Goal: Task Accomplishment & Management: Manage account settings

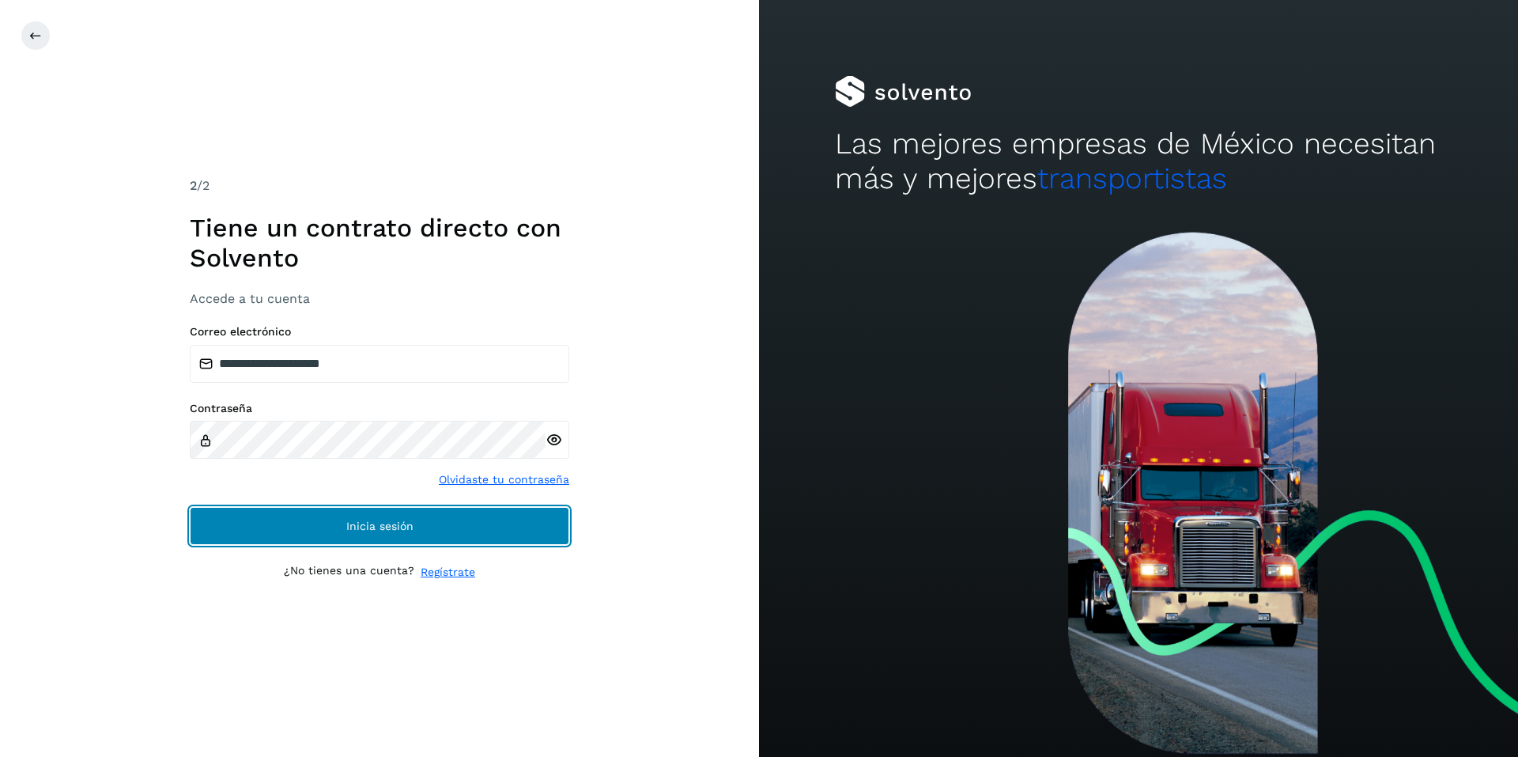
click at [368, 520] on span "Inicia sesión" at bounding box center [379, 525] width 67 height 11
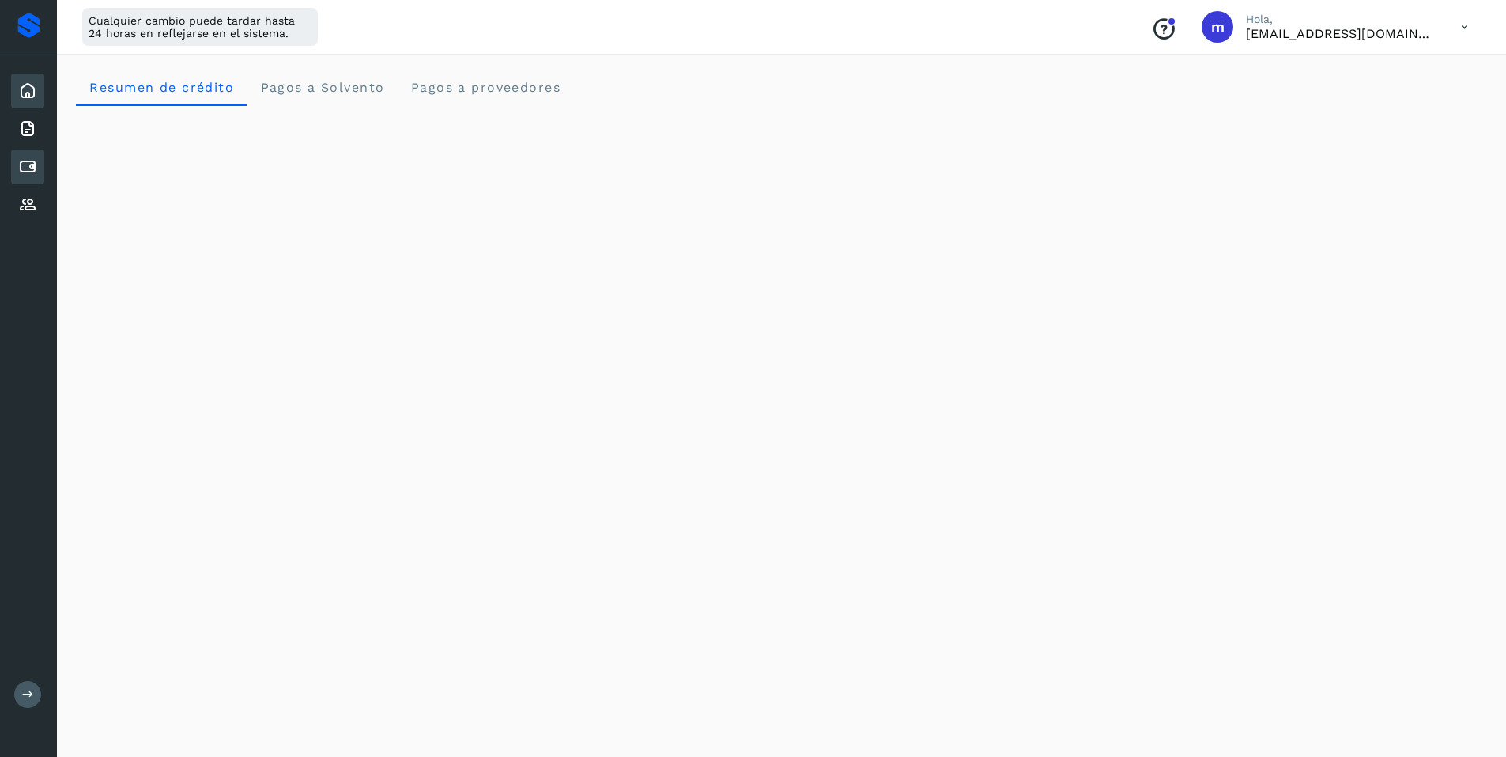
click at [32, 165] on icon at bounding box center [27, 166] width 19 height 19
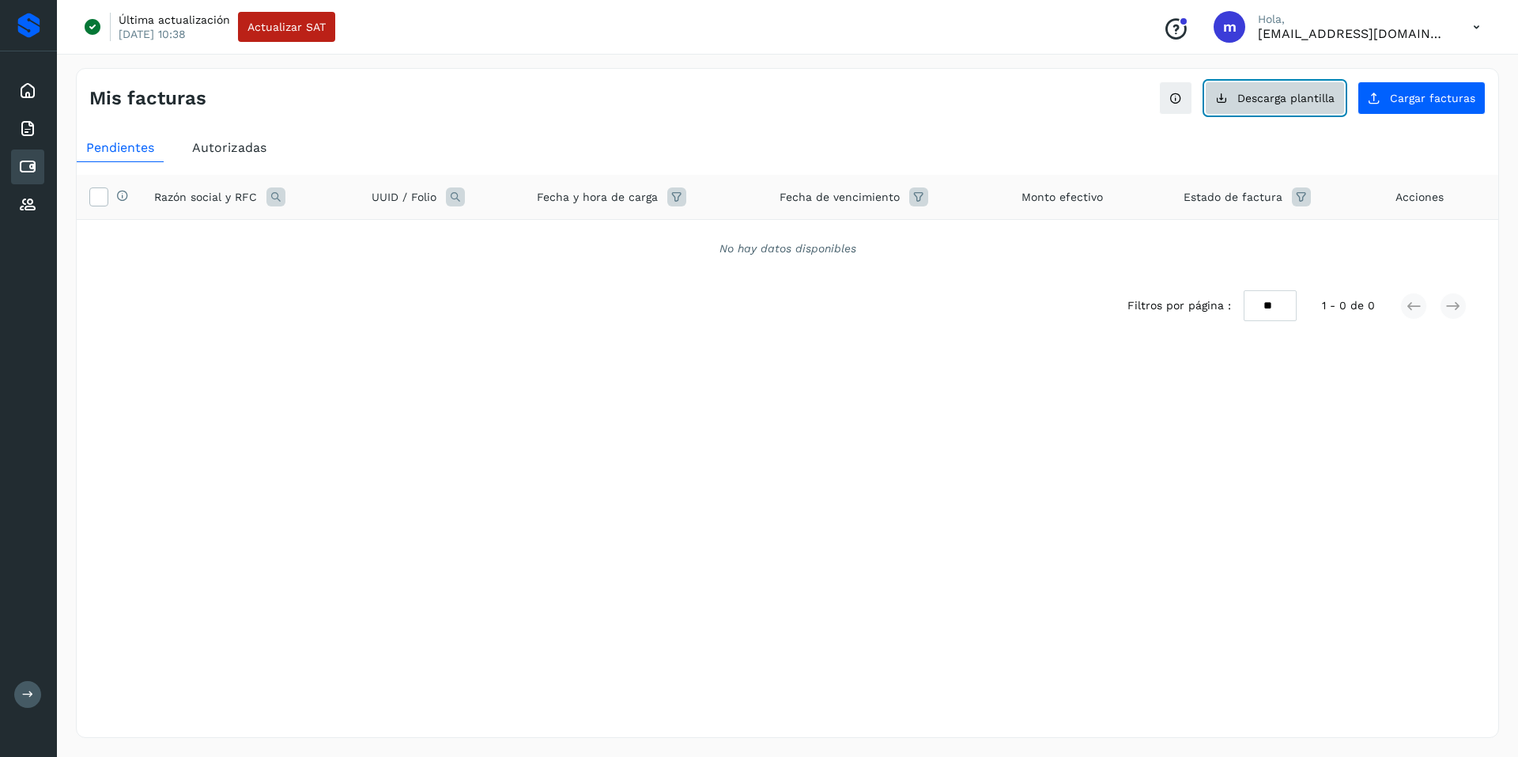
click at [1279, 97] on span "Descarga plantilla" at bounding box center [1286, 98] width 97 height 11
click at [25, 163] on icon at bounding box center [27, 166] width 19 height 19
click at [242, 147] on span "Autorizadas" at bounding box center [229, 147] width 74 height 15
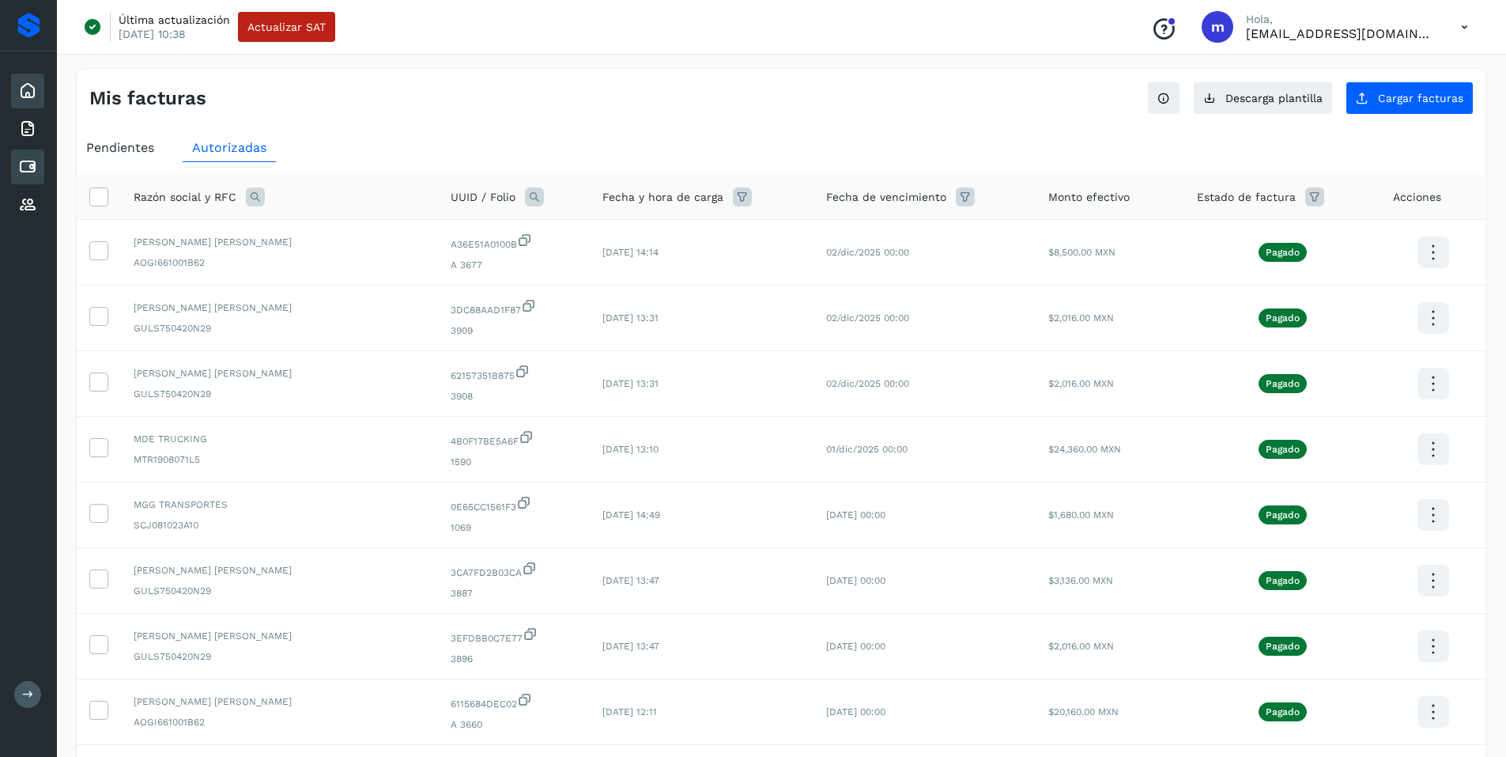
click at [26, 90] on icon at bounding box center [27, 90] width 19 height 19
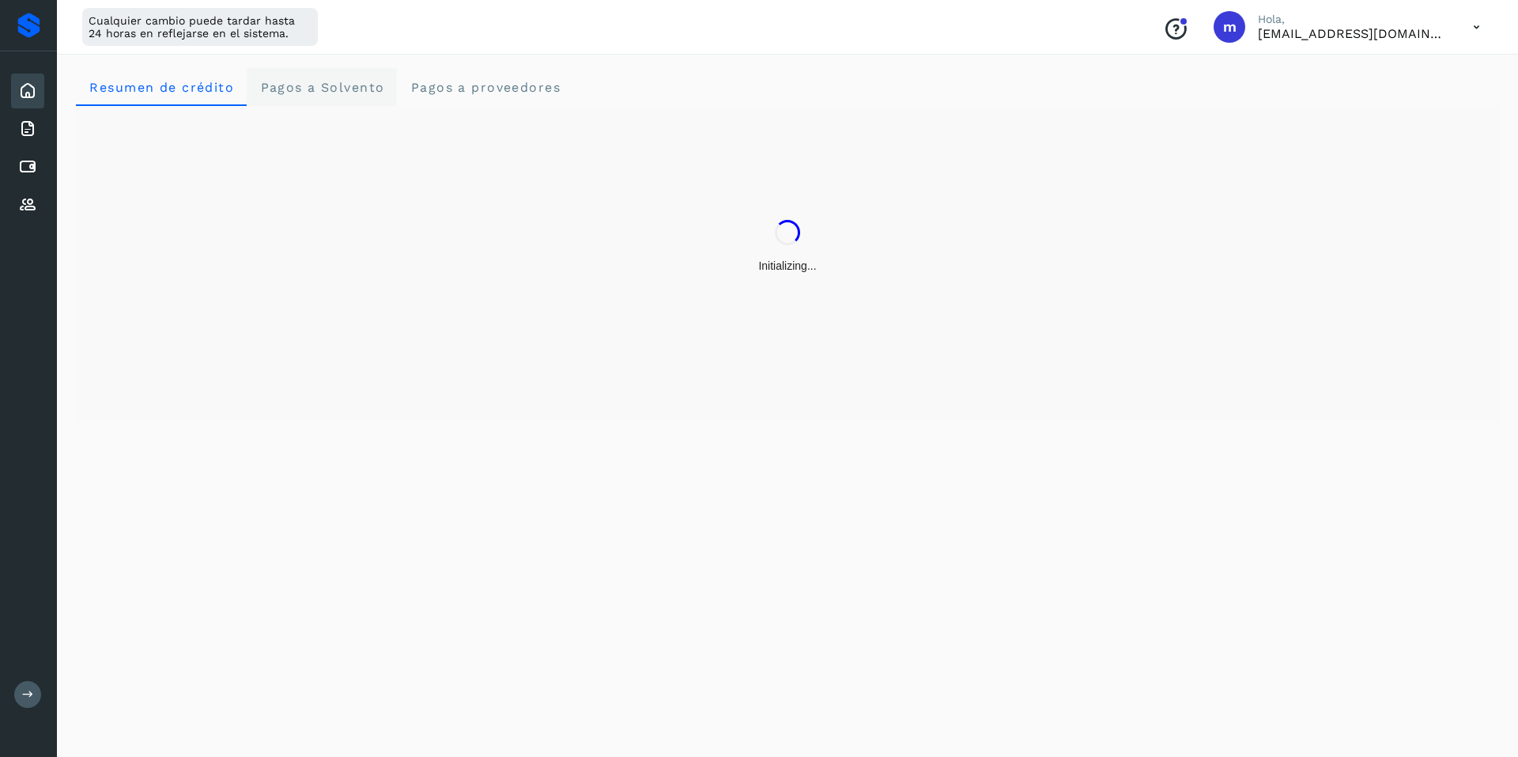
click at [333, 89] on span "Pagos a Solvento" at bounding box center [321, 87] width 125 height 15
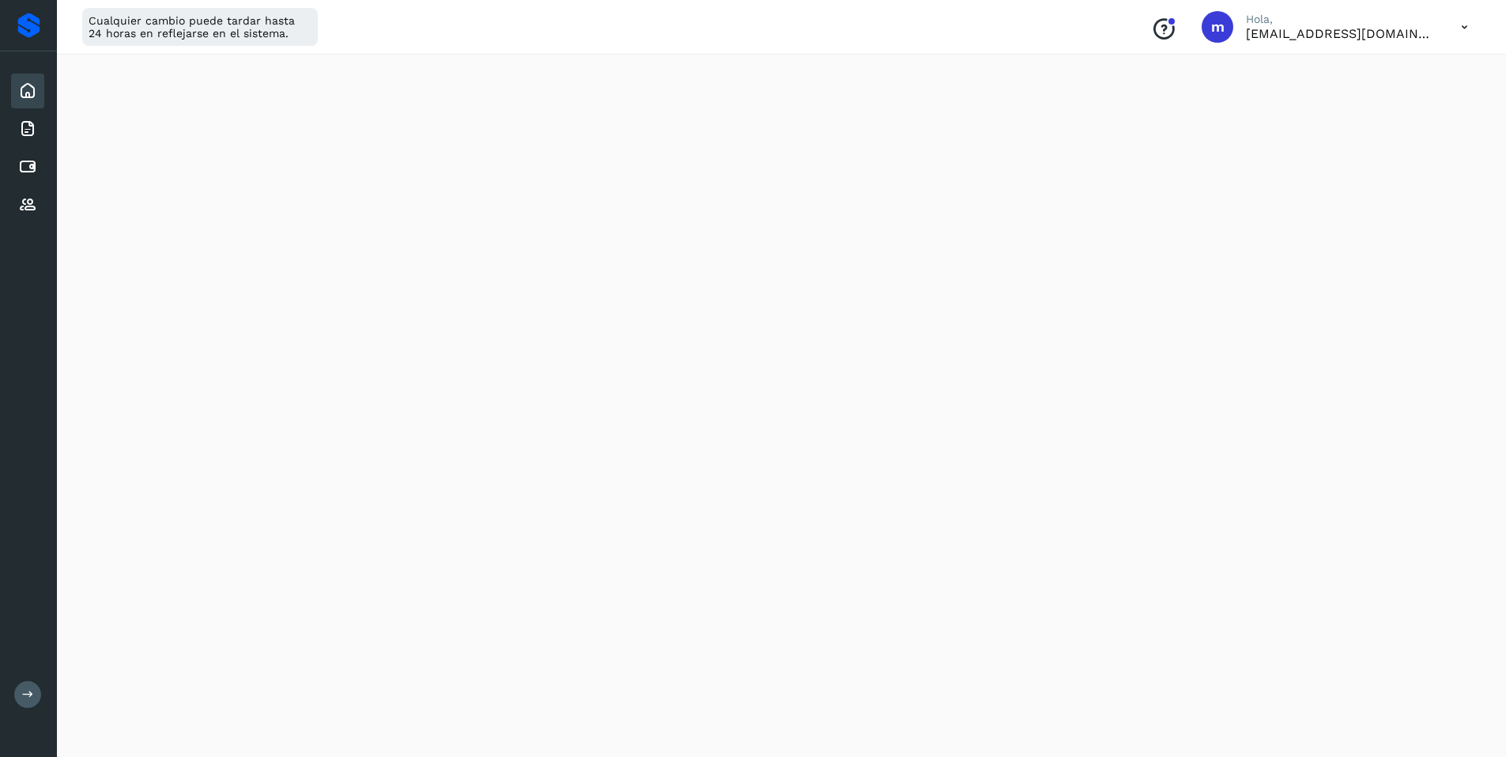
scroll to position [785, 0]
click at [25, 164] on icon at bounding box center [27, 166] width 19 height 19
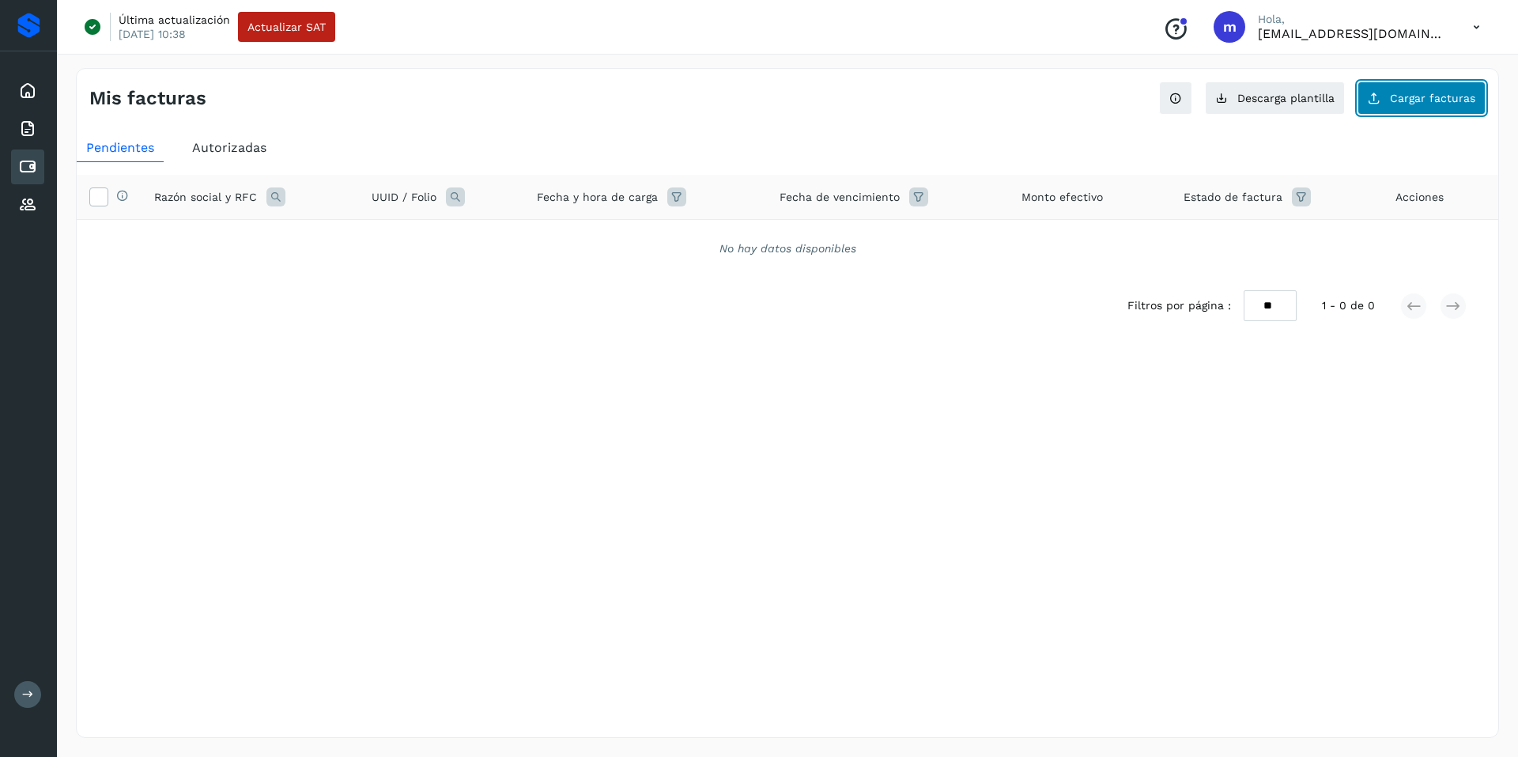
click at [1415, 96] on span "Cargar facturas" at bounding box center [1432, 98] width 85 height 11
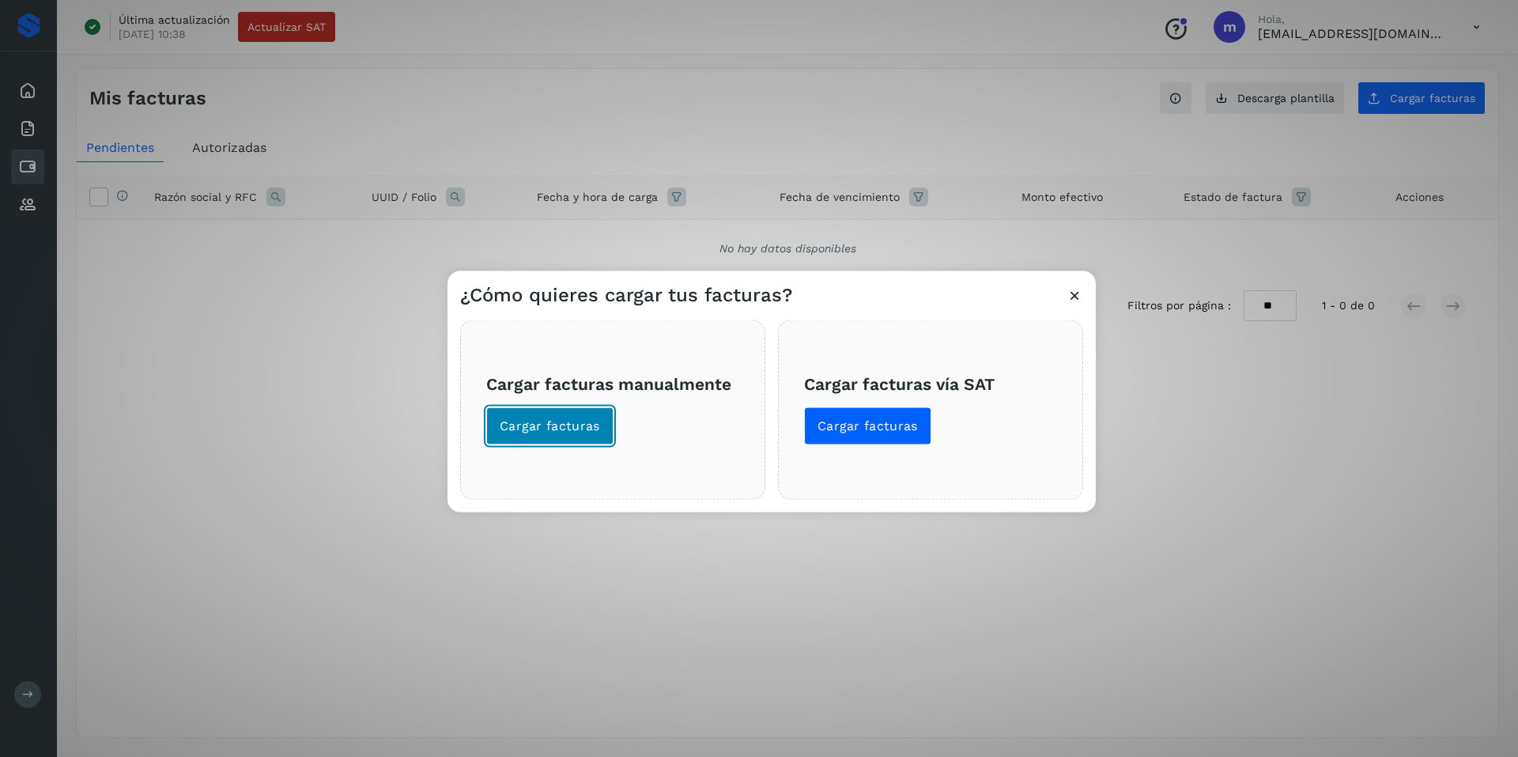
click at [545, 418] on span "Cargar facturas" at bounding box center [550, 425] width 100 height 17
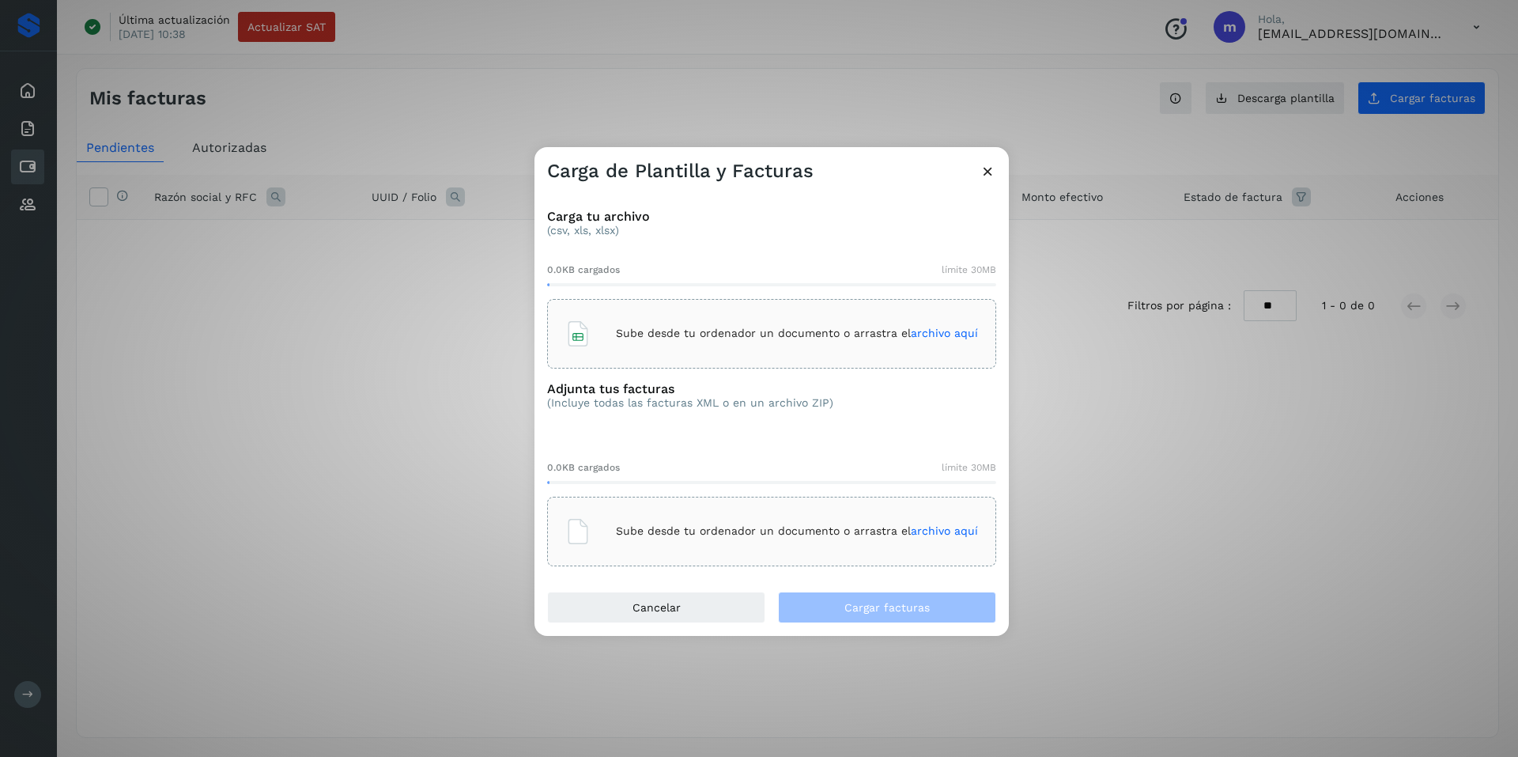
click at [720, 338] on p "Sube desde tu ordenador un documento o arrastra el archivo aquí" at bounding box center [797, 333] width 362 height 13
click at [885, 399] on div "Adjunta tus facturas (Incluye todas las facturas XML o en un archivo ZIP)" at bounding box center [771, 408] width 449 height 54
click at [882, 330] on icon at bounding box center [883, 334] width 16 height 16
click at [924, 531] on span "archivo aquí" at bounding box center [944, 530] width 67 height 13
click at [917, 336] on span "archivo aquí" at bounding box center [944, 333] width 67 height 13
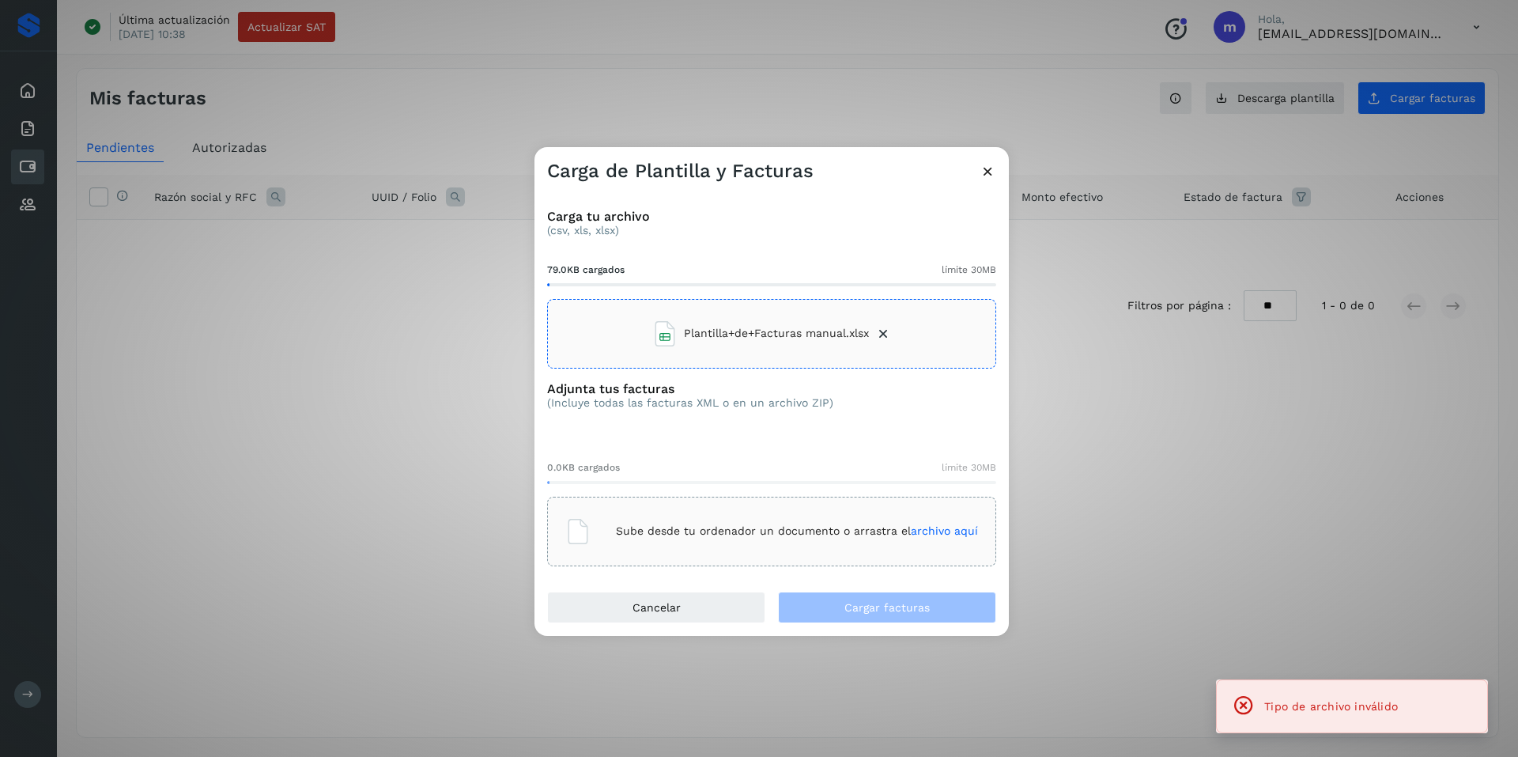
click at [847, 580] on div "Carga tu archivo (csv, xls, xlsx) 79.0KB cargados límite 30MB Plantilla+de+Fact…" at bounding box center [772, 387] width 474 height 408
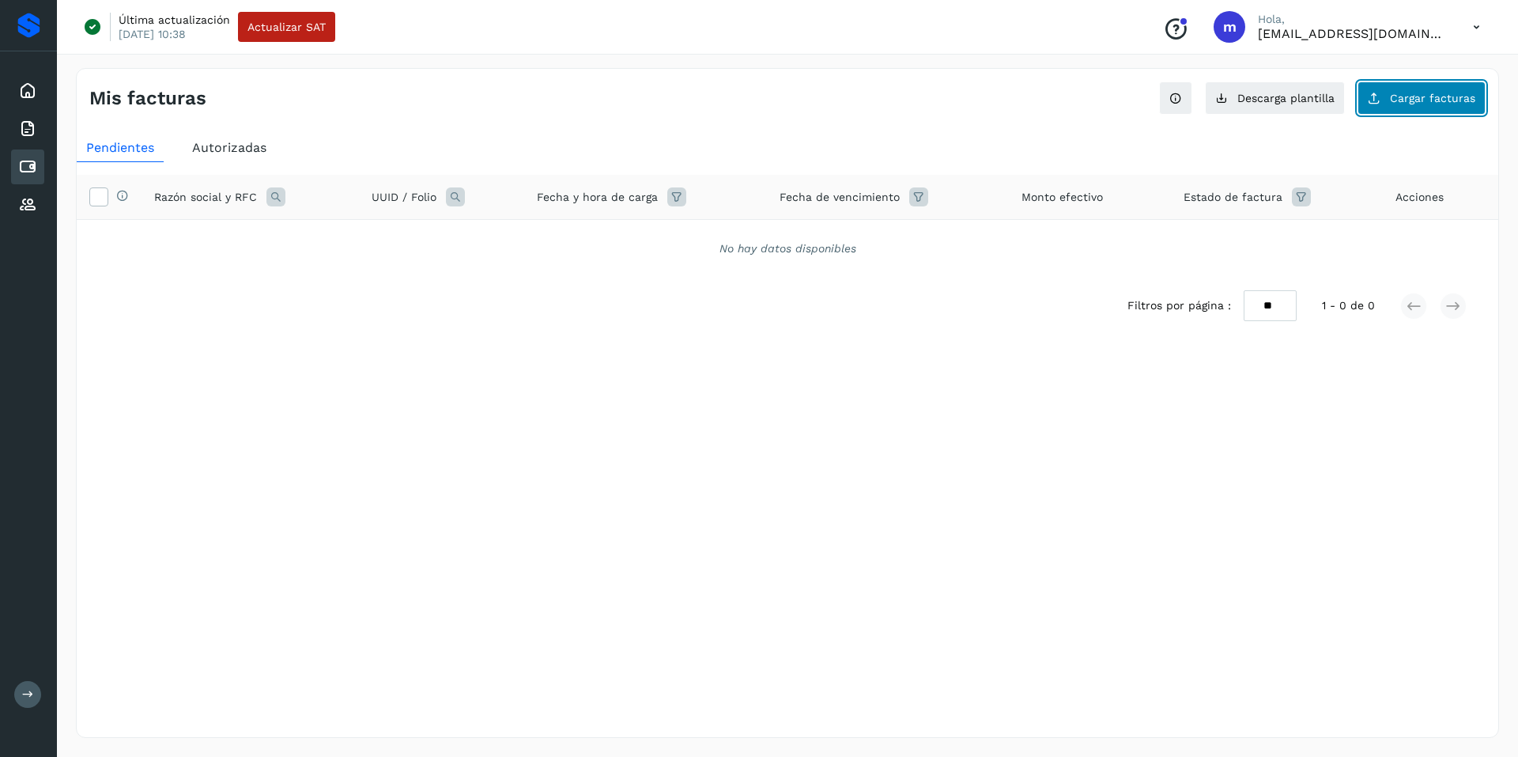
click at [1416, 102] on span "Cargar facturas" at bounding box center [1432, 98] width 85 height 11
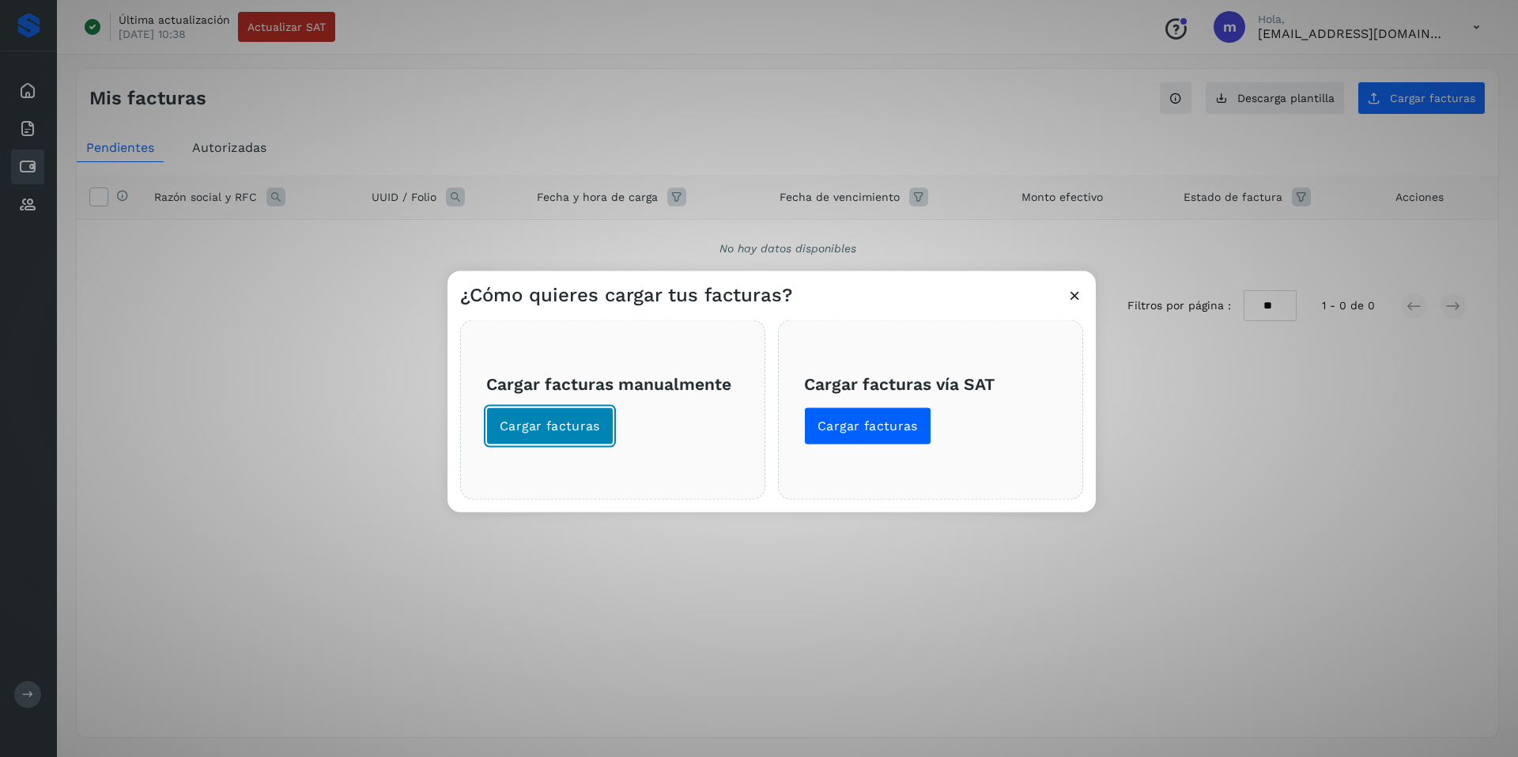
click at [564, 419] on span "Cargar facturas" at bounding box center [550, 425] width 100 height 17
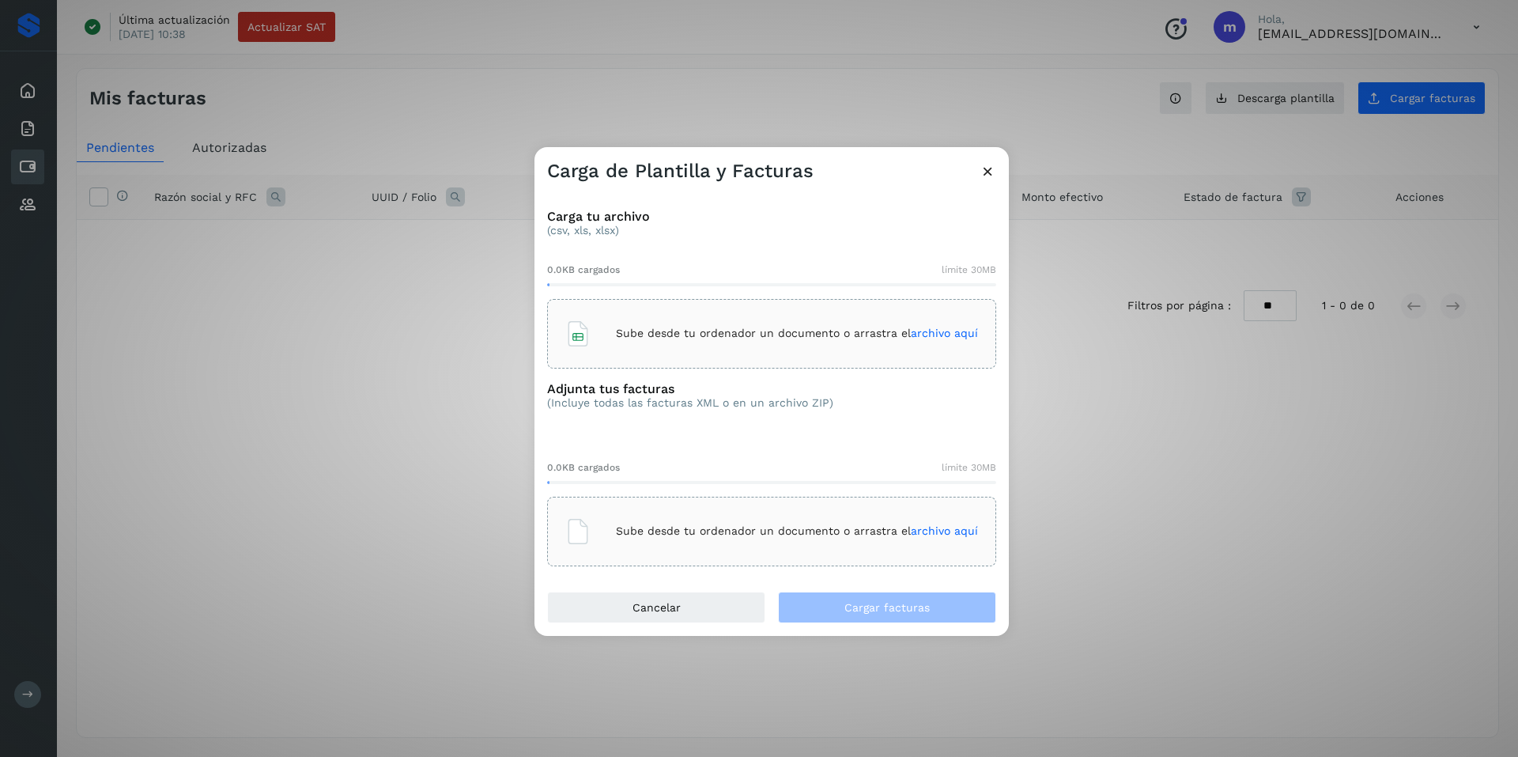
click at [924, 330] on span "archivo aquí" at bounding box center [944, 333] width 67 height 13
click at [802, 527] on p "Sube desde tu ordenador un documento o arrastra el archivo aquí" at bounding box center [797, 530] width 362 height 13
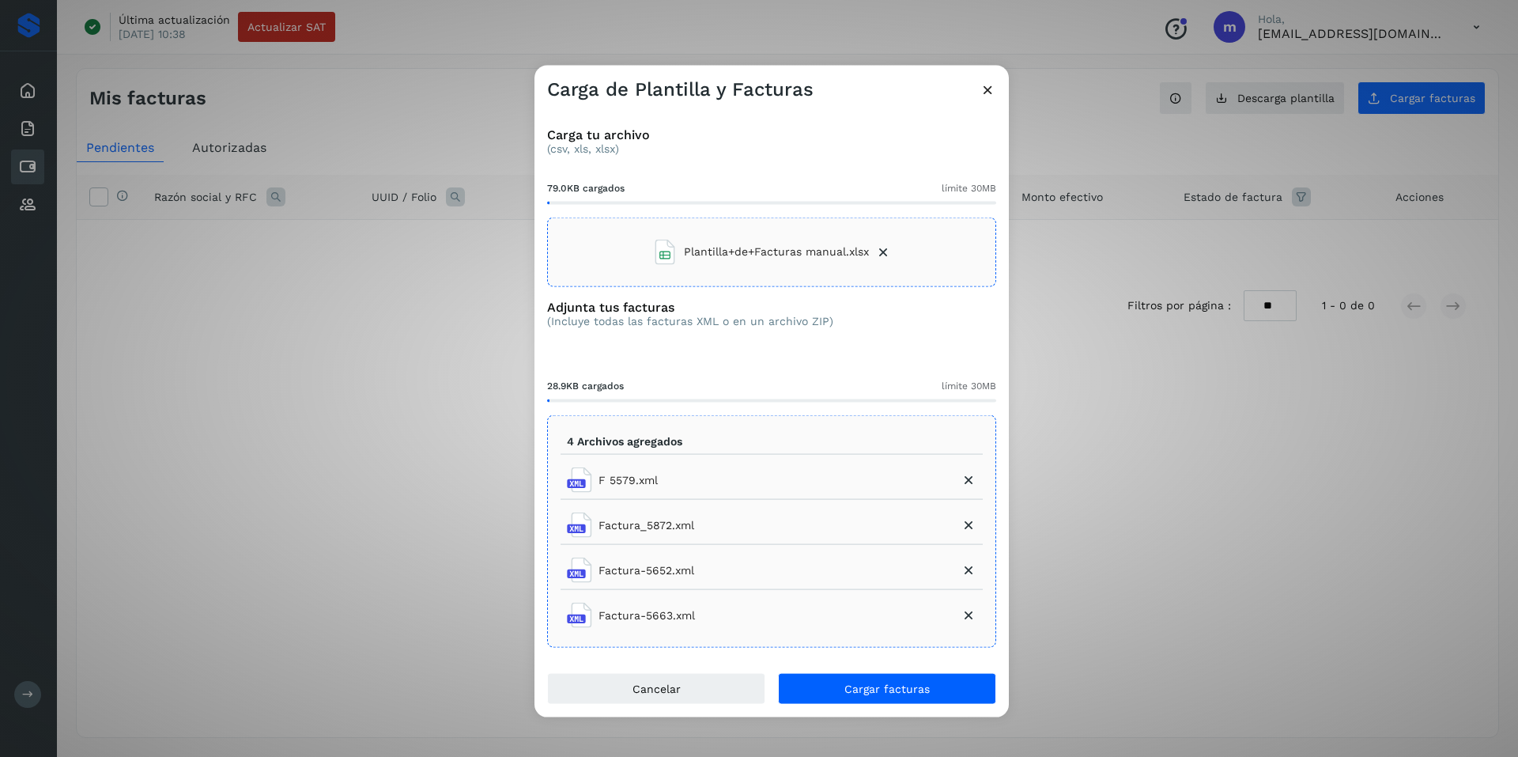
click at [969, 524] on icon at bounding box center [969, 525] width 16 height 16
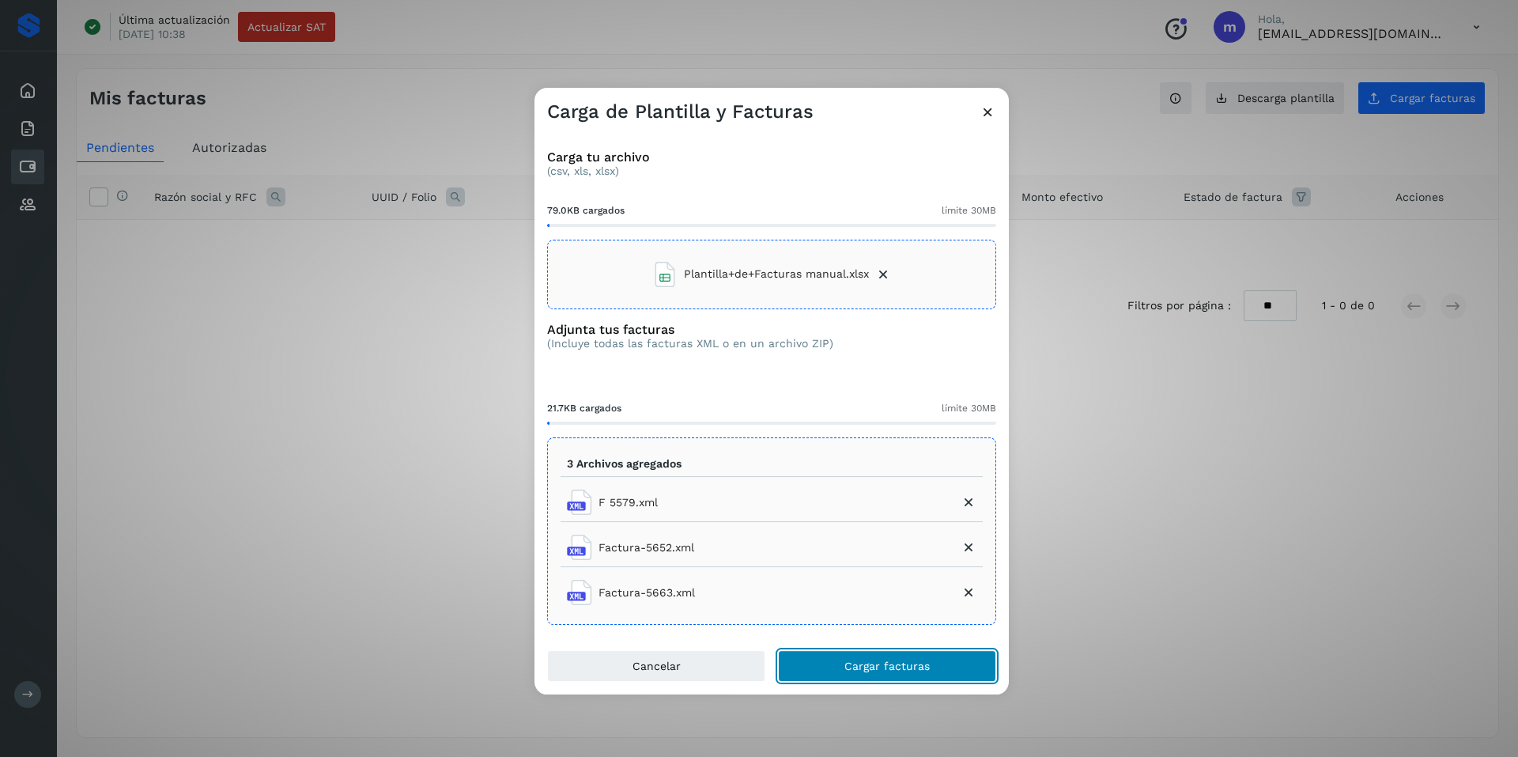
click at [871, 662] on span "Cargar facturas" at bounding box center [887, 665] width 85 height 11
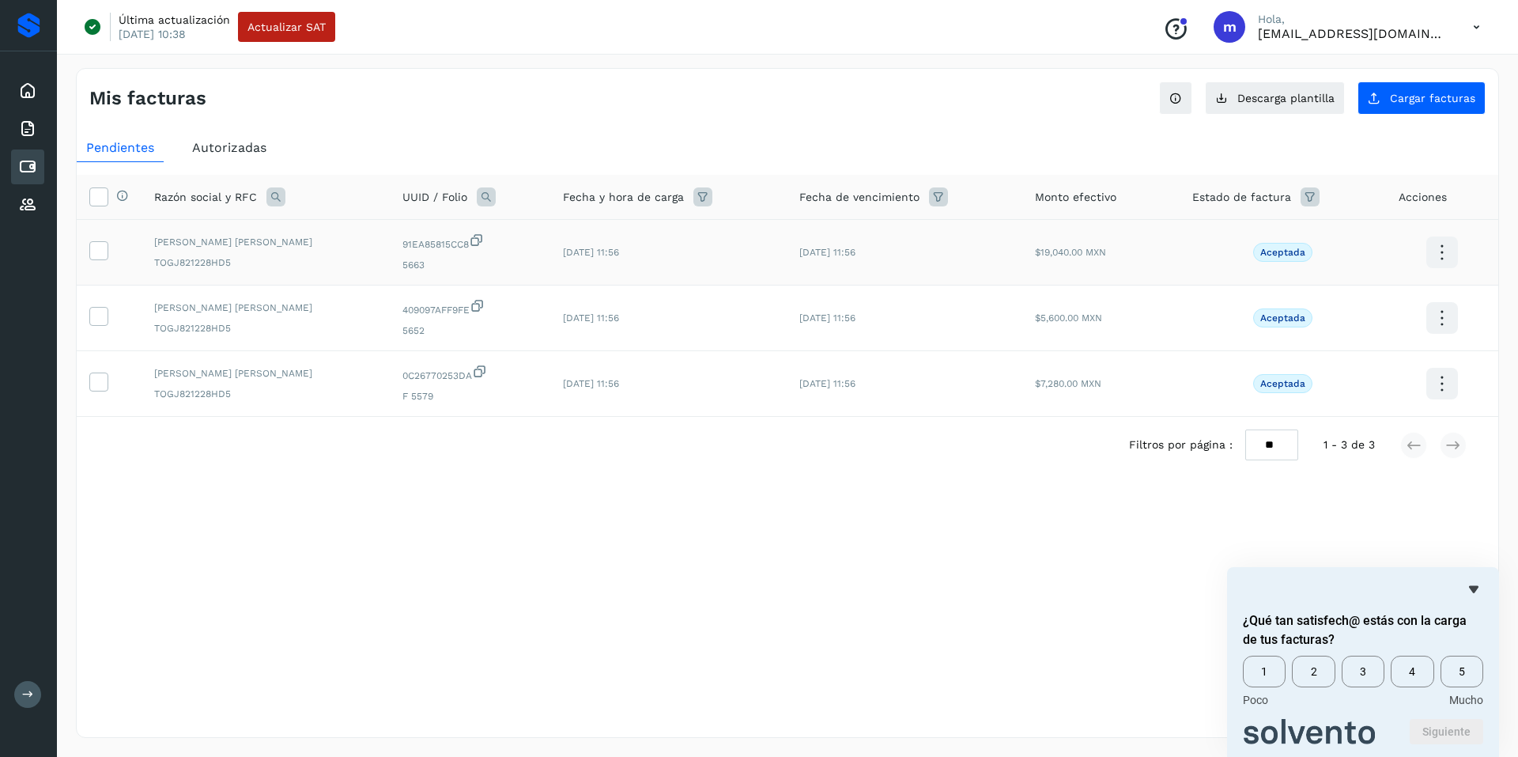
click at [1450, 247] on icon at bounding box center [1441, 252] width 37 height 37
click at [1347, 236] on button "Ver Detalle" at bounding box center [1363, 236] width 188 height 31
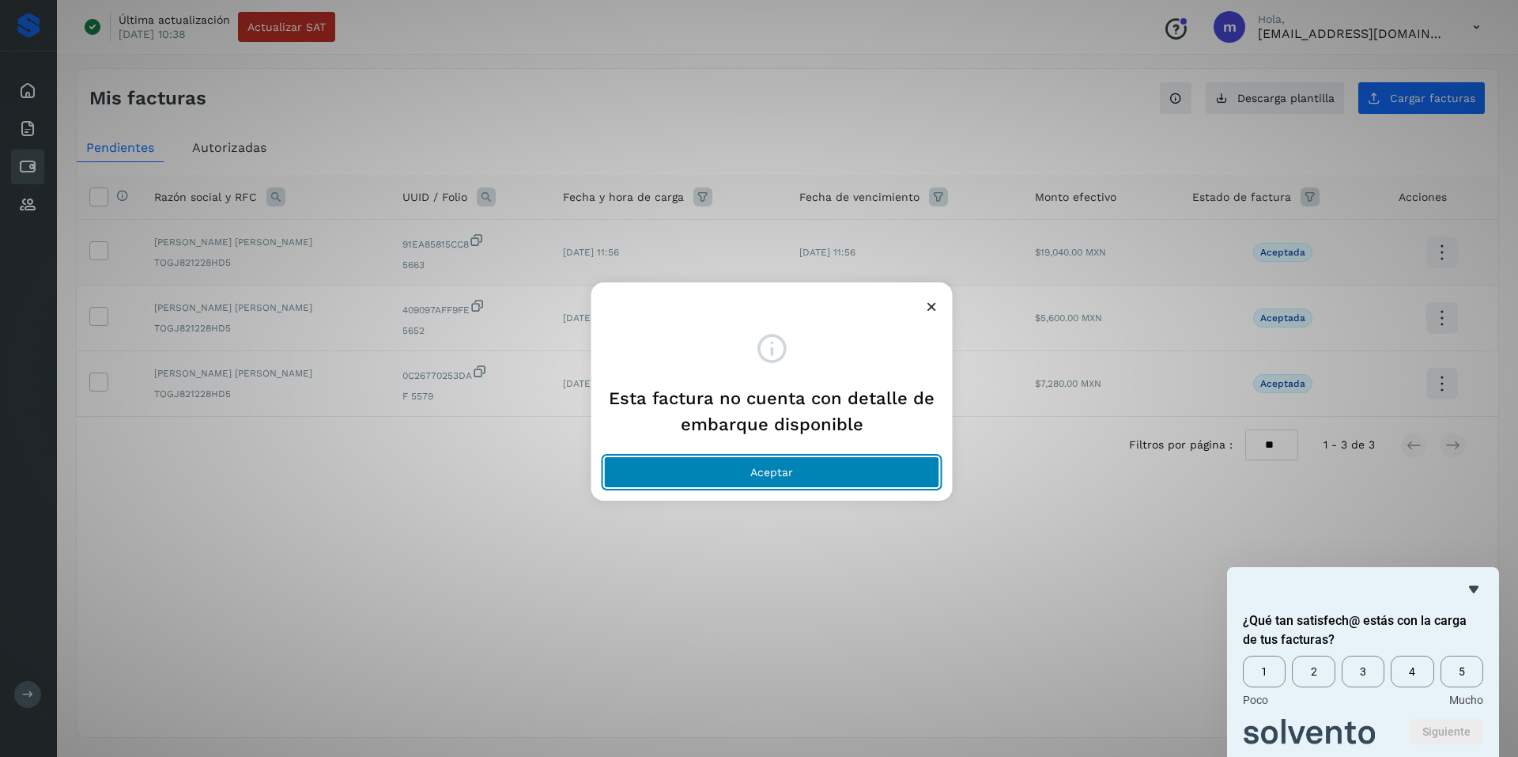
click at [734, 473] on button "Aceptar" at bounding box center [772, 472] width 336 height 32
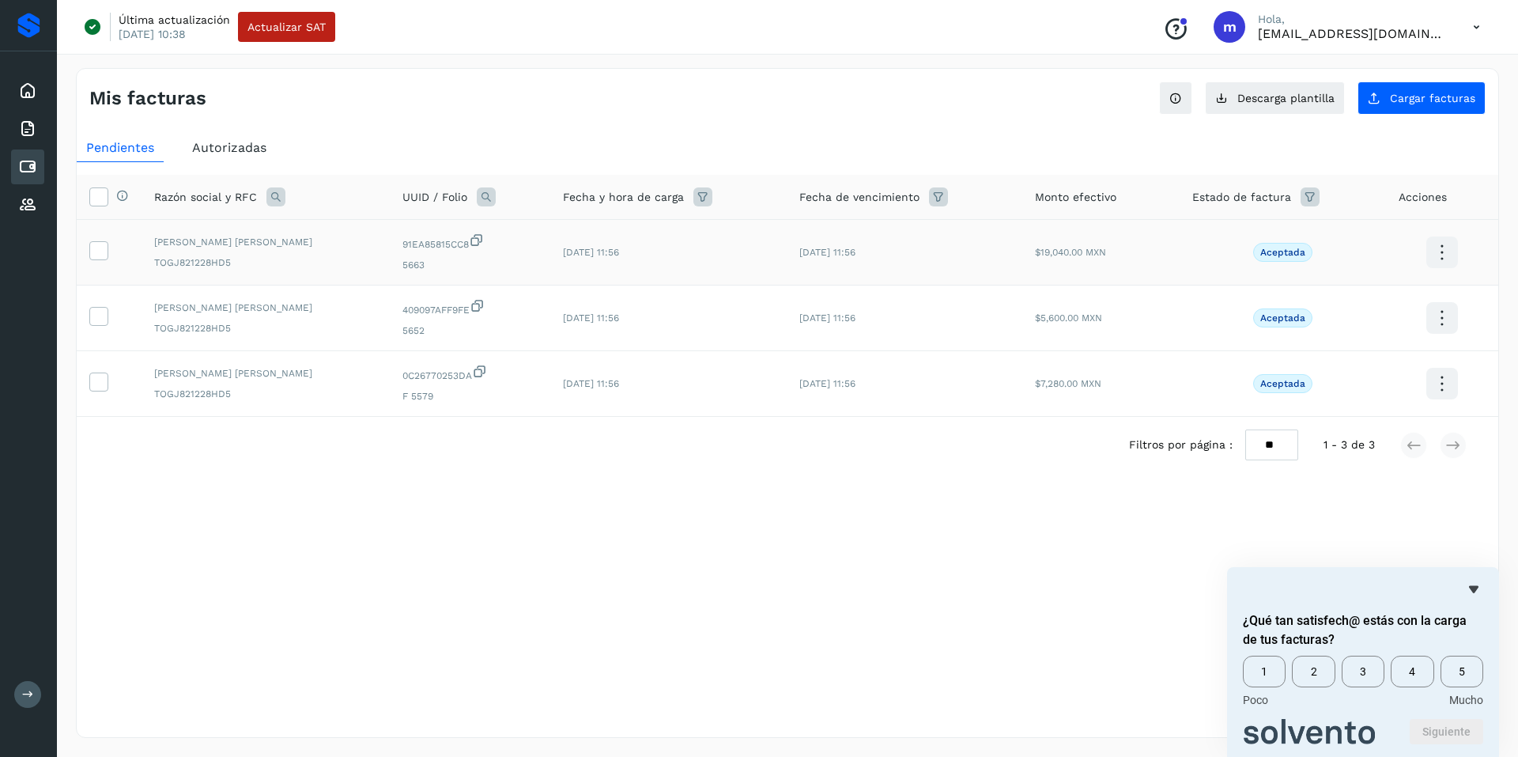
click at [889, 504] on div "Selecciona una fecha" at bounding box center [788, 512] width 1422 height 26
click at [1472, 586] on icon "Ocultar encuesta" at bounding box center [1473, 589] width 9 height 7
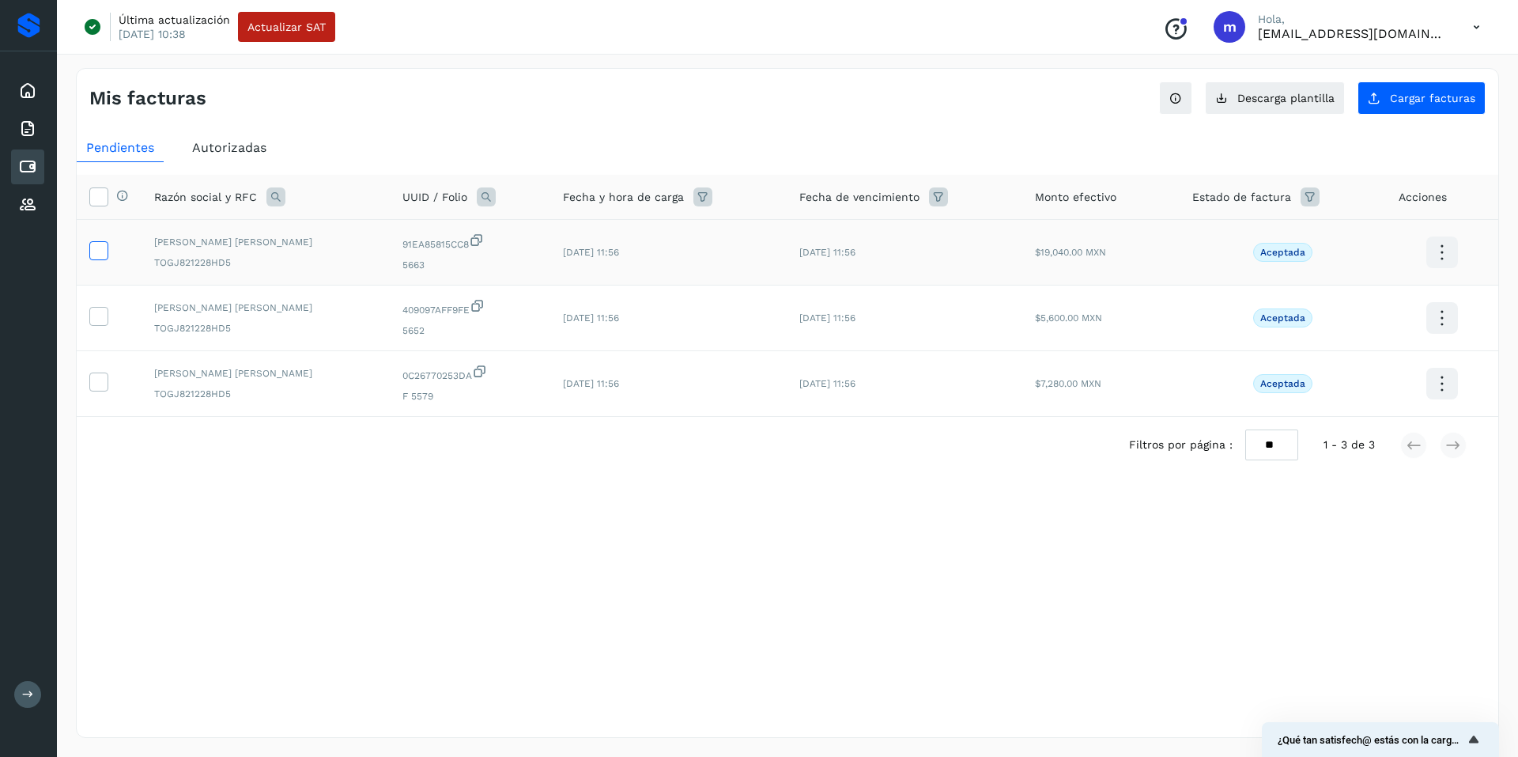
click at [100, 255] on icon at bounding box center [98, 249] width 17 height 17
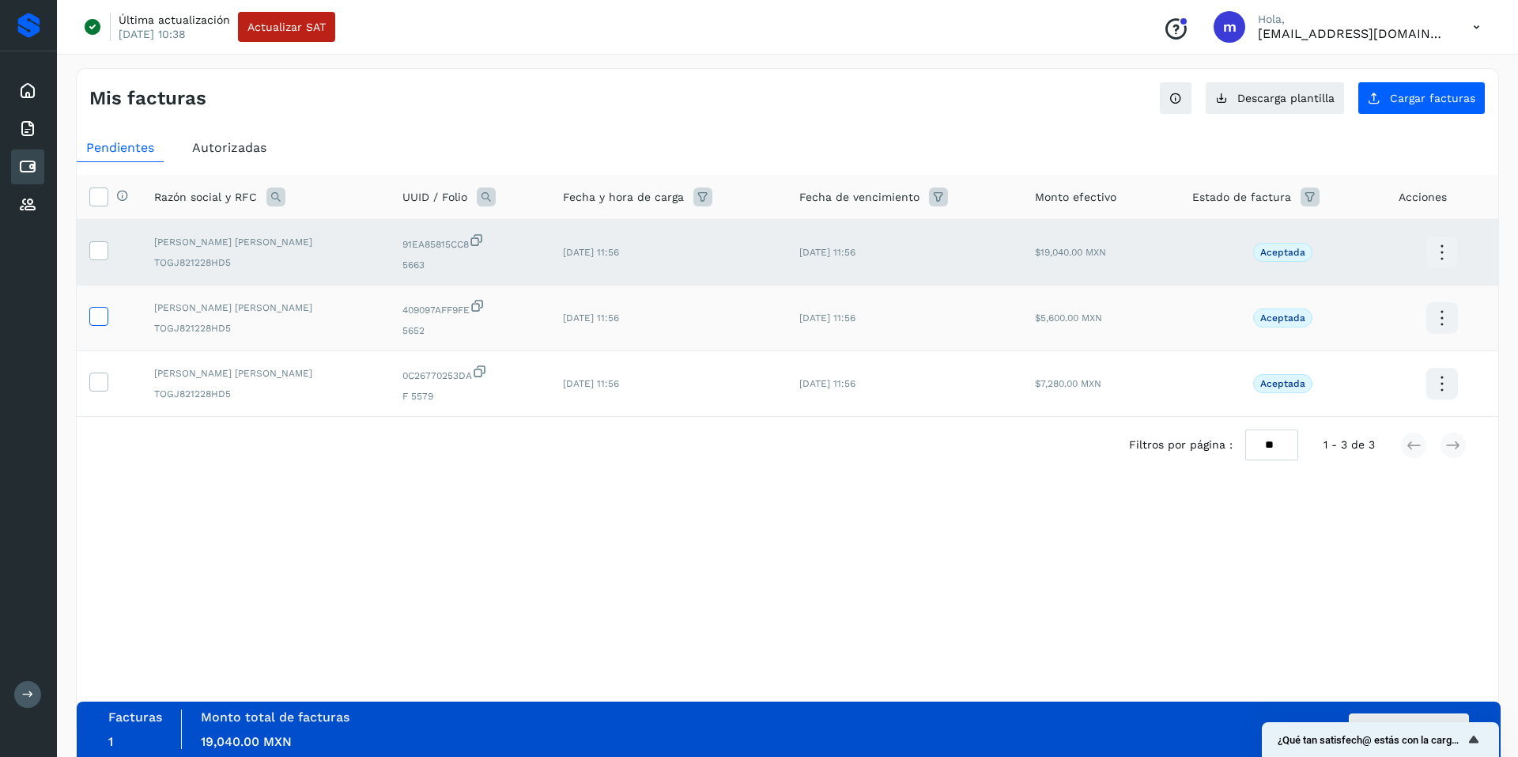
click at [104, 318] on icon at bounding box center [98, 315] width 17 height 17
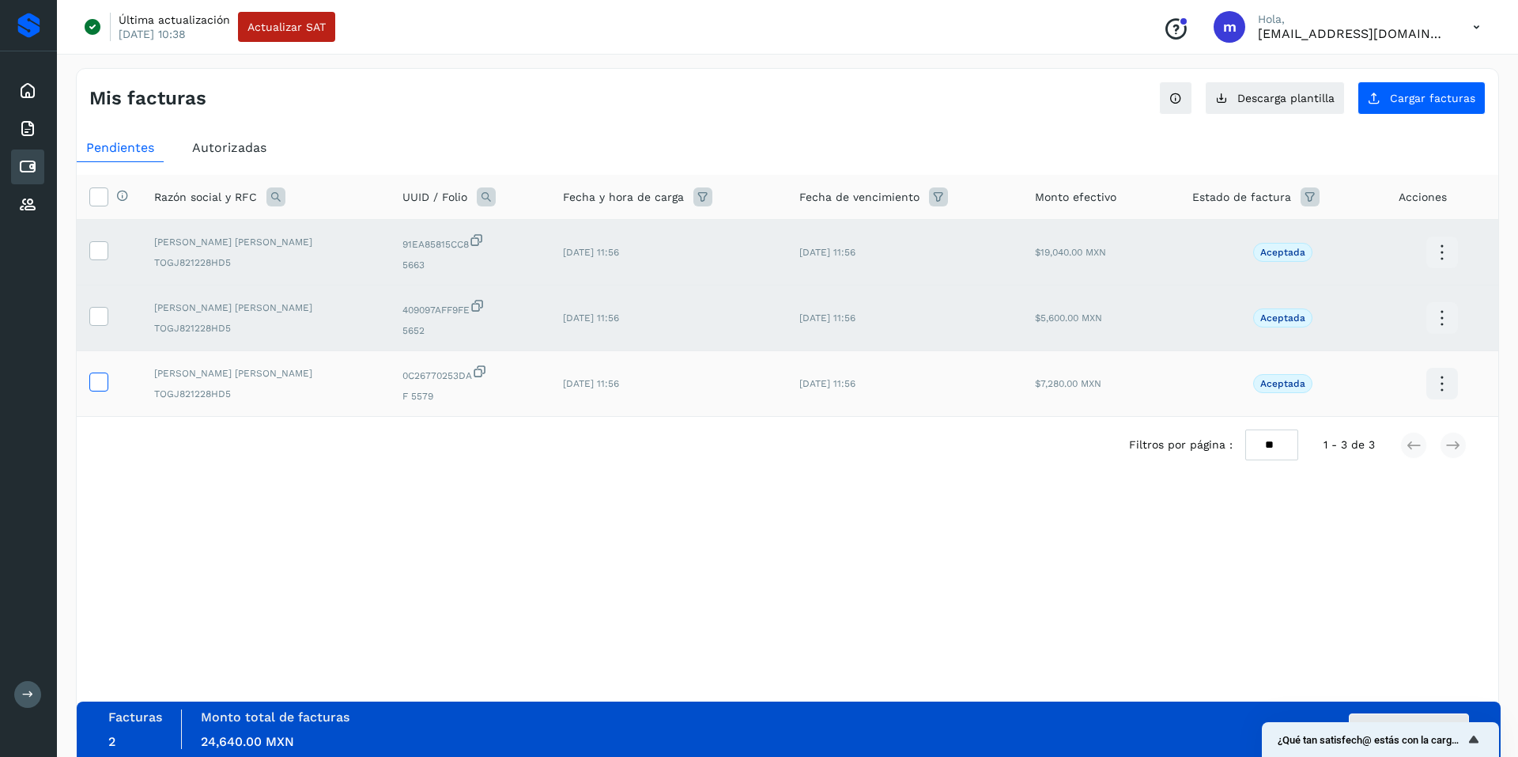
click at [103, 381] on icon at bounding box center [98, 380] width 17 height 17
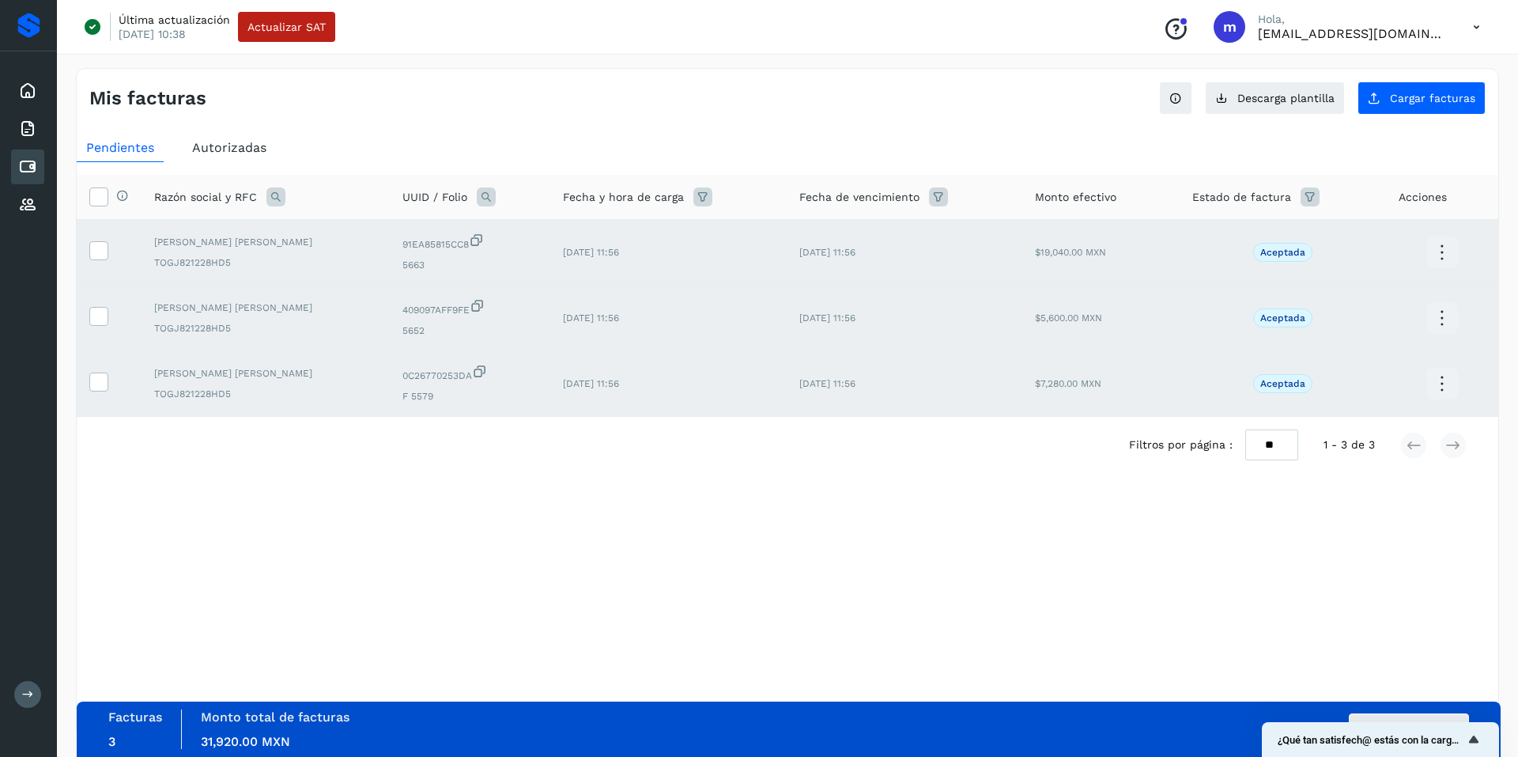
click at [1185, 594] on div "Mis facturas Ver instrucciones para cargar Facturas Descarga plantilla Cargar f…" at bounding box center [787, 403] width 1423 height 670
click at [1440, 248] on icon at bounding box center [1441, 252] width 37 height 37
click at [769, 610] on div at bounding box center [759, 378] width 1518 height 757
click at [93, 259] on label at bounding box center [98, 250] width 19 height 19
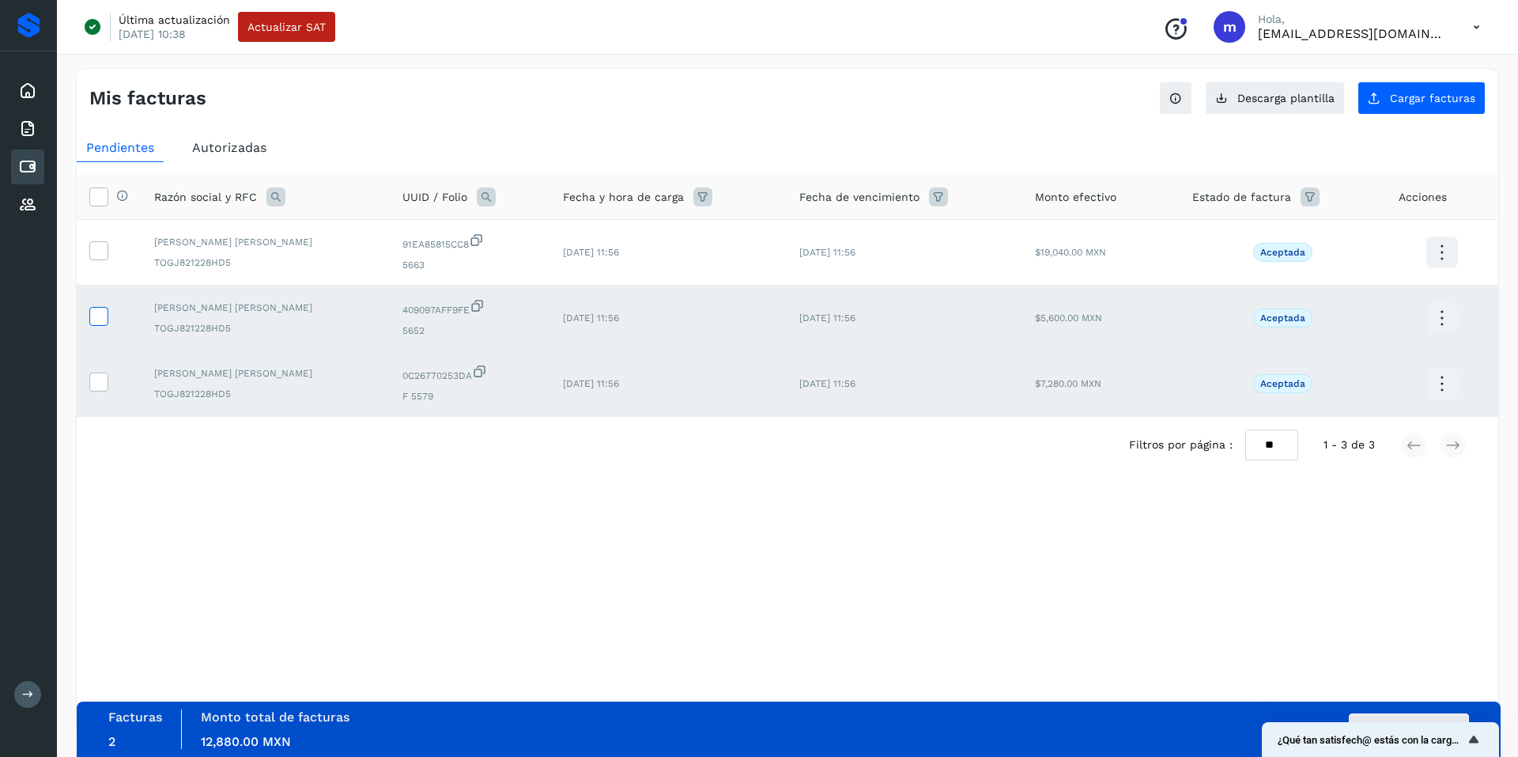
click at [96, 315] on icon at bounding box center [98, 315] width 17 height 17
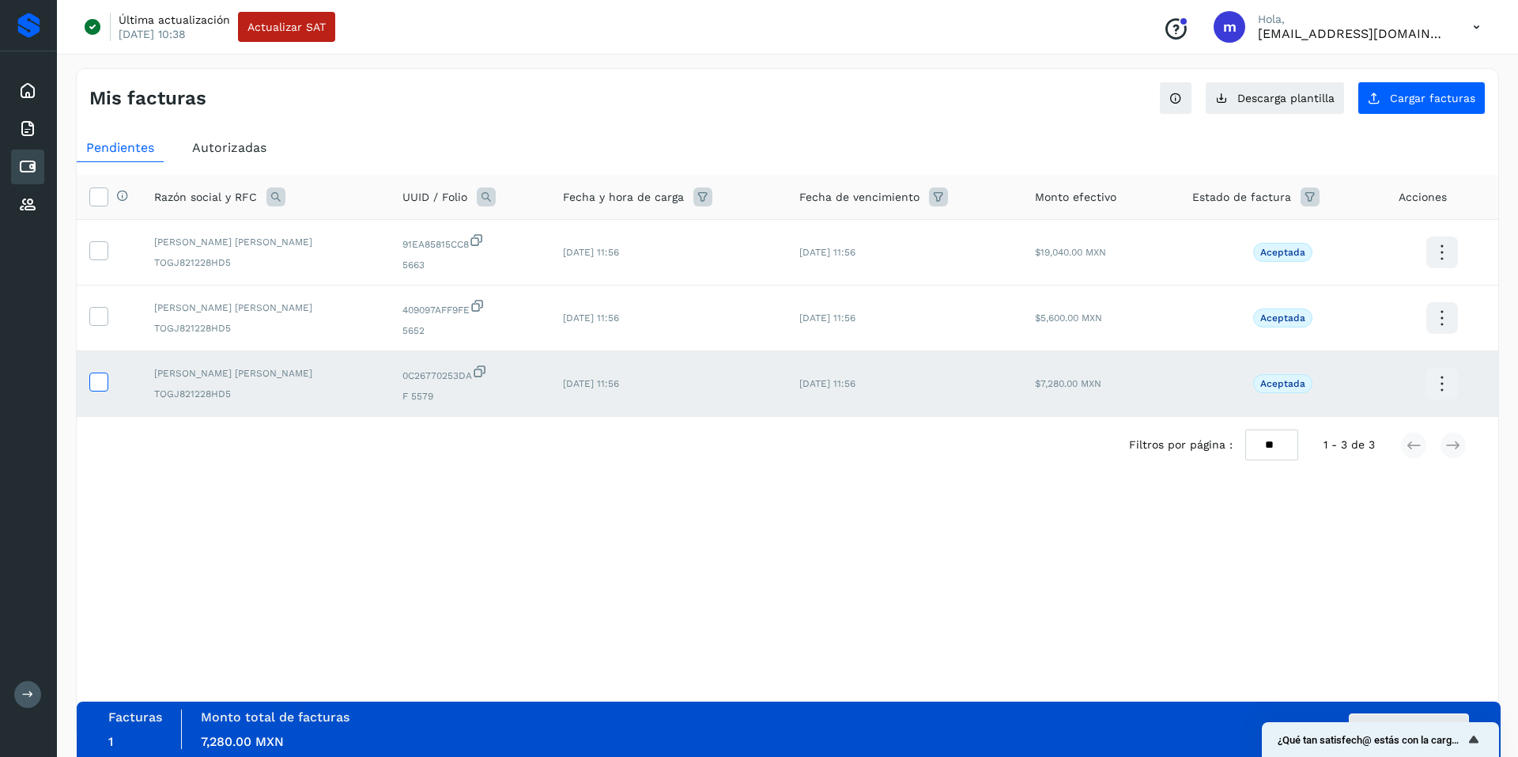
click at [96, 387] on icon at bounding box center [98, 380] width 17 height 17
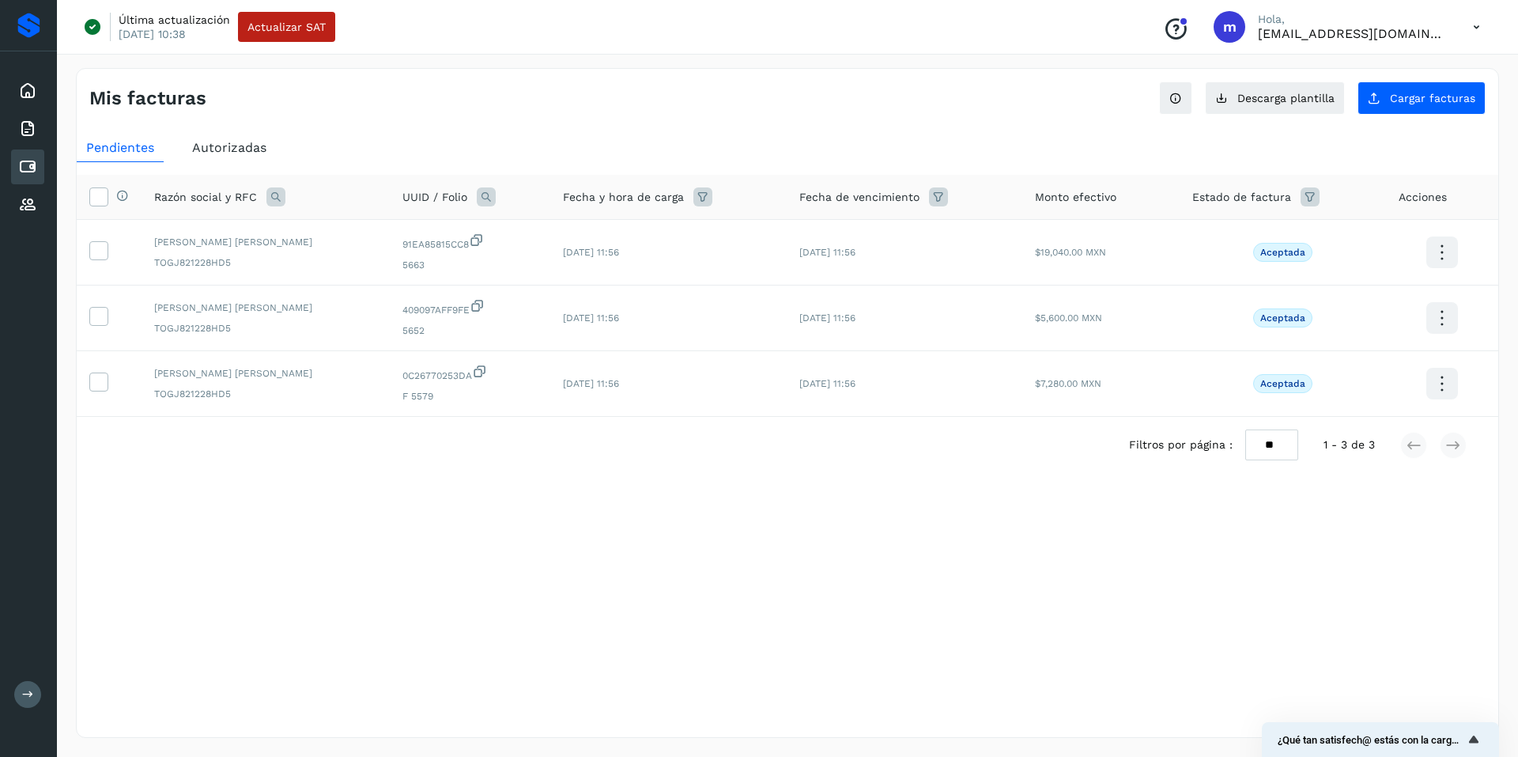
click at [595, 581] on div "Mis facturas Ver instrucciones para cargar Facturas Descarga plantilla Cargar f…" at bounding box center [787, 403] width 1423 height 670
click at [100, 202] on icon at bounding box center [98, 195] width 17 height 17
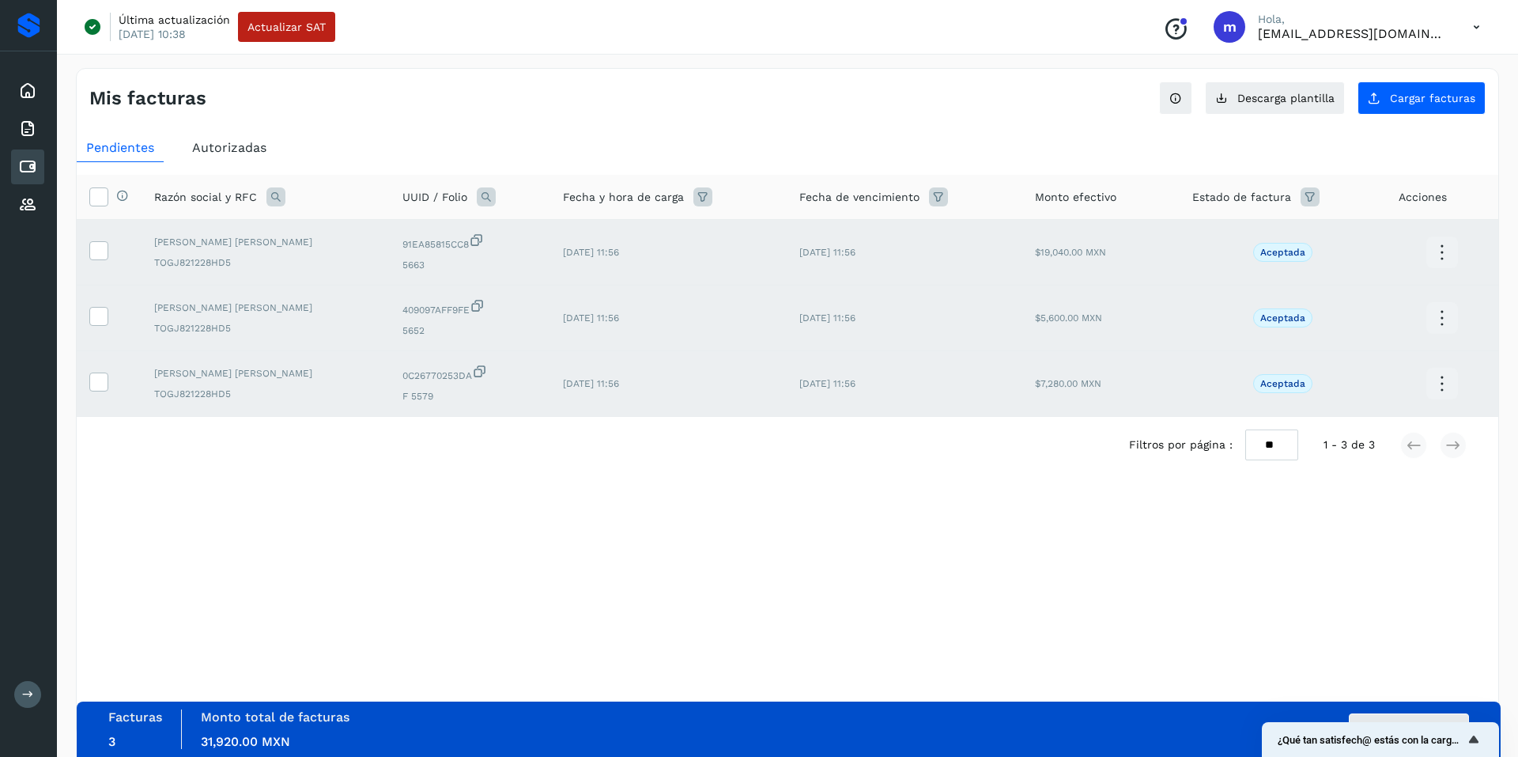
click at [1259, 642] on div "Mis facturas Ver instrucciones para cargar Facturas Descarga plantilla Cargar f…" at bounding box center [787, 403] width 1423 height 670
click at [1474, 740] on icon "Mostrar encuesta - ¿Qué tan satisfech@ estás con la carga de tus facturas?" at bounding box center [1473, 738] width 9 height 7
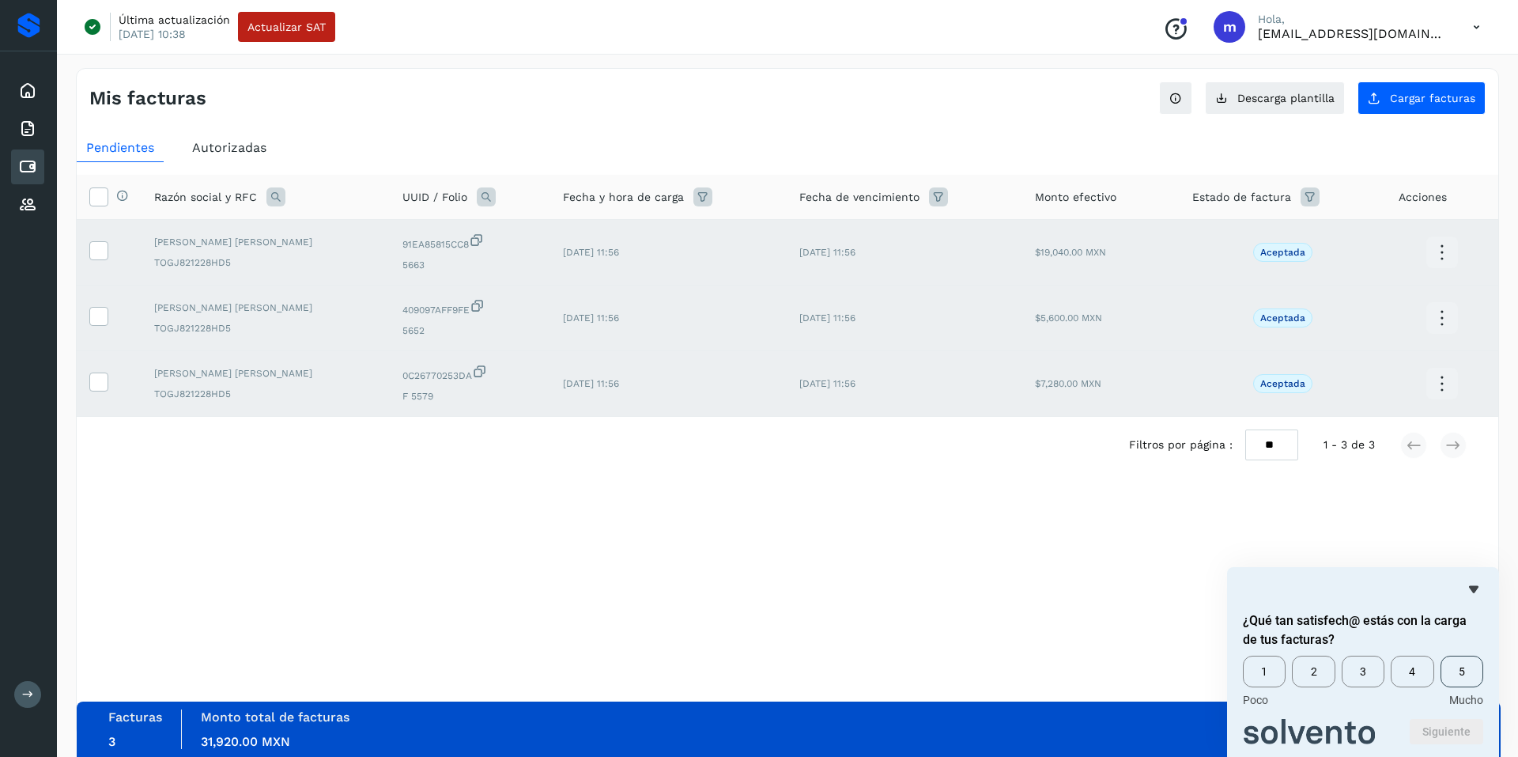
click at [1463, 671] on span "5" at bounding box center [1462, 672] width 43 height 32
click at [1452, 724] on button "Siguiente" at bounding box center [1447, 731] width 74 height 25
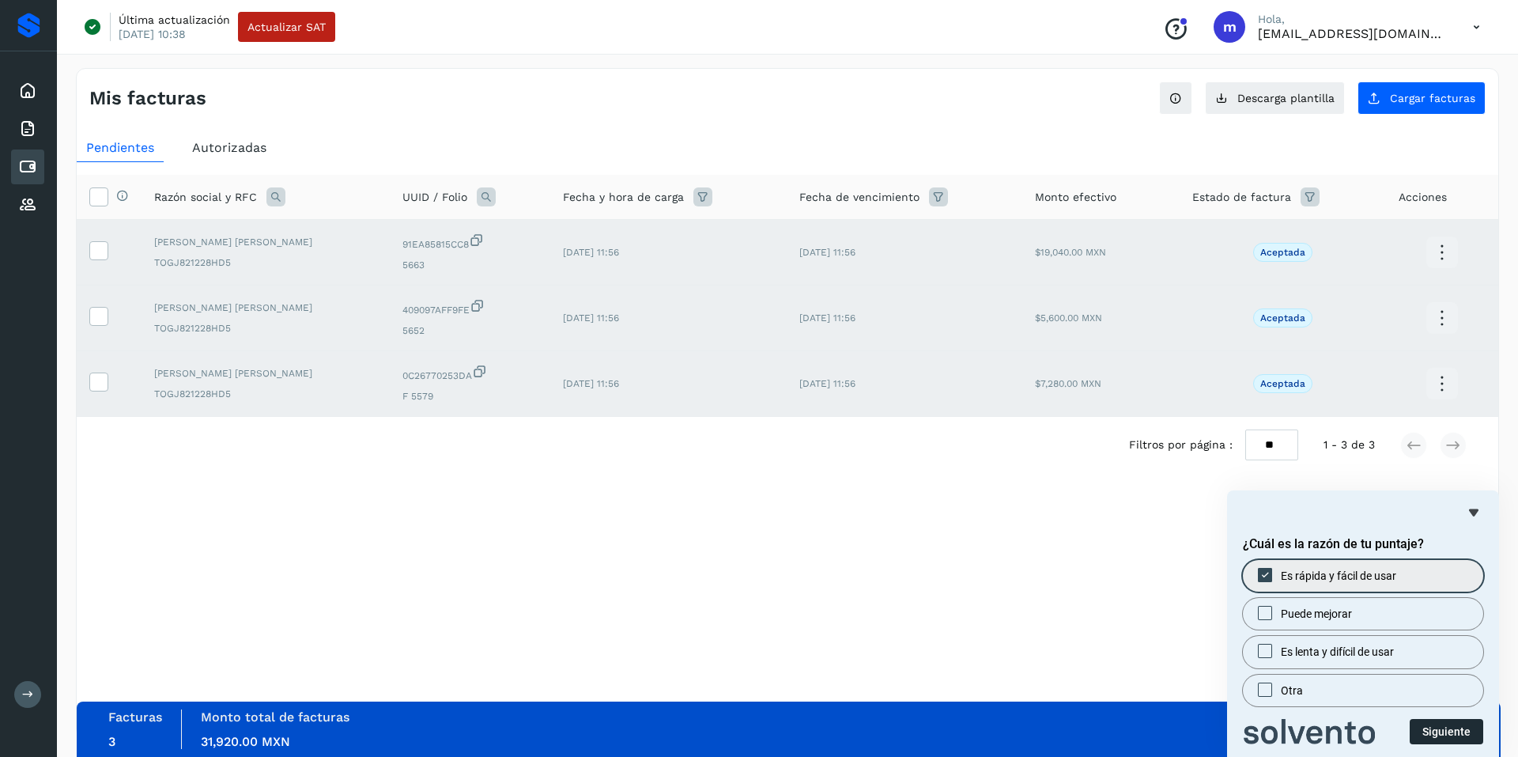
click at [1450, 729] on button "Siguiente" at bounding box center [1447, 731] width 74 height 25
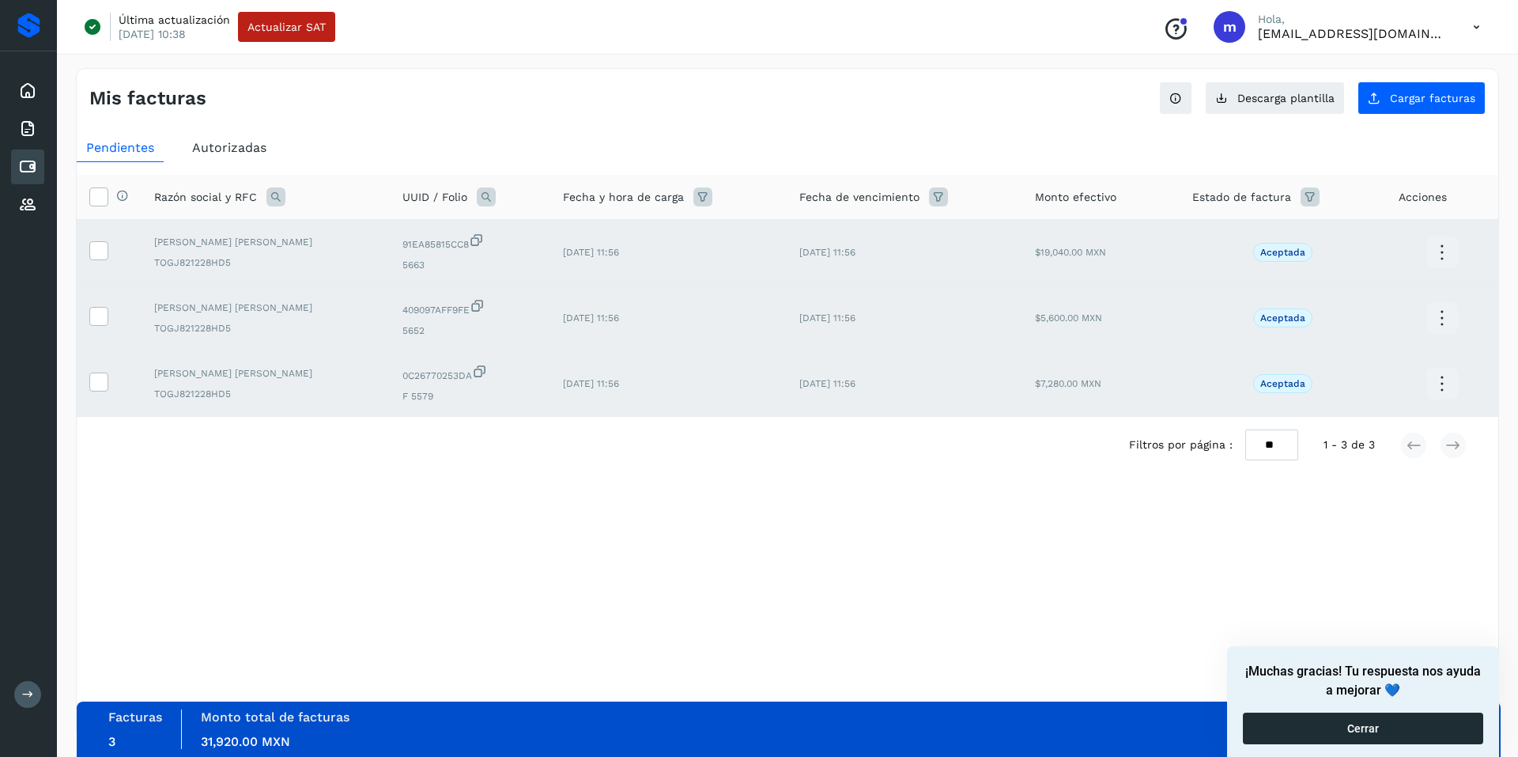
click at [1349, 731] on button "Cerrar" at bounding box center [1363, 728] width 240 height 32
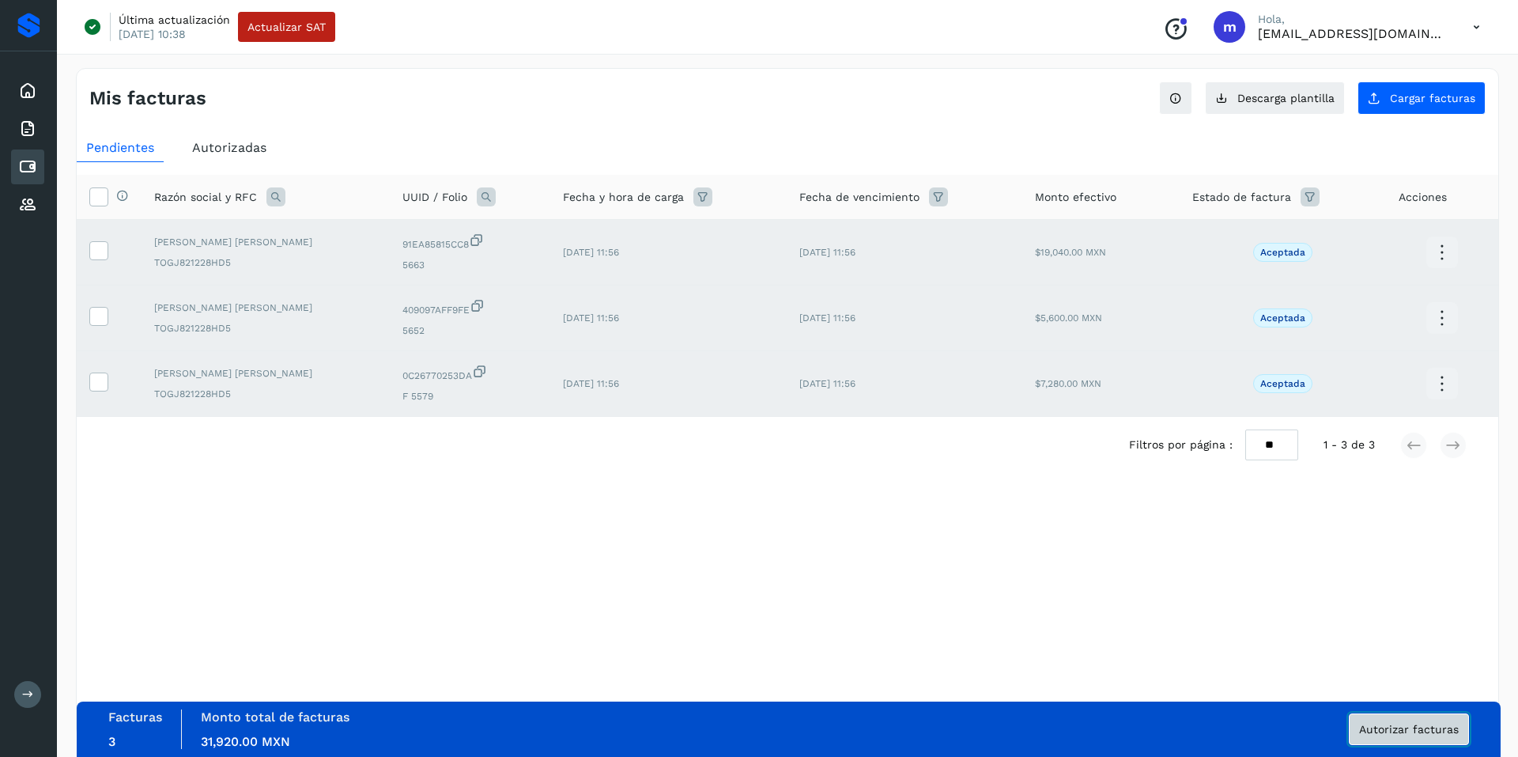
click at [1424, 727] on span "Autorizar facturas" at bounding box center [1409, 729] width 100 height 11
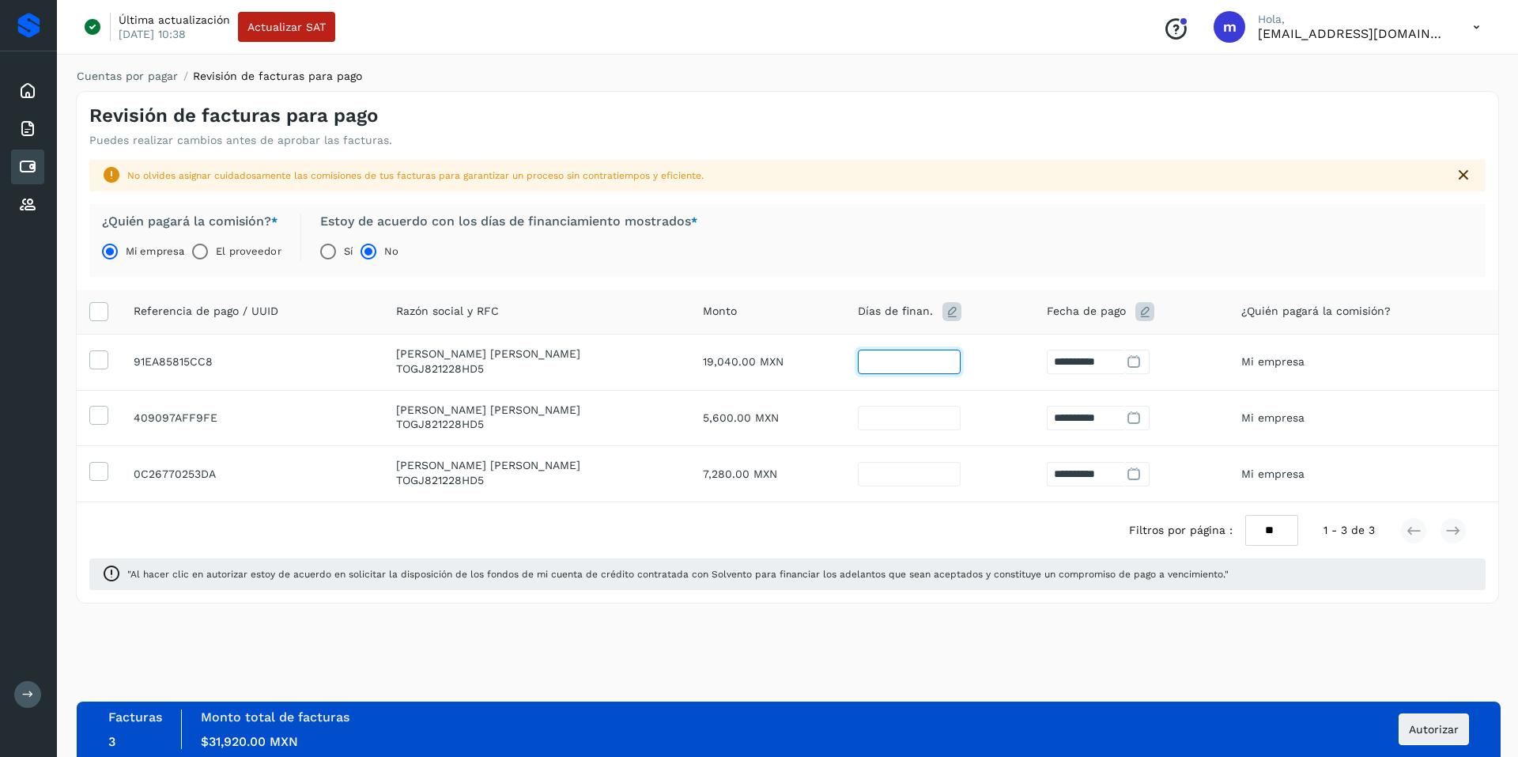
click at [921, 354] on input "**" at bounding box center [909, 362] width 103 height 25
click at [1020, 327] on th "Días de finan." at bounding box center [939, 311] width 189 height 45
click at [1439, 727] on span "Autorizar" at bounding box center [1434, 729] width 50 height 11
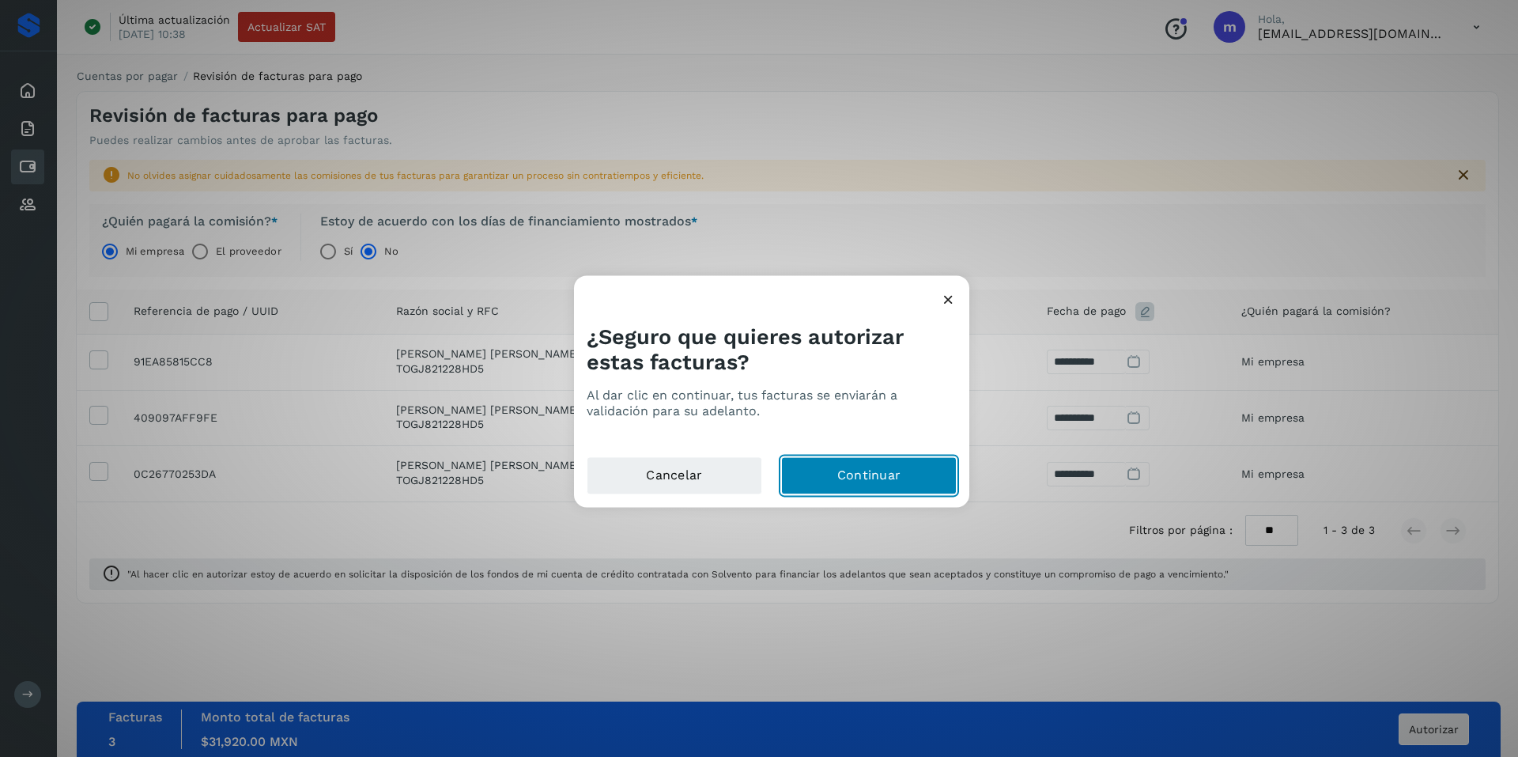
click at [886, 474] on button "Continuar" at bounding box center [869, 475] width 176 height 38
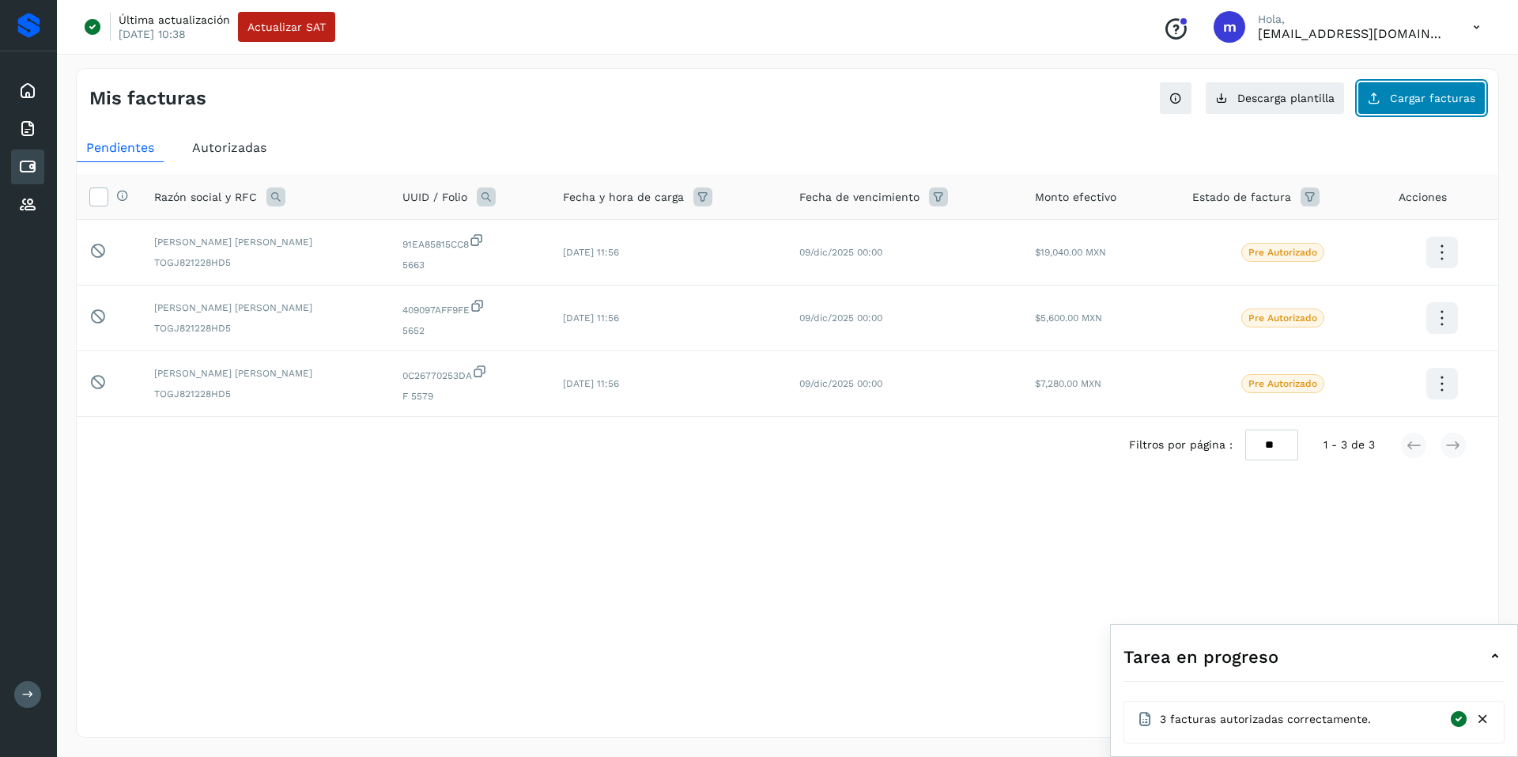
click at [1399, 93] on span "Cargar facturas" at bounding box center [1432, 98] width 85 height 11
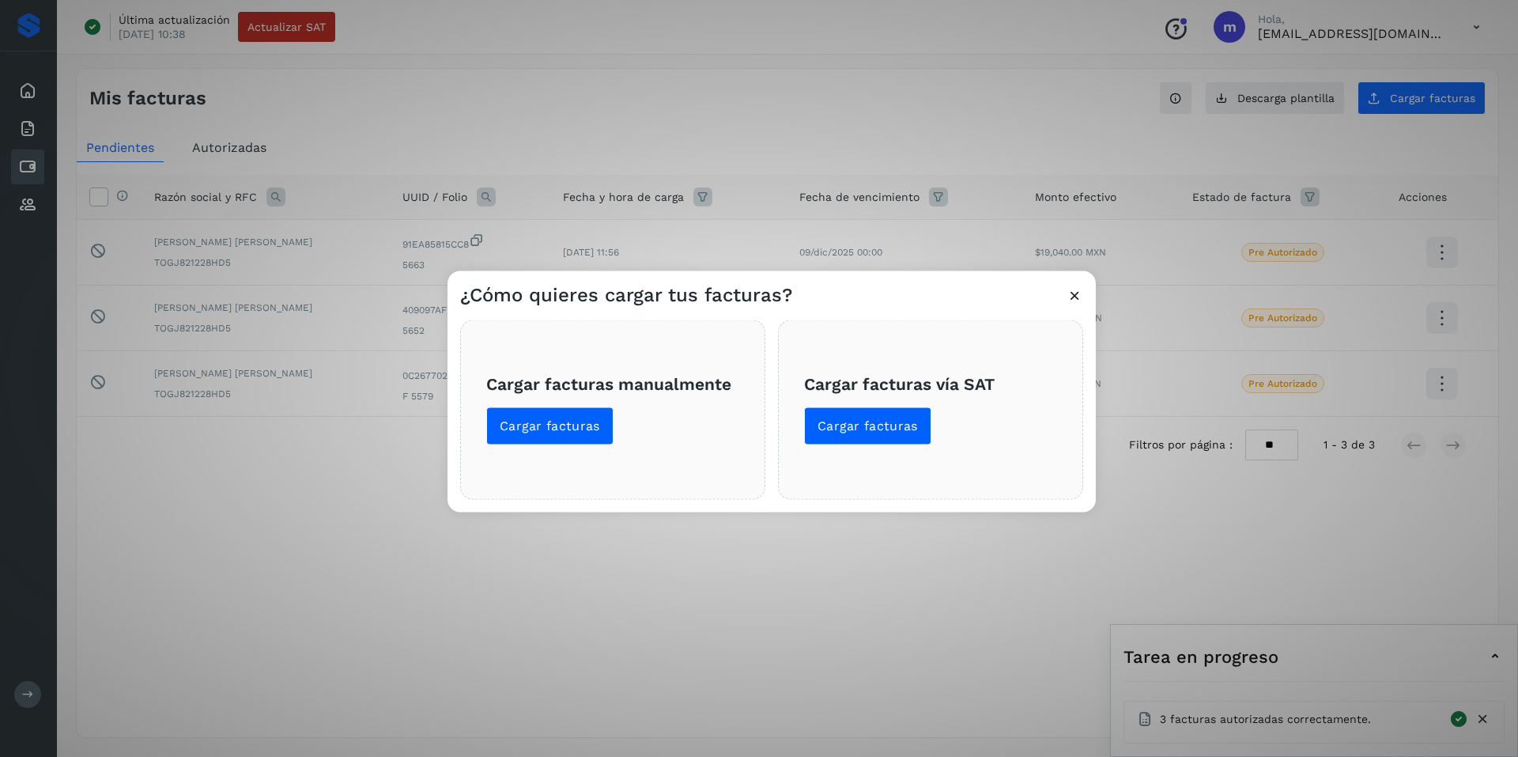
click at [1071, 289] on icon at bounding box center [1075, 294] width 17 height 17
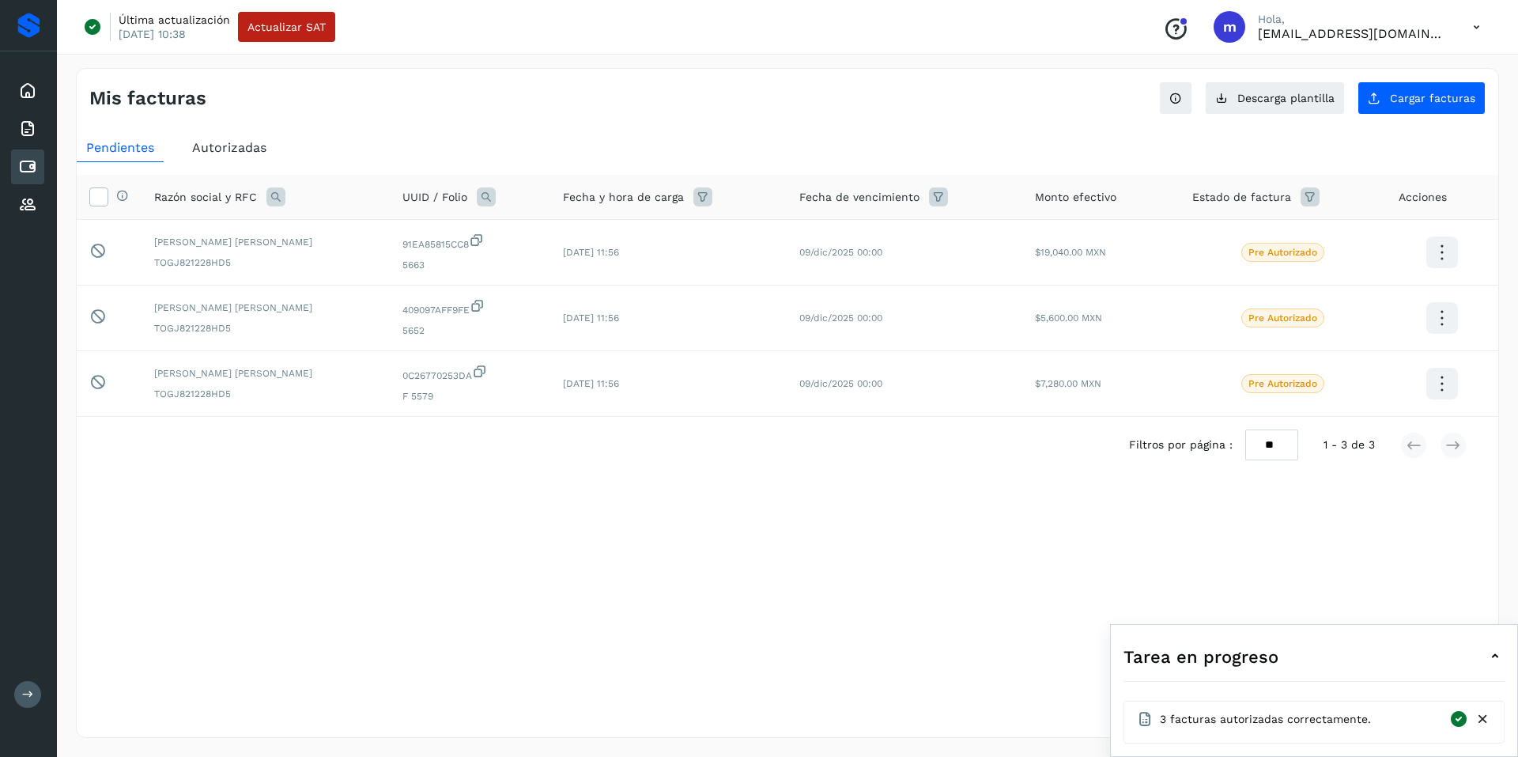
click at [1211, 524] on div "Selecciona una fecha" at bounding box center [788, 512] width 1422 height 26
click at [1419, 89] on button "Cargar facturas" at bounding box center [1422, 97] width 128 height 33
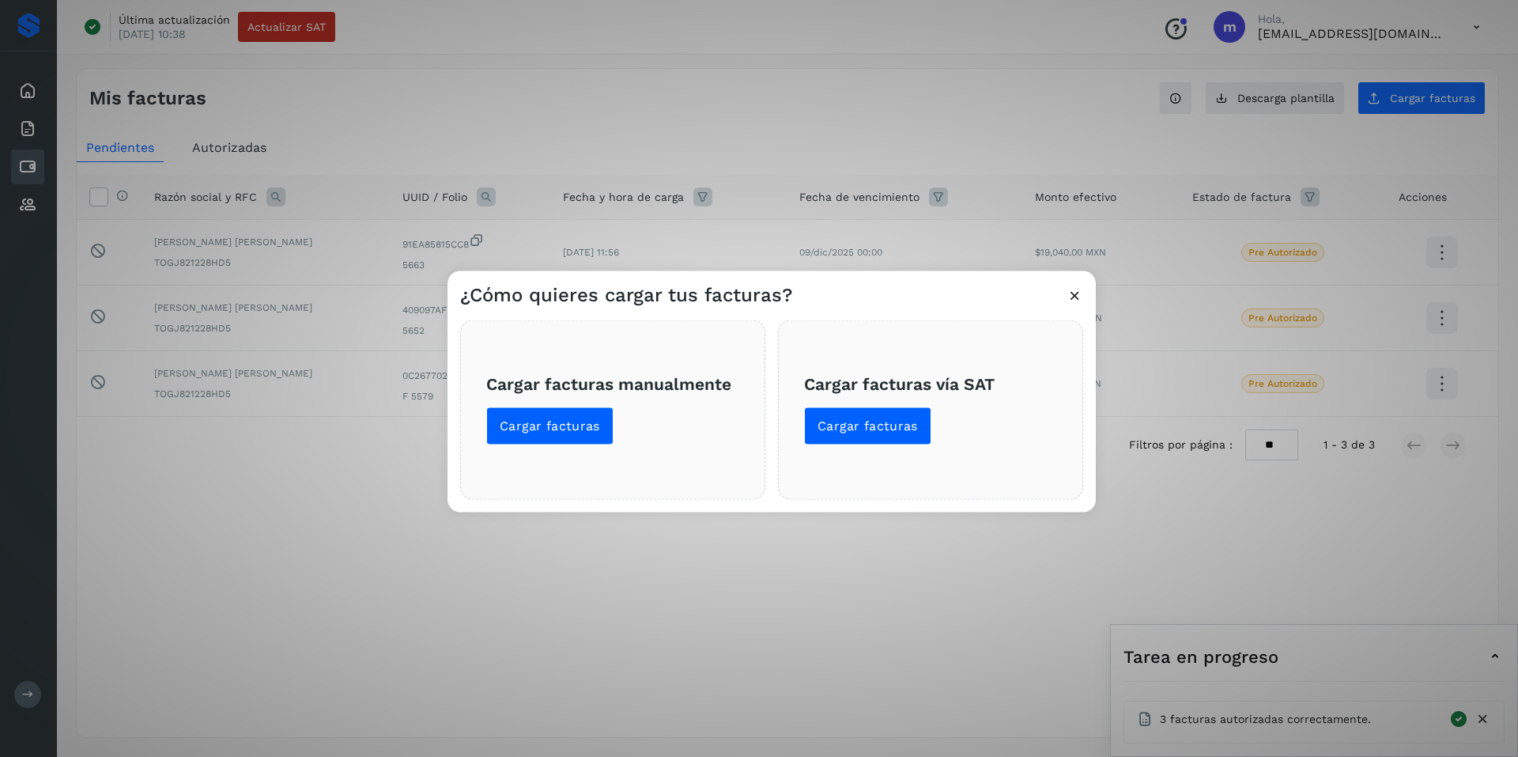
click at [817, 608] on div "¿Cómo quieres cargar tus facturas? Cargar facturas manualmente Cargar facturas …" at bounding box center [759, 378] width 1518 height 757
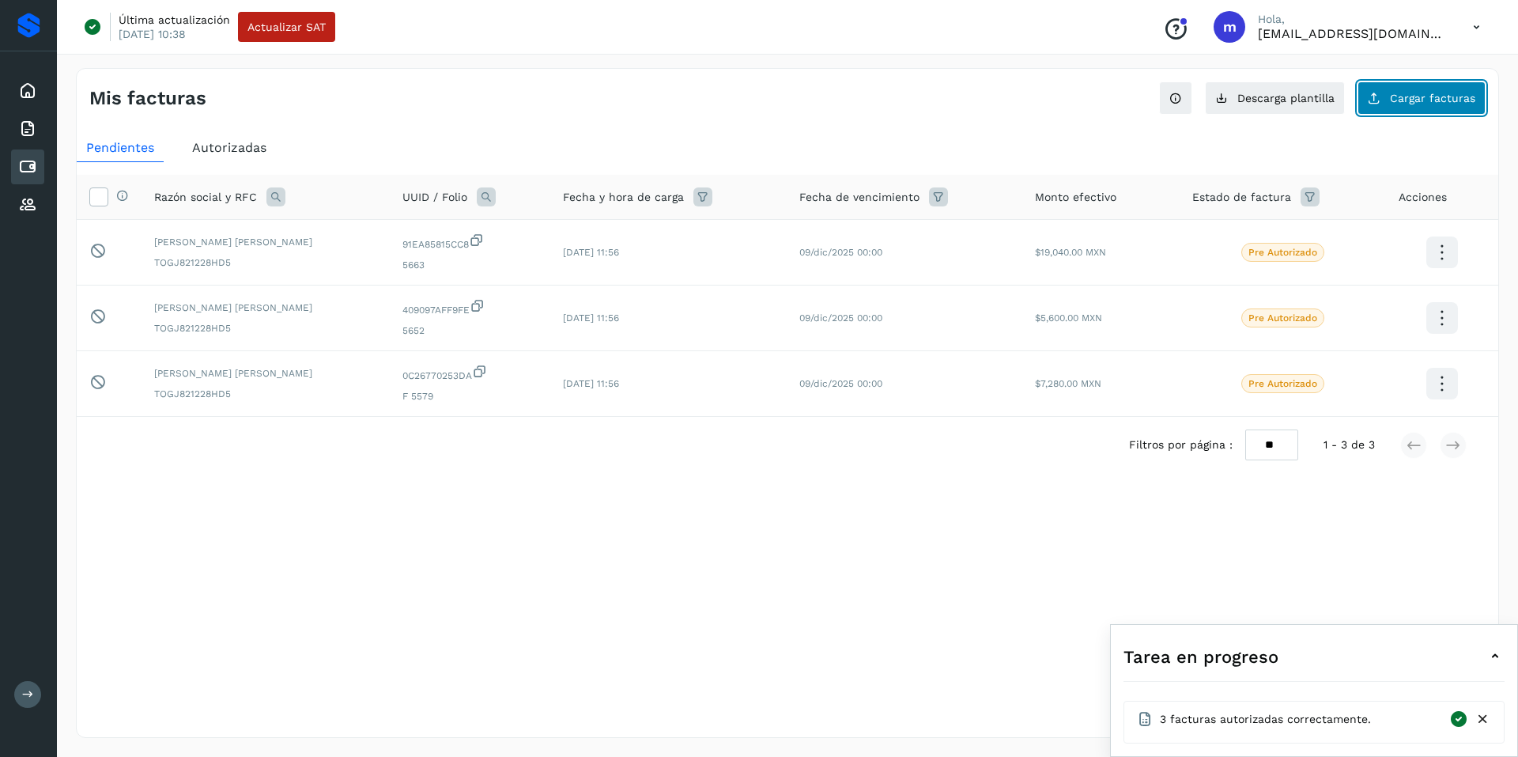
click at [1418, 100] on span "Cargar facturas" at bounding box center [1432, 98] width 85 height 11
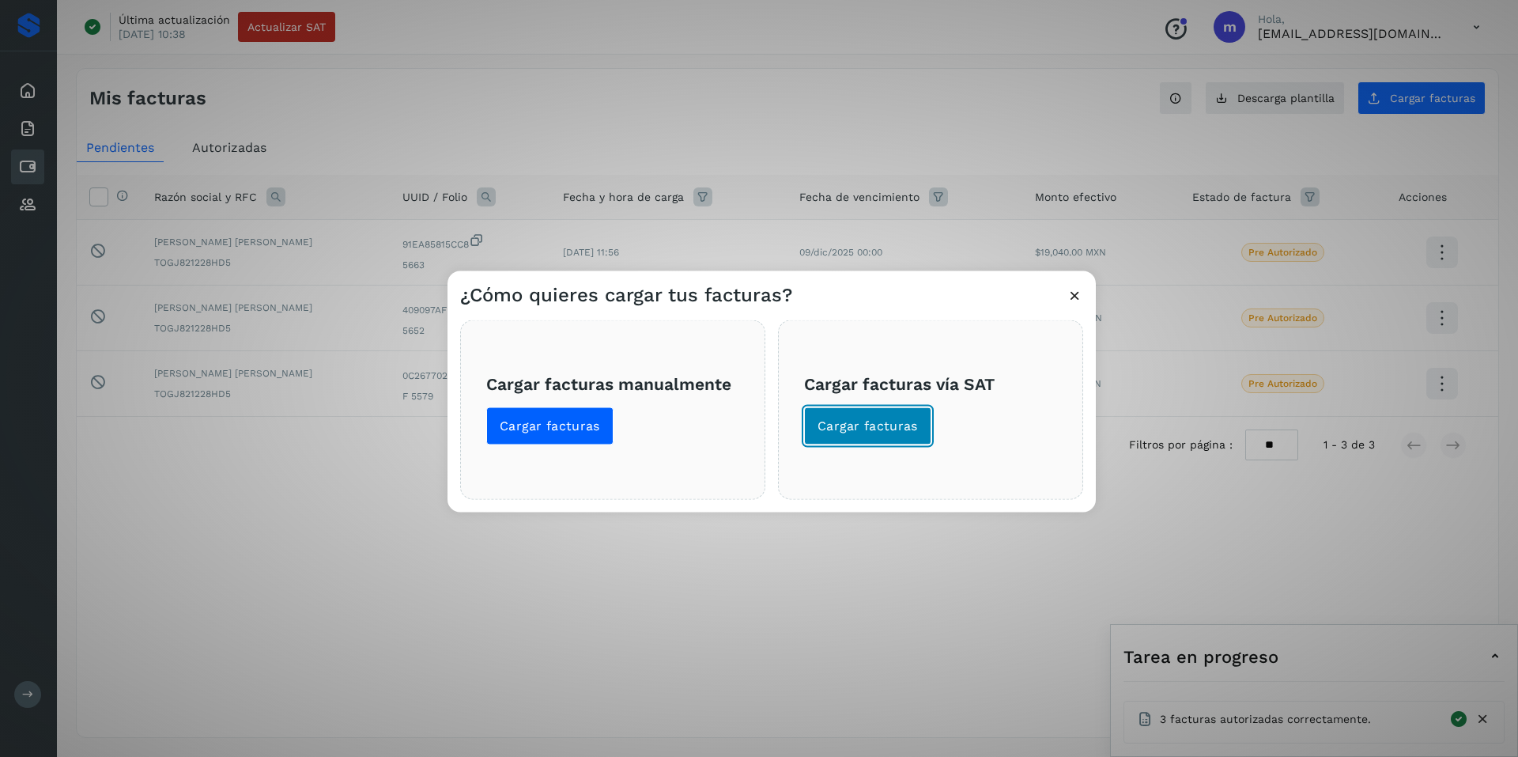
click at [848, 426] on span "Cargar facturas" at bounding box center [868, 425] width 100 height 17
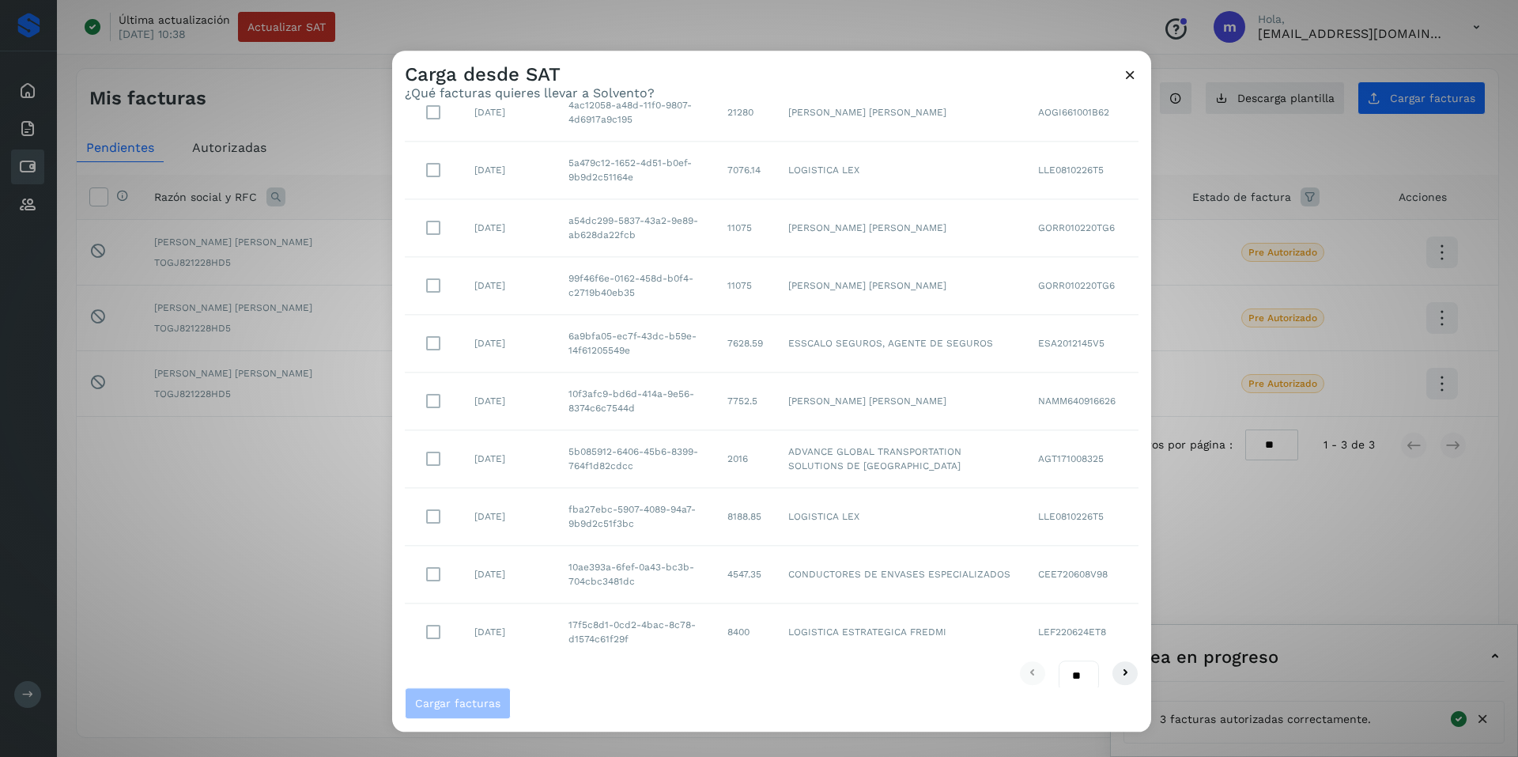
scroll to position [129, 0]
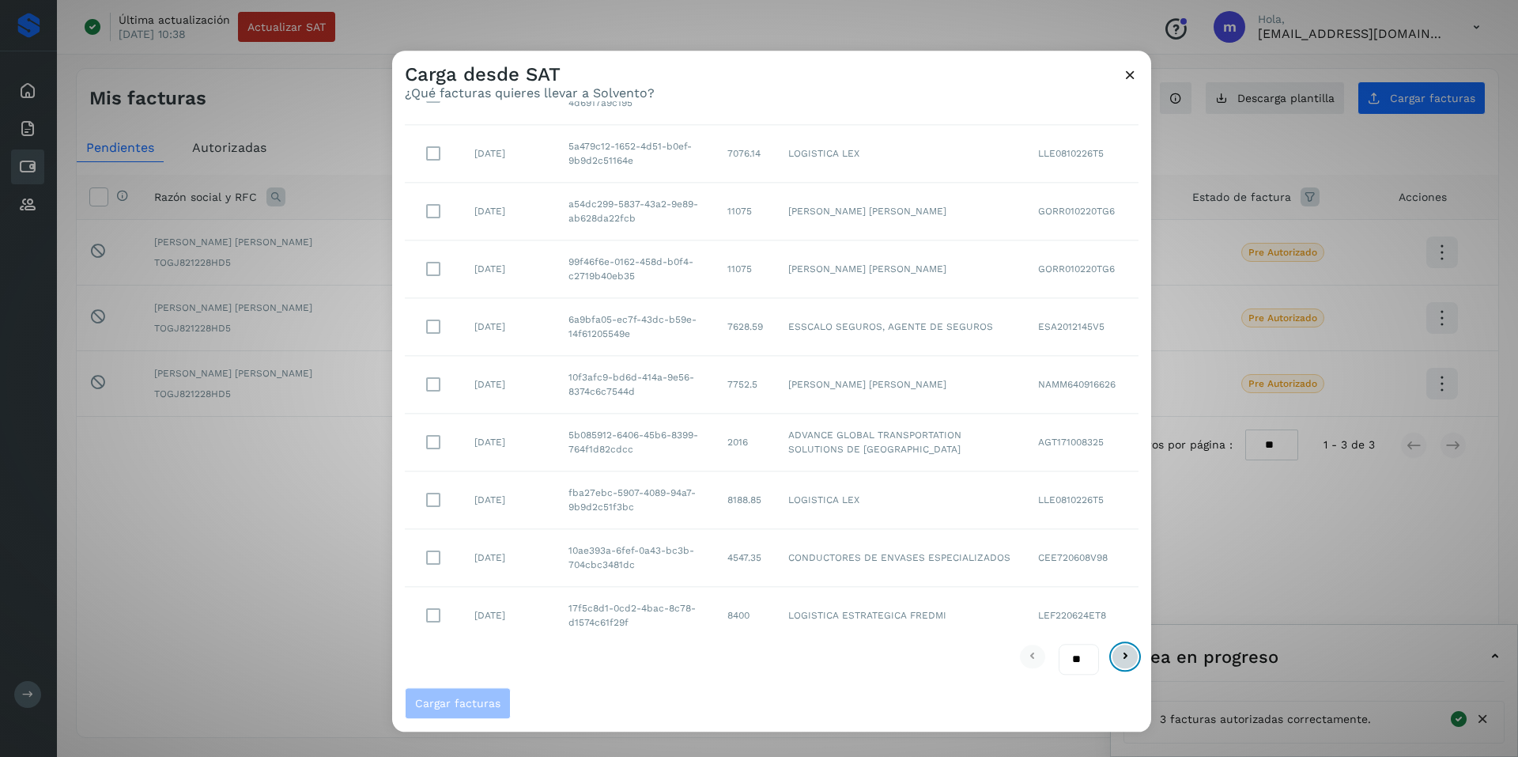
click at [1116, 652] on icon at bounding box center [1125, 657] width 19 height 19
click at [1116, 661] on icon at bounding box center [1125, 657] width 19 height 19
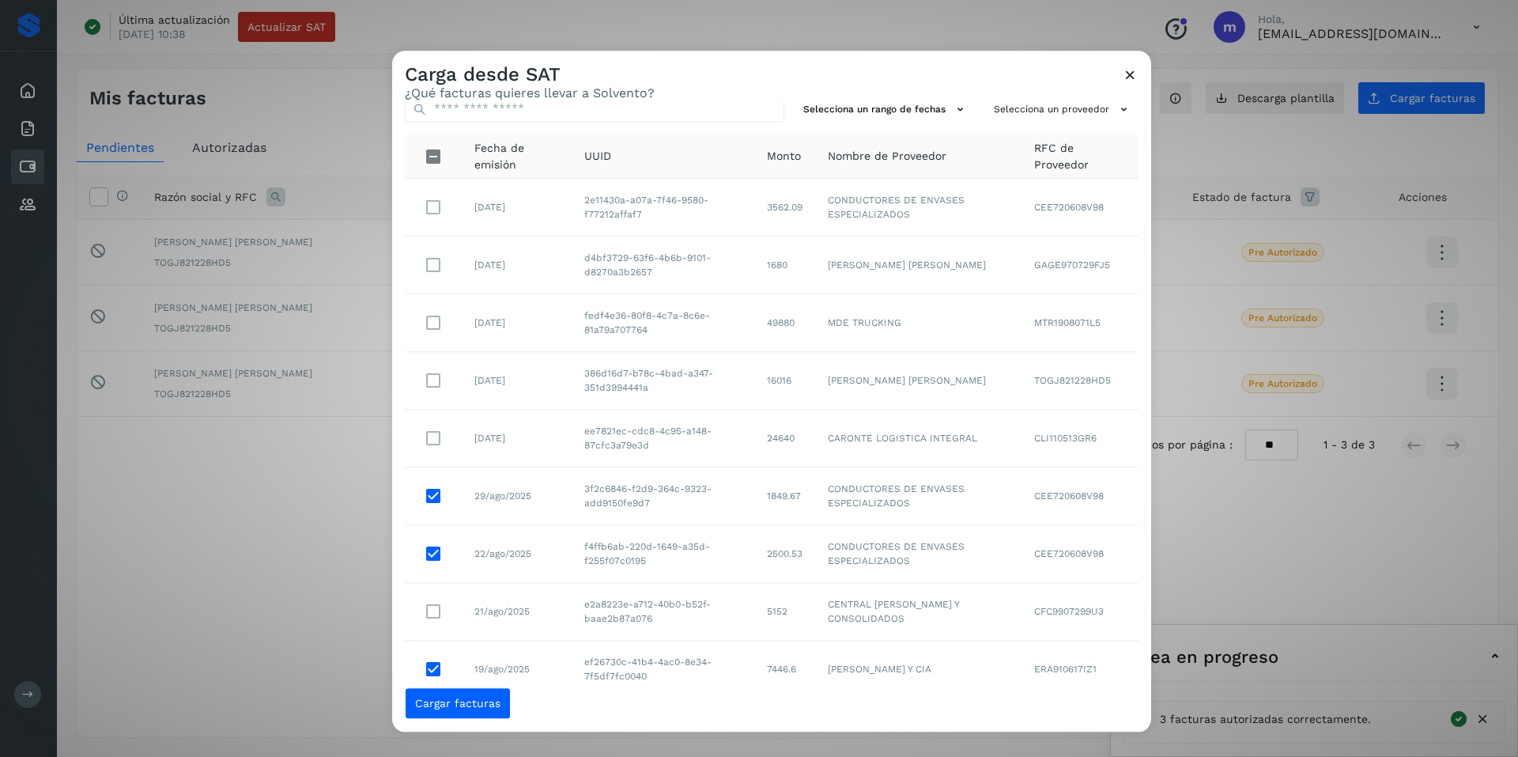
scroll to position [0, 0]
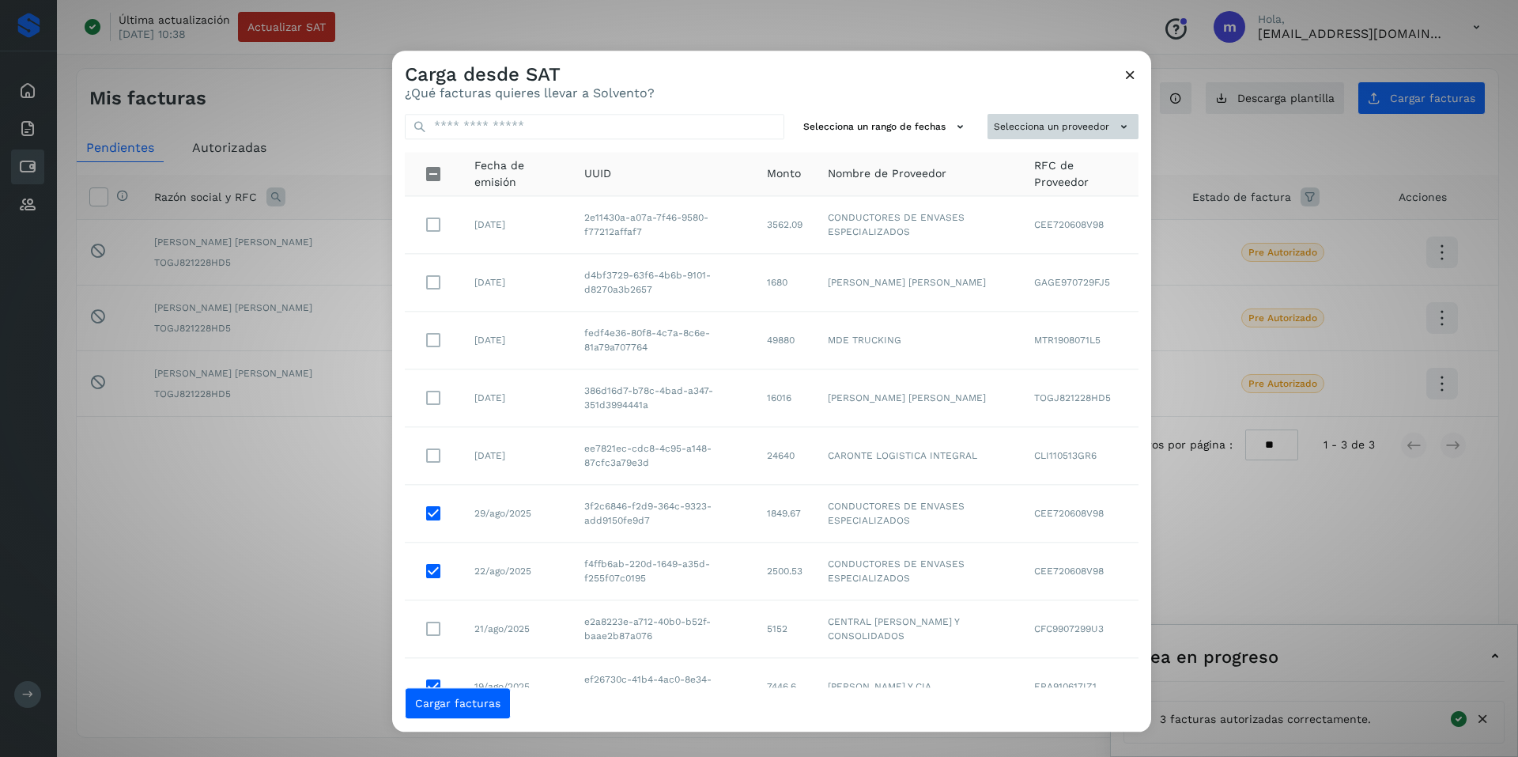
click at [1079, 123] on button "Selecciona un proveedor" at bounding box center [1063, 127] width 151 height 26
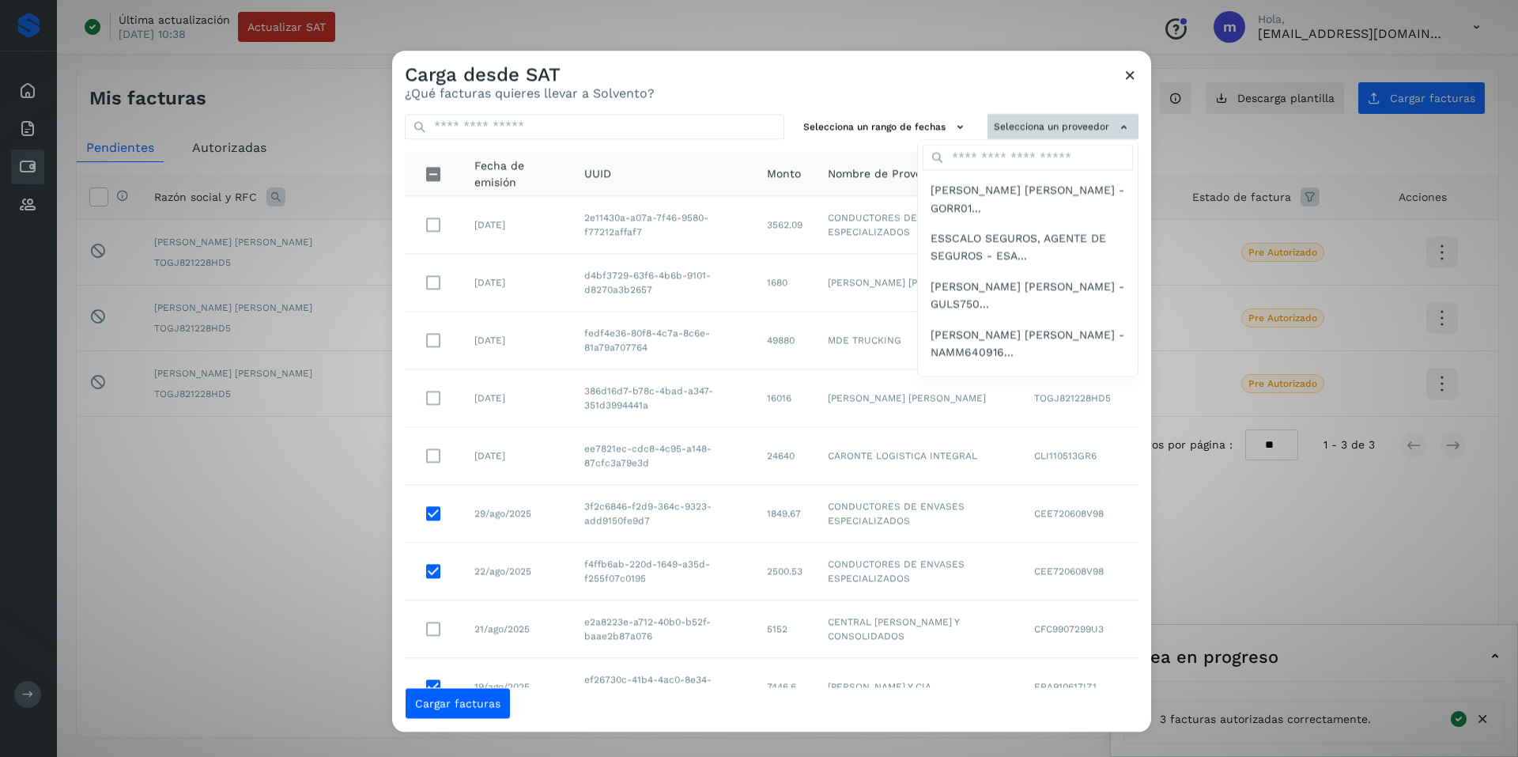
click at [1079, 123] on div at bounding box center [1151, 429] width 1518 height 757
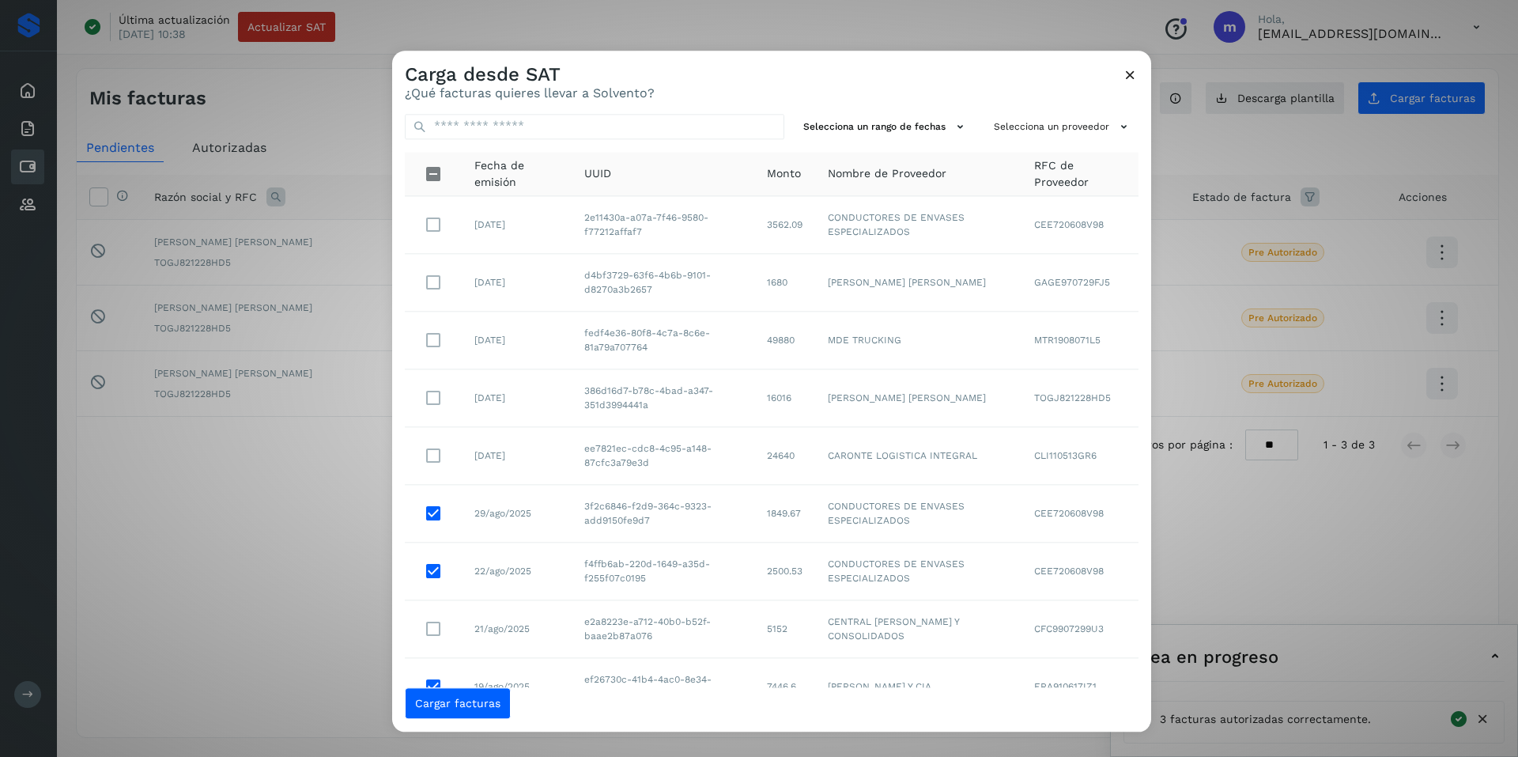
click at [1043, 74] on div "Carga desde SAT ¿Qué facturas quieres llevar a Solvento?" at bounding box center [771, 76] width 759 height 51
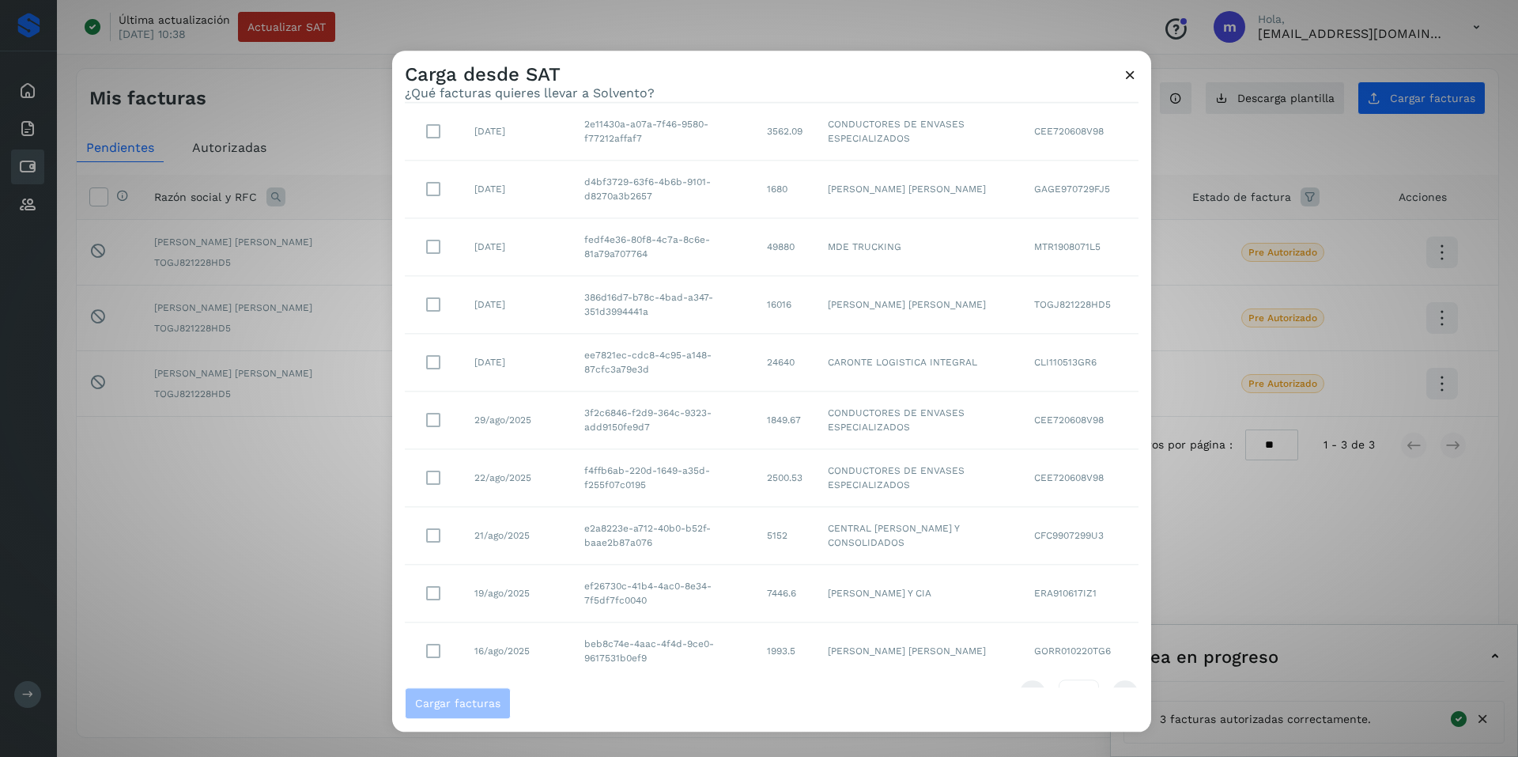
scroll to position [129, 0]
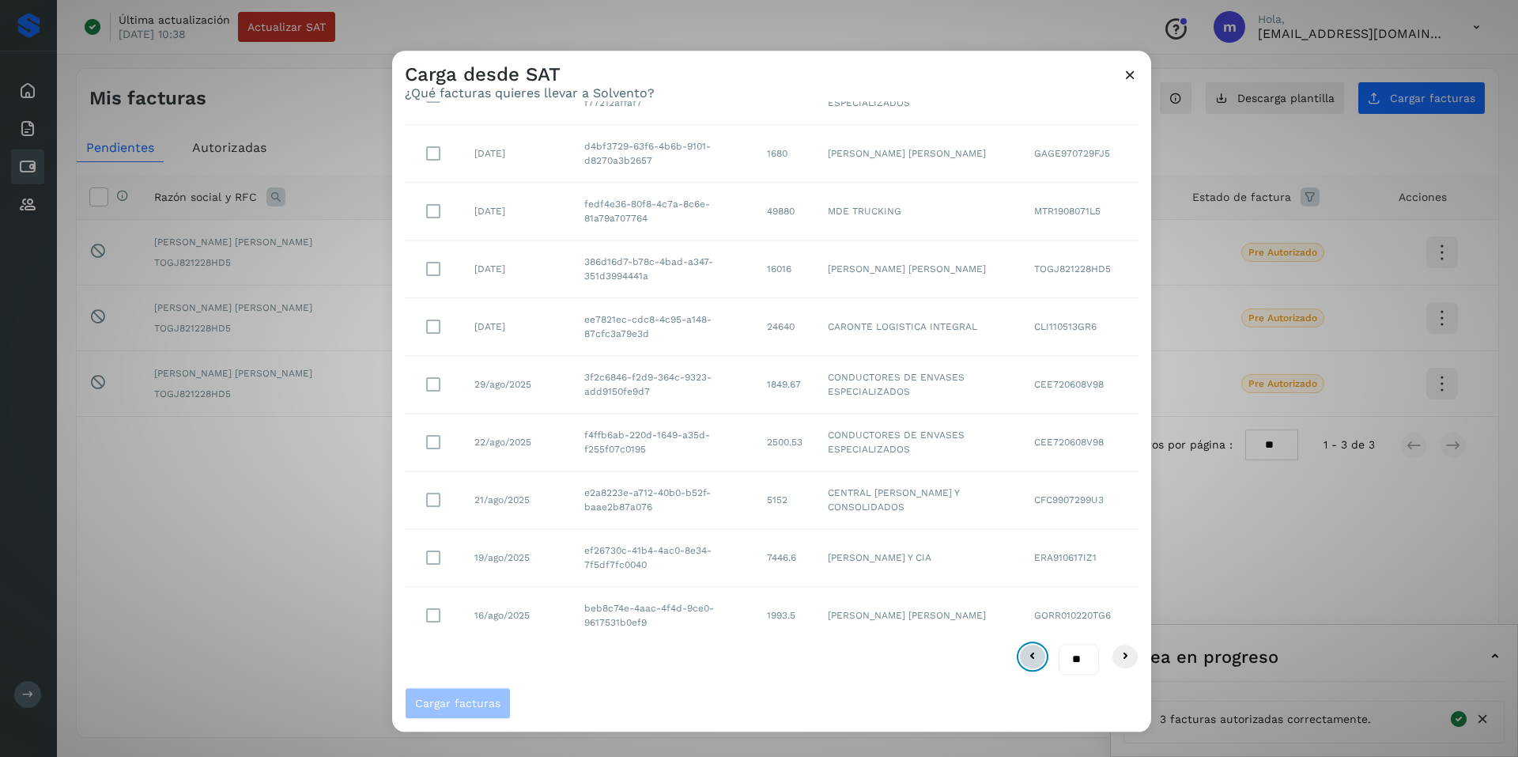
click at [1026, 662] on icon at bounding box center [1032, 657] width 19 height 19
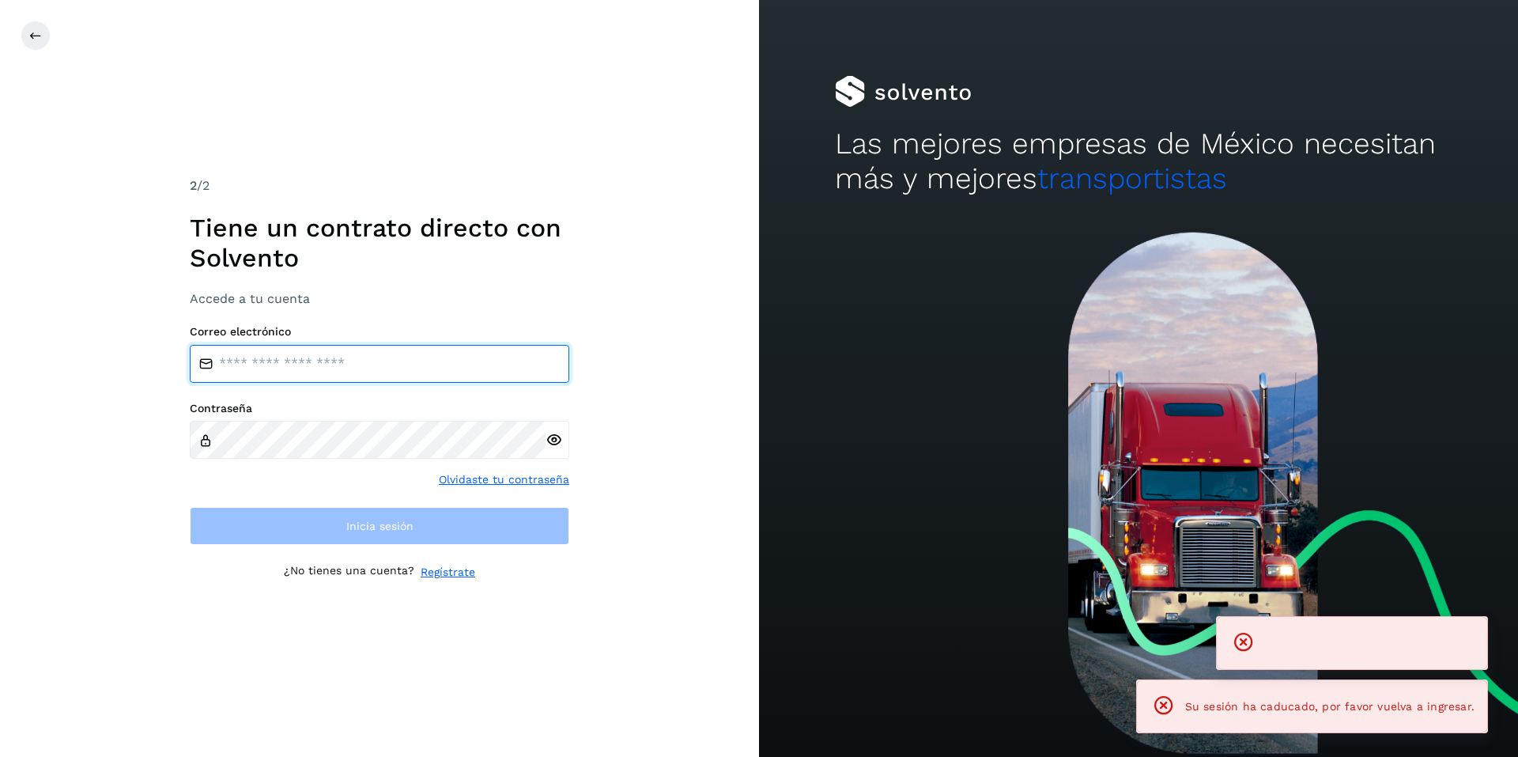
type input "**********"
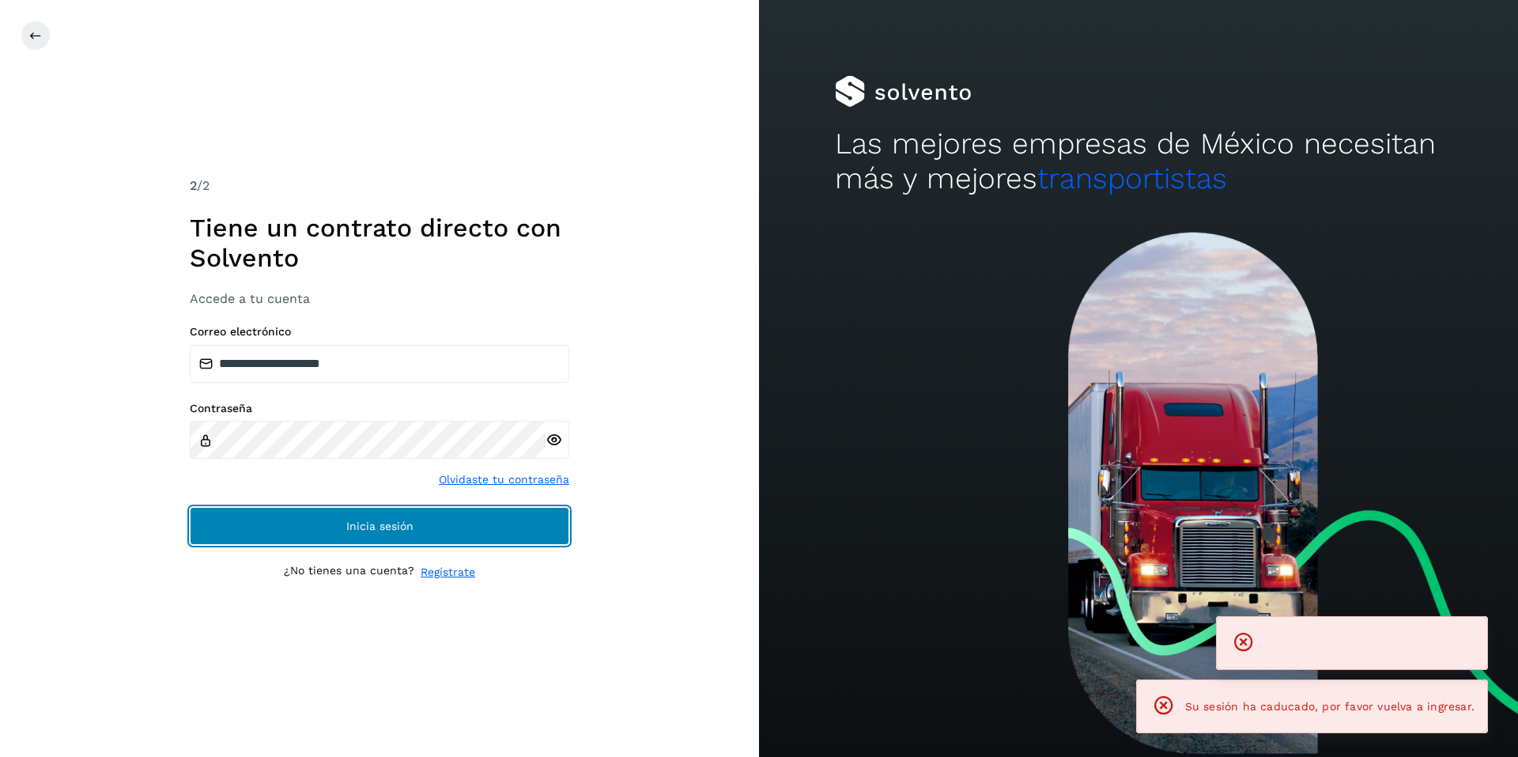
click at [338, 521] on button "Inicia sesión" at bounding box center [380, 526] width 380 height 38
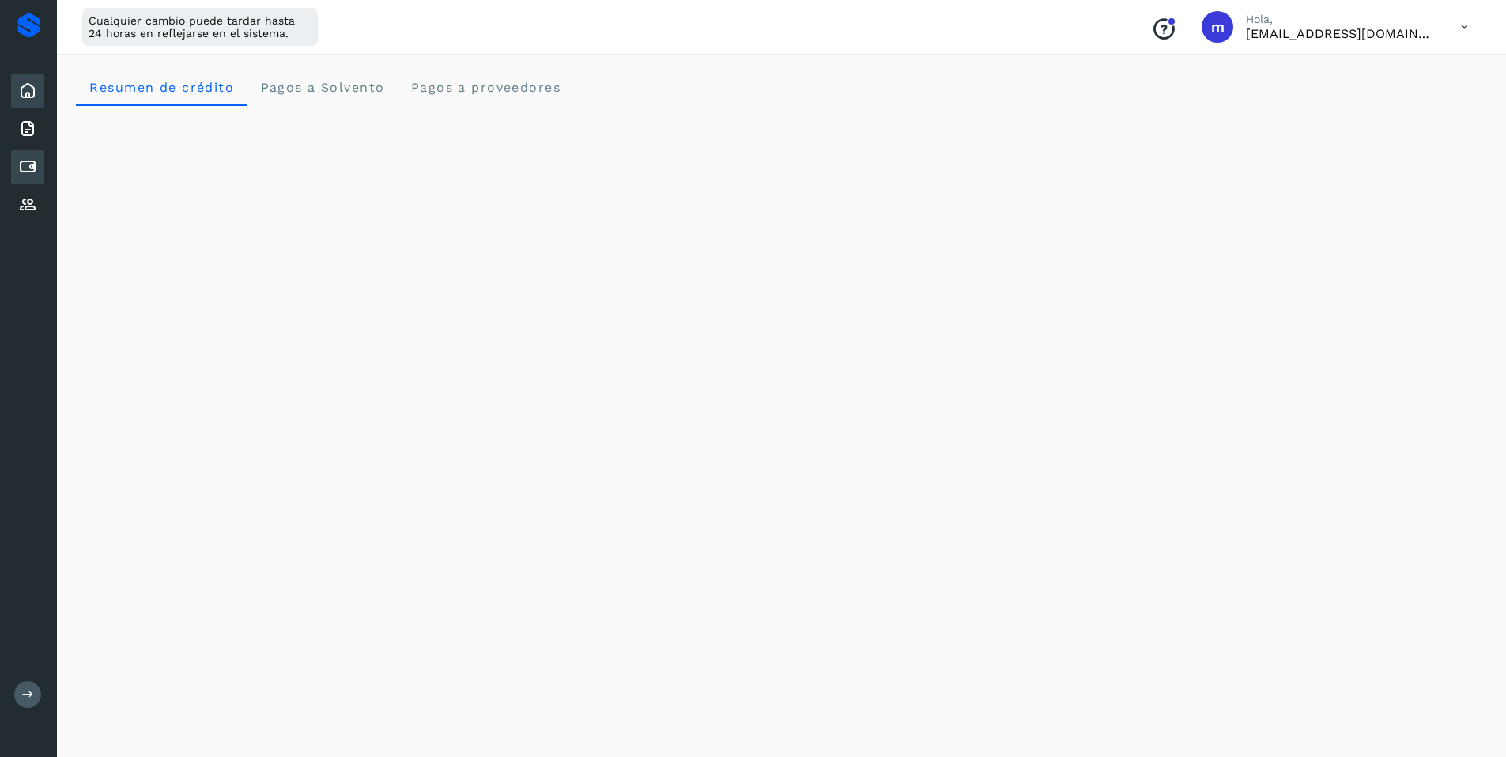
click at [24, 165] on icon at bounding box center [27, 166] width 19 height 19
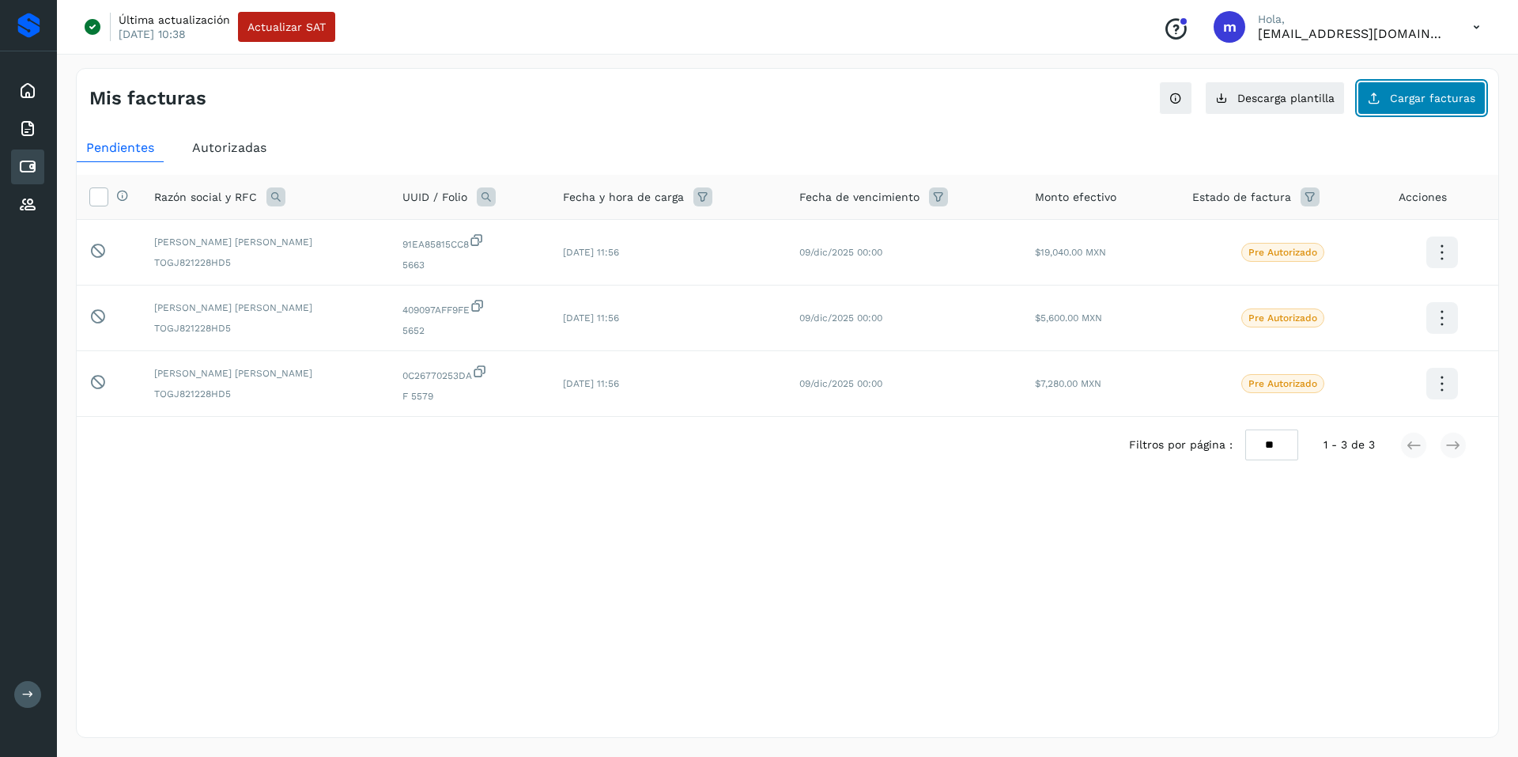
click at [1420, 96] on span "Cargar facturas" at bounding box center [1432, 98] width 85 height 11
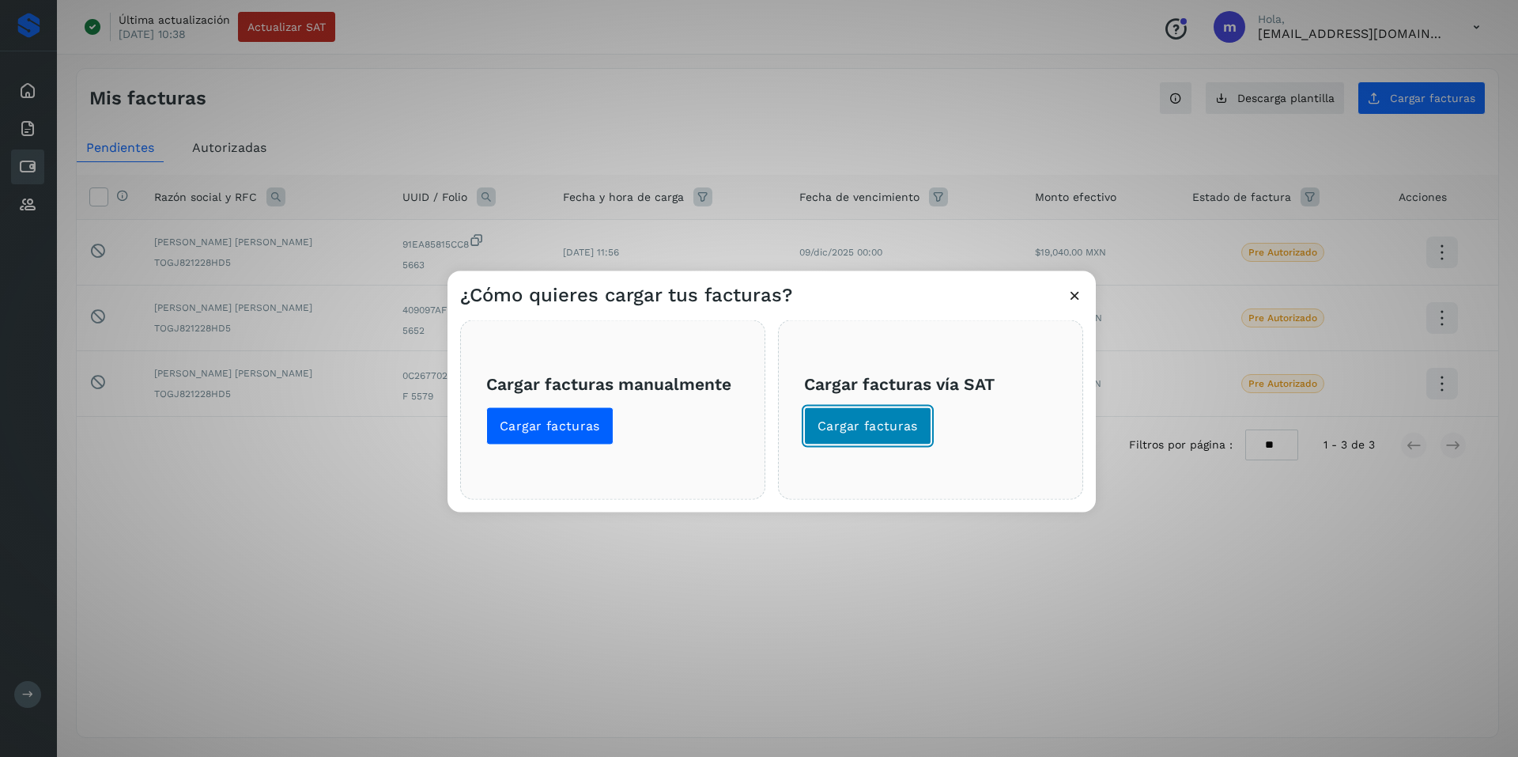
click at [871, 410] on button "Cargar facturas" at bounding box center [867, 425] width 127 height 38
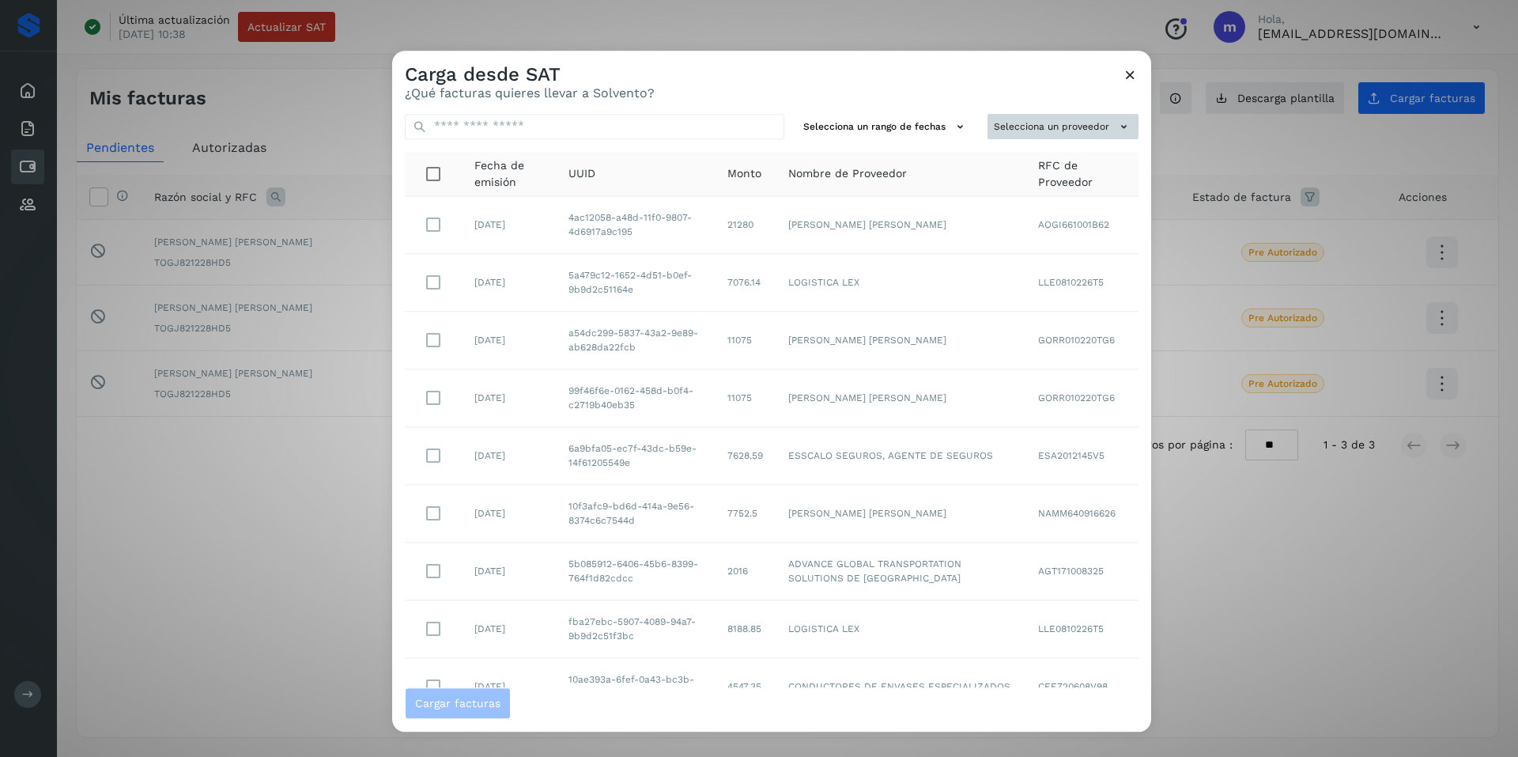
click at [1075, 127] on button "Selecciona un proveedor" at bounding box center [1063, 127] width 151 height 26
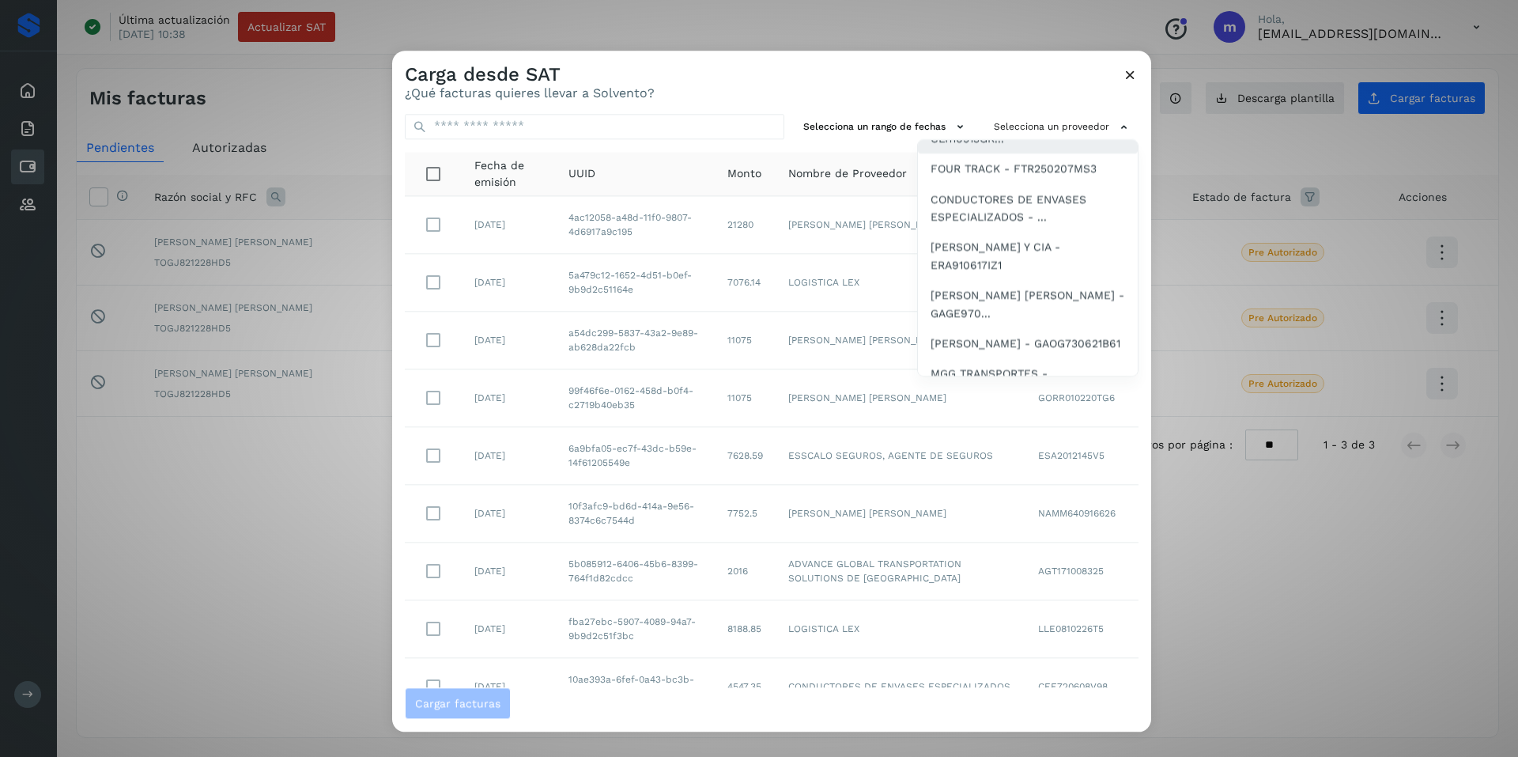
scroll to position [395, 0]
click at [979, 214] on span "CONDUCTORES DE ENVASES ESPECIALIZADOS - ..." at bounding box center [1028, 201] width 195 height 36
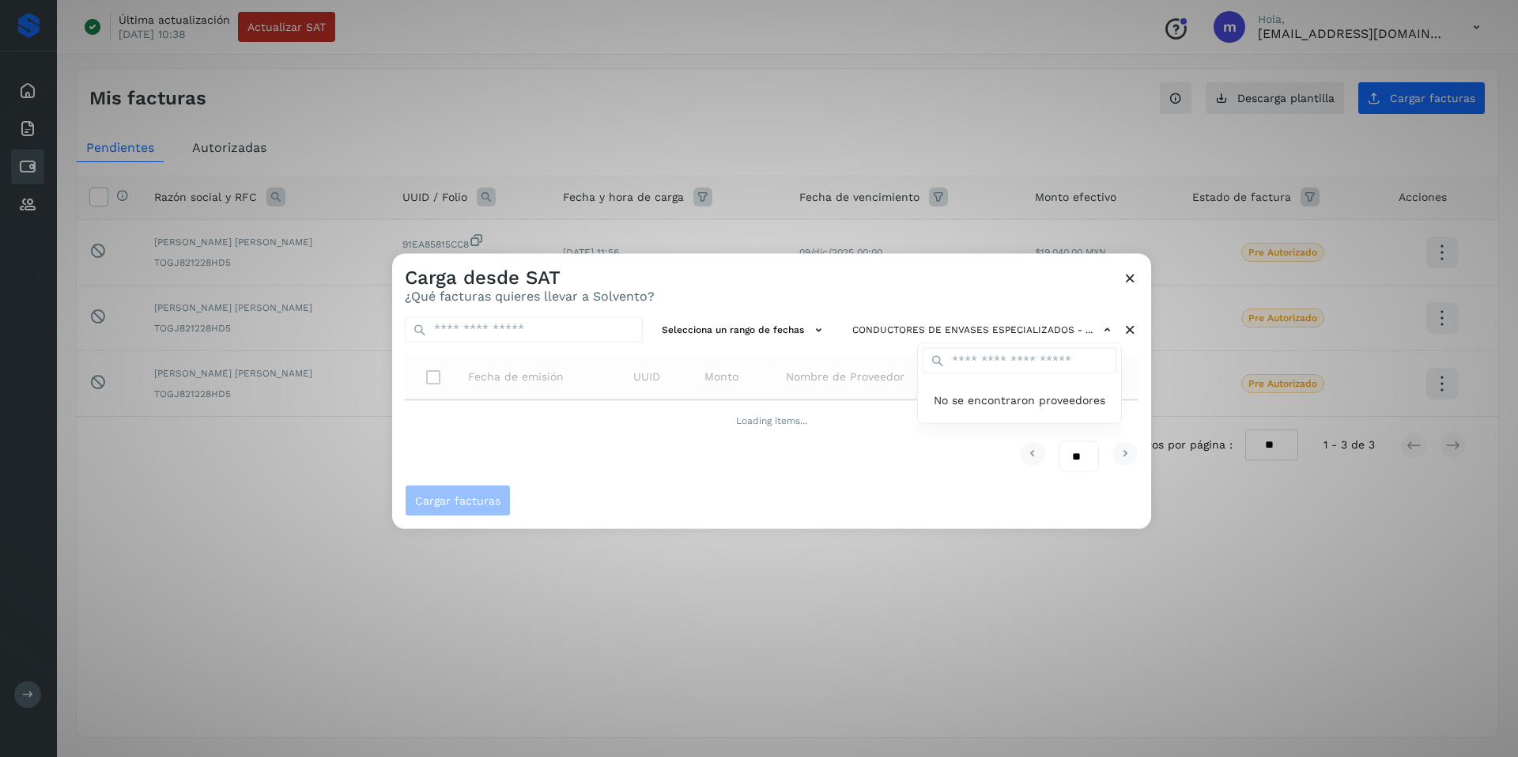
scroll to position [0, 0]
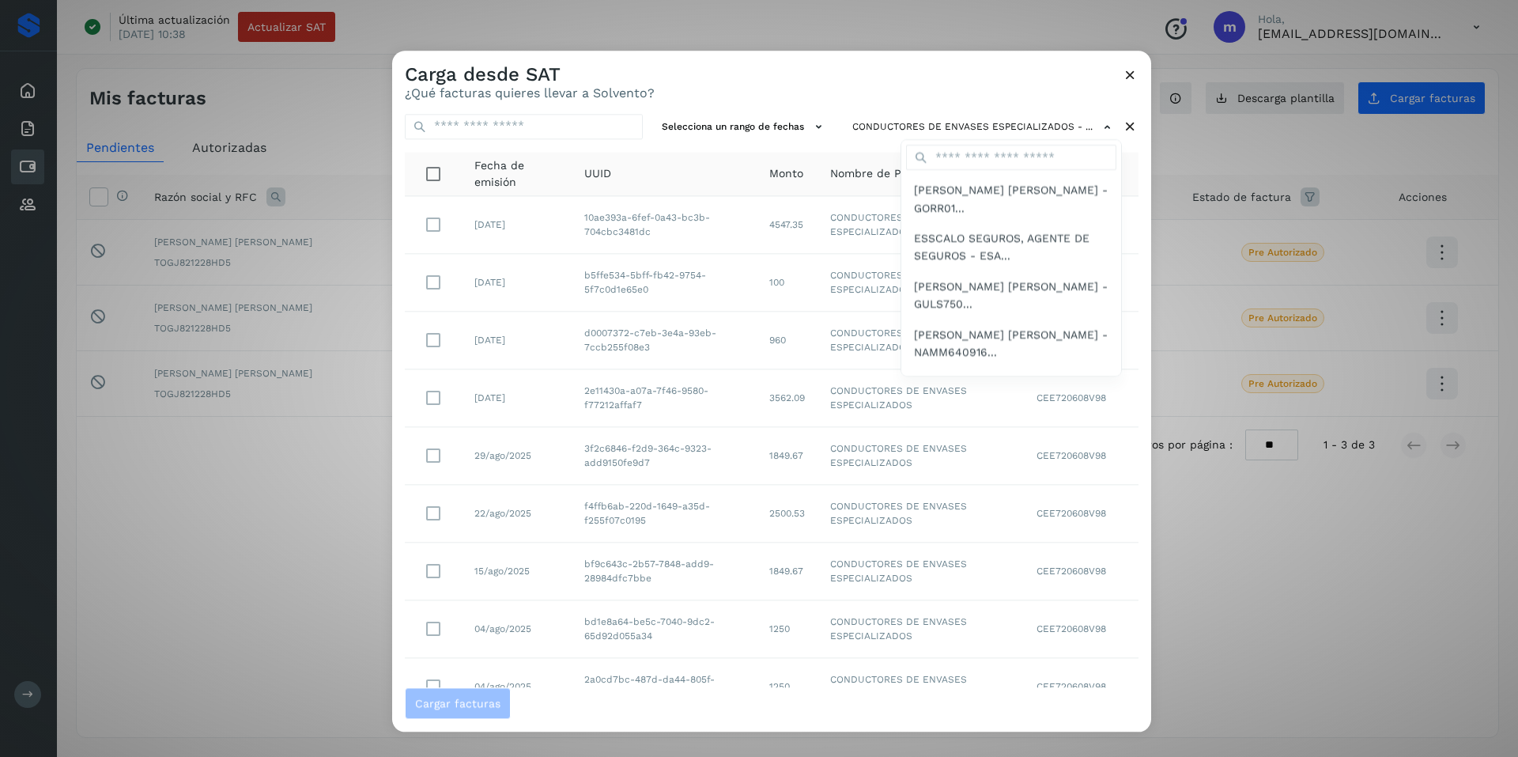
click at [838, 93] on div at bounding box center [1151, 429] width 1518 height 757
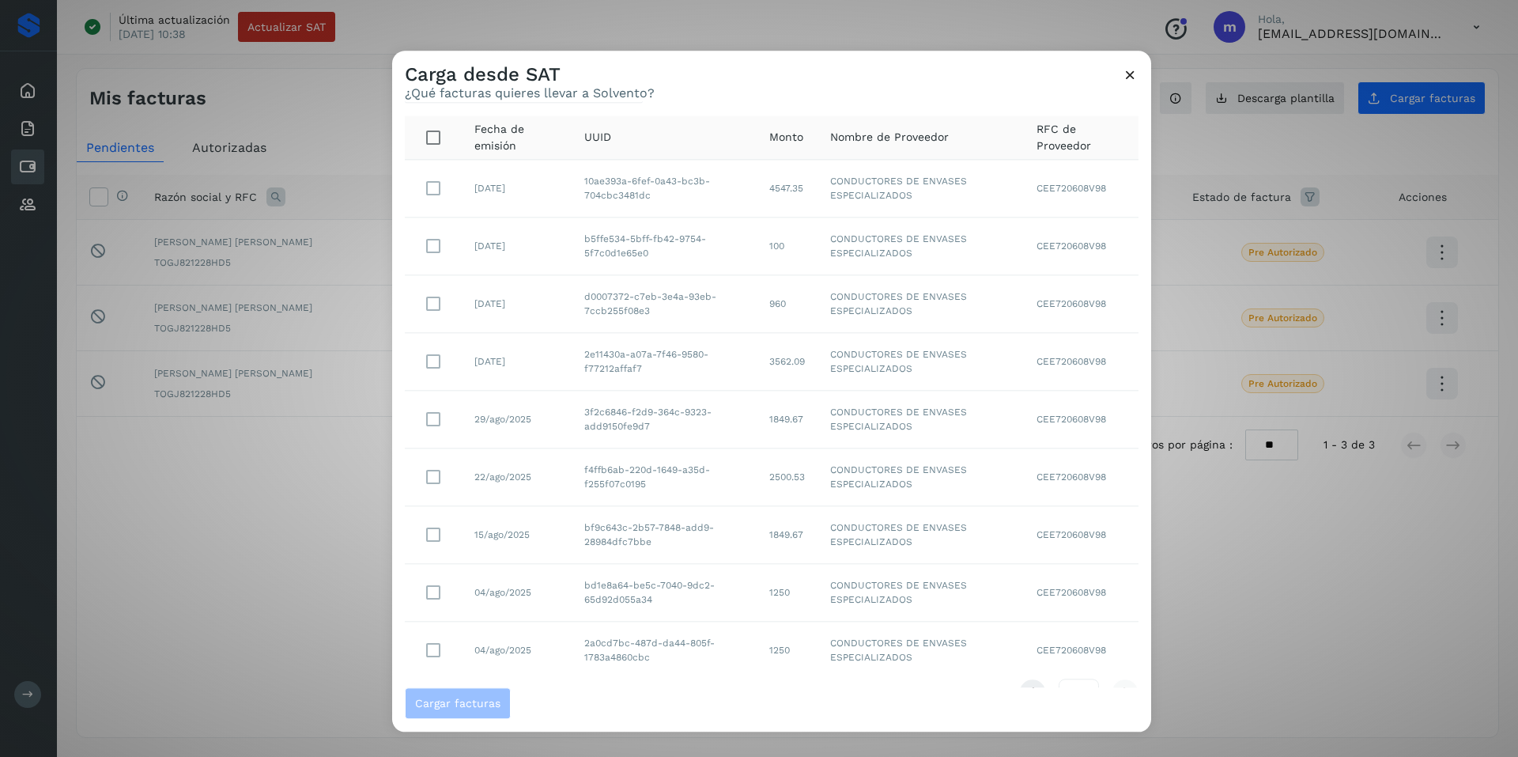
scroll to position [71, 0]
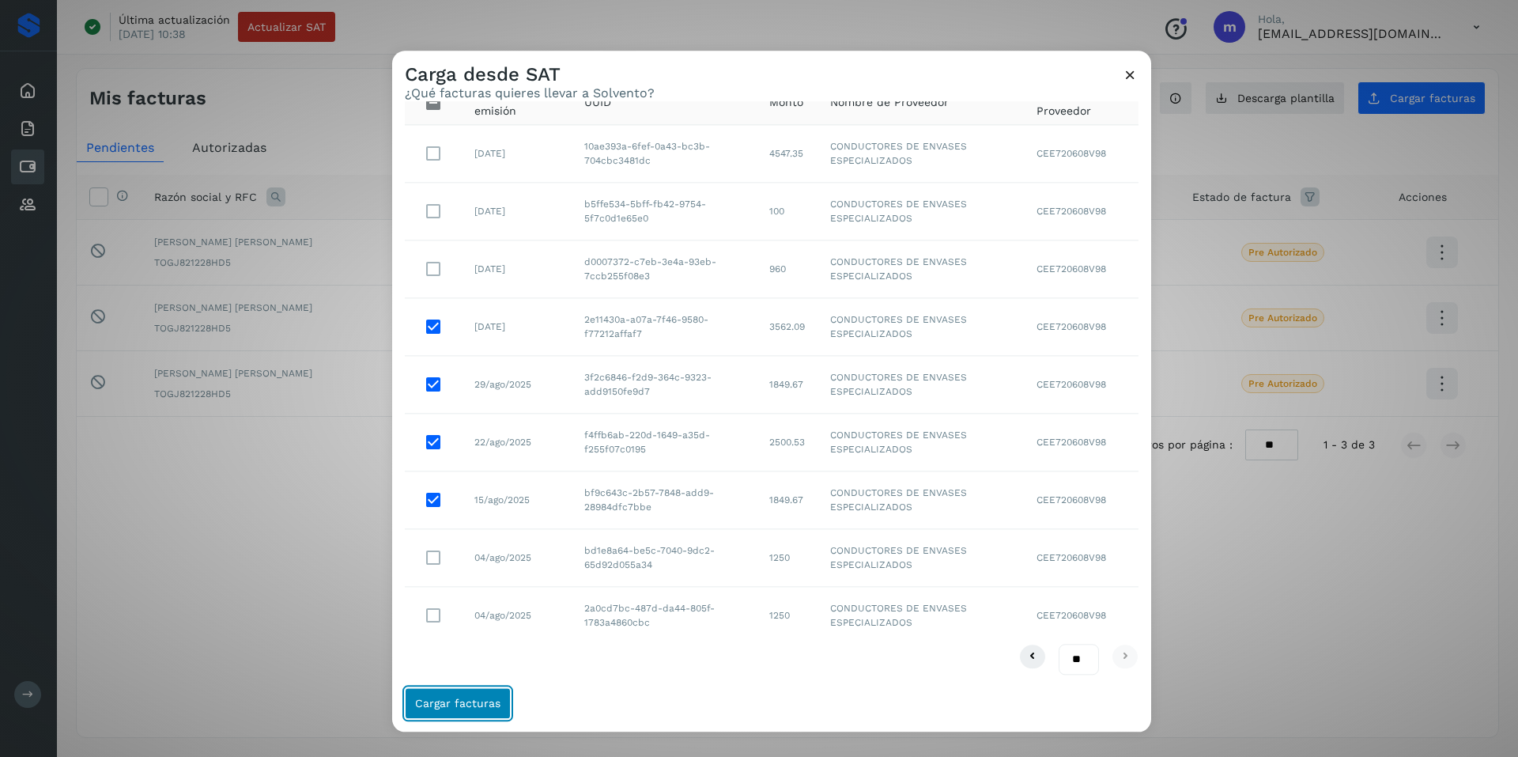
click at [465, 694] on button "Cargar facturas" at bounding box center [458, 703] width 106 height 32
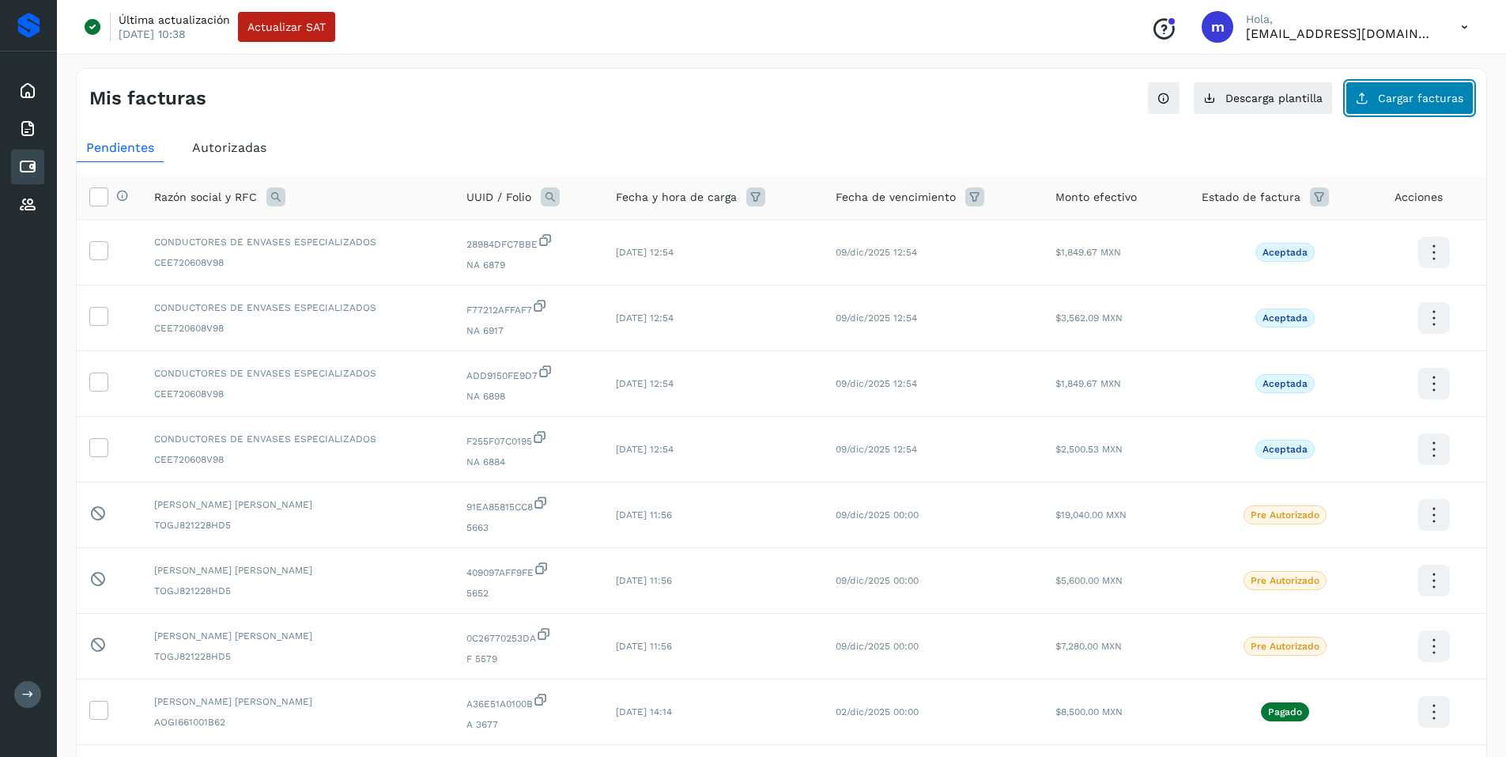
click at [1389, 102] on span "Cargar facturas" at bounding box center [1420, 98] width 85 height 11
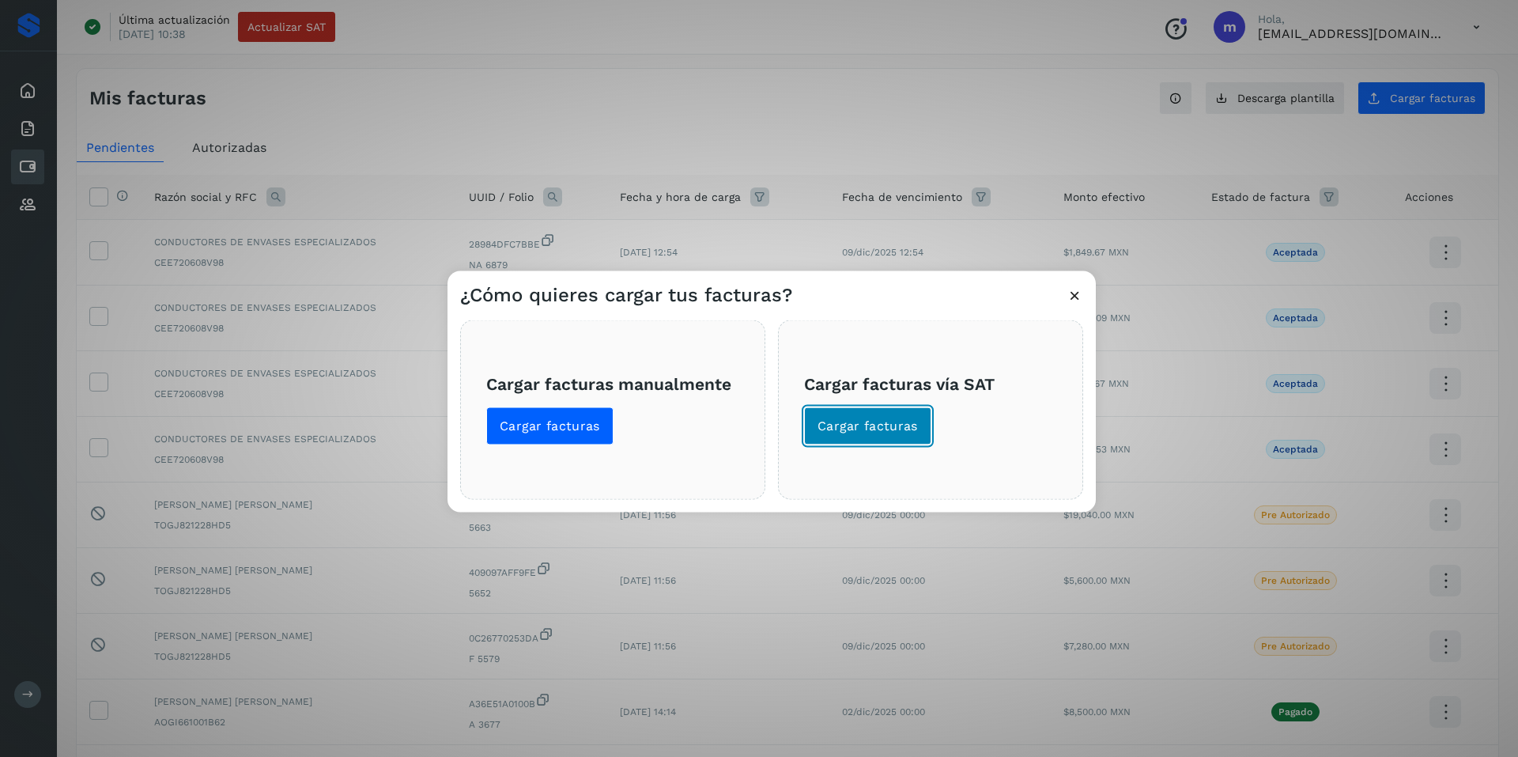
click at [870, 427] on span "Cargar facturas" at bounding box center [868, 425] width 100 height 17
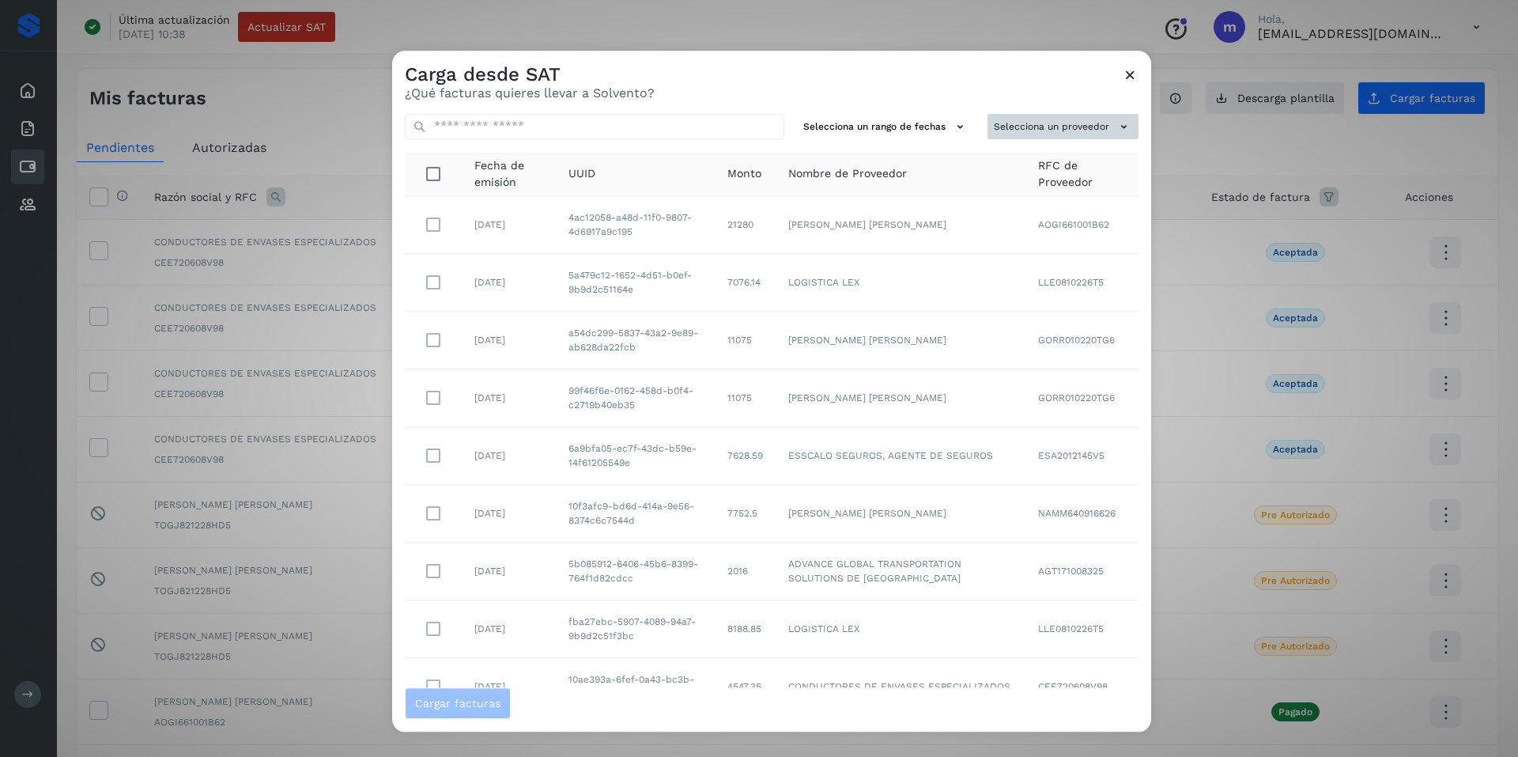
click at [1033, 123] on button "Selecciona un proveedor" at bounding box center [1063, 127] width 151 height 26
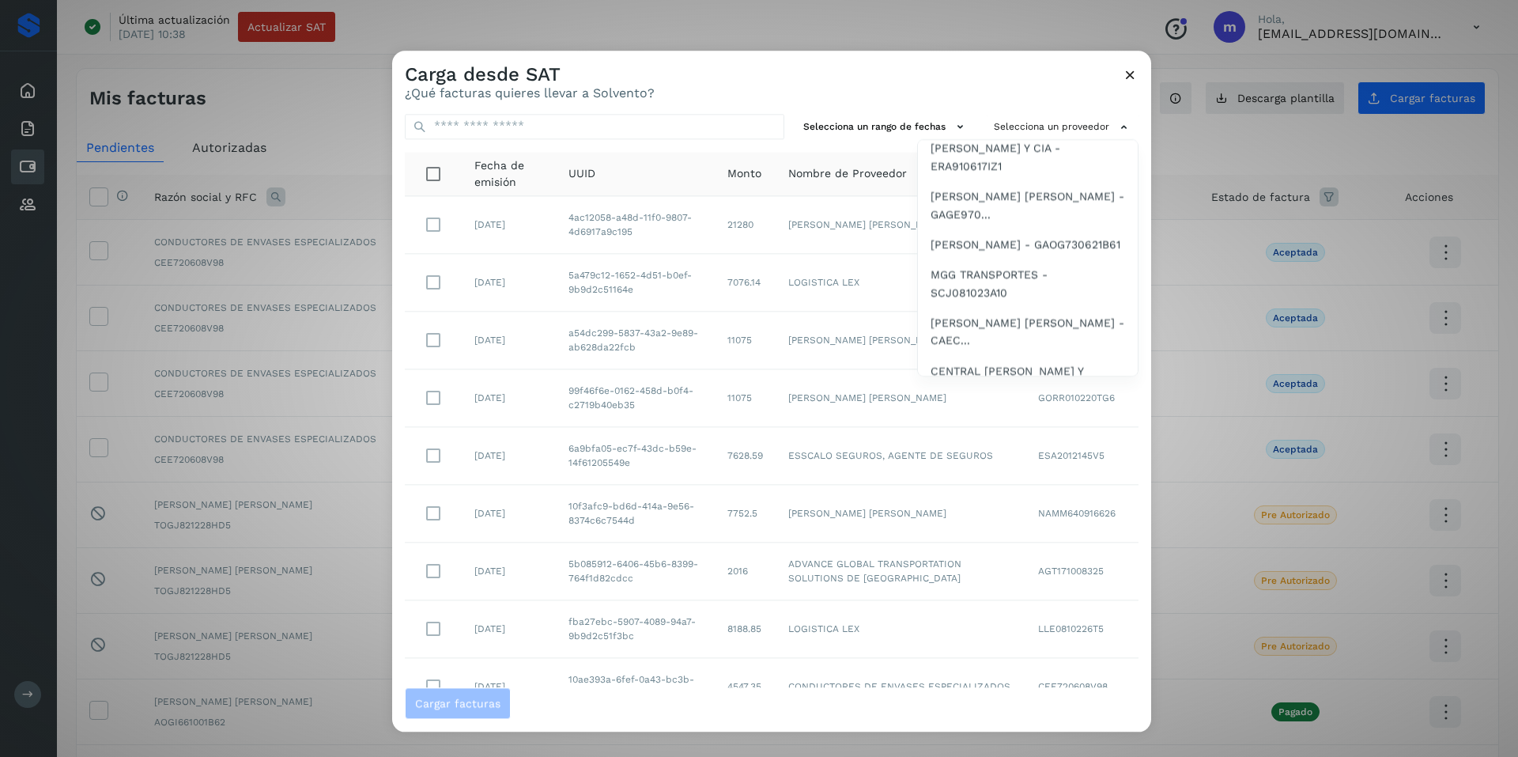
scroll to position [408, 0]
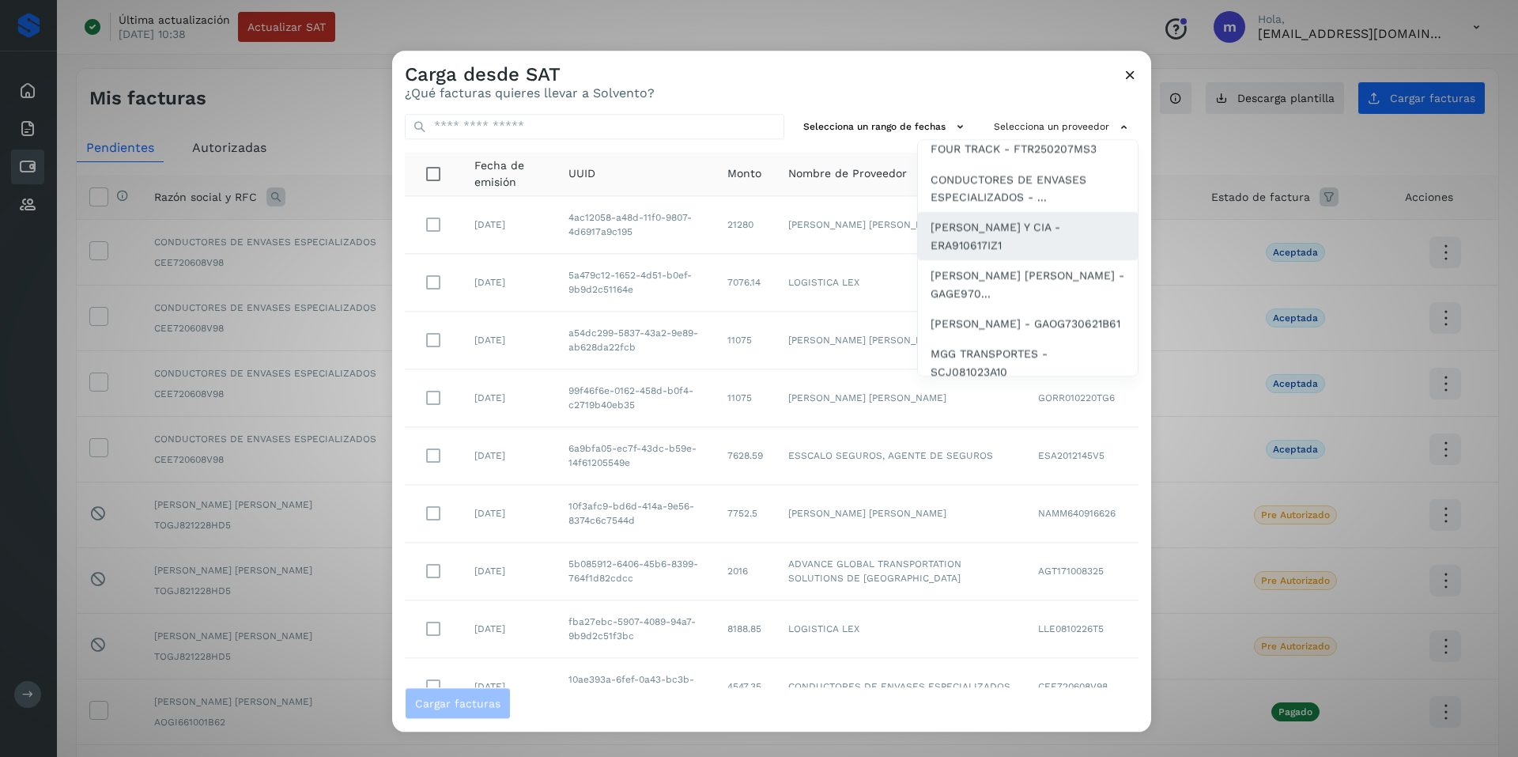
click at [988, 254] on span "[PERSON_NAME] Y CIA - ERA910617IZ1" at bounding box center [1028, 237] width 195 height 36
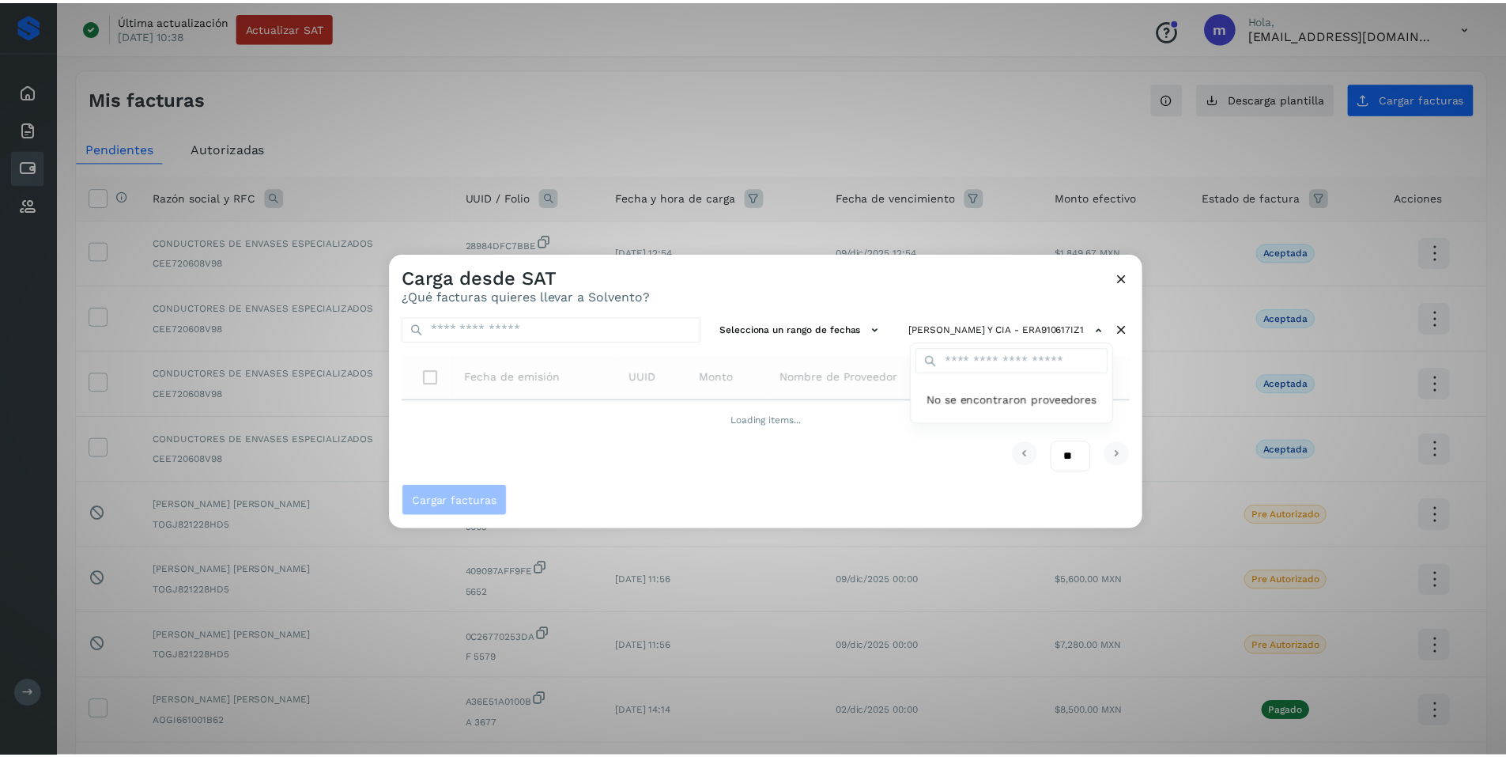
scroll to position [0, 0]
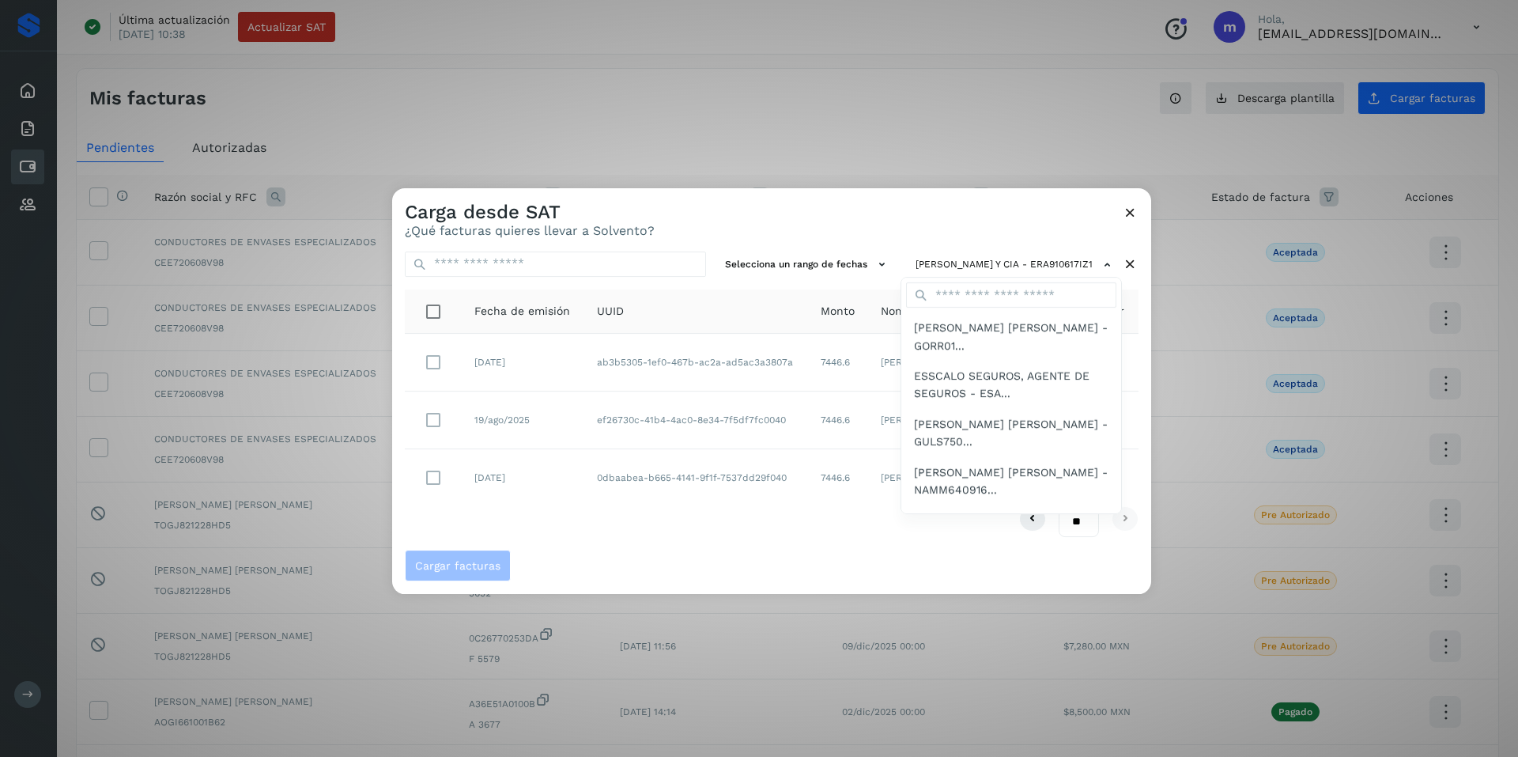
click at [770, 207] on div at bounding box center [1151, 566] width 1518 height 757
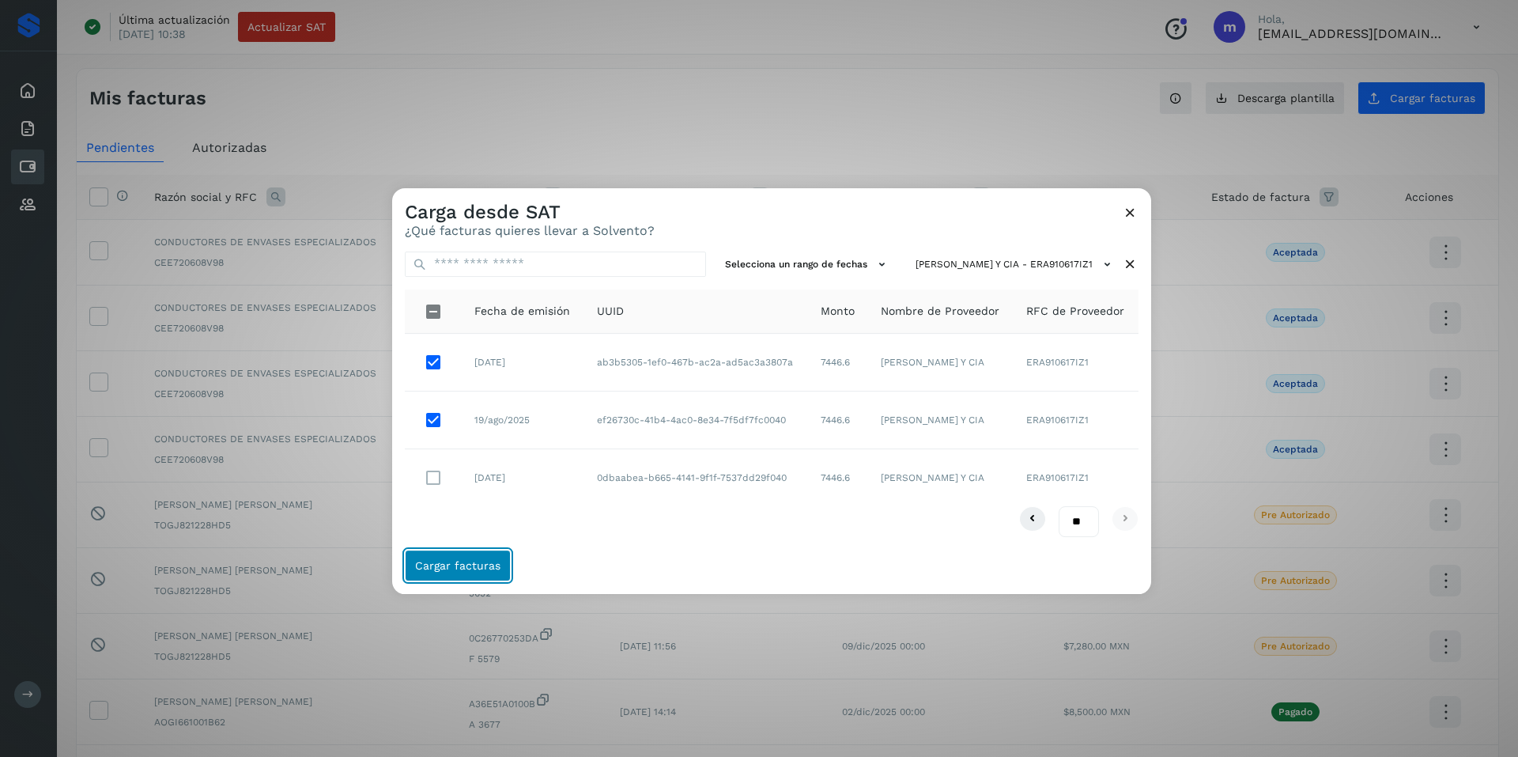
click at [460, 566] on span "Cargar facturas" at bounding box center [457, 565] width 85 height 11
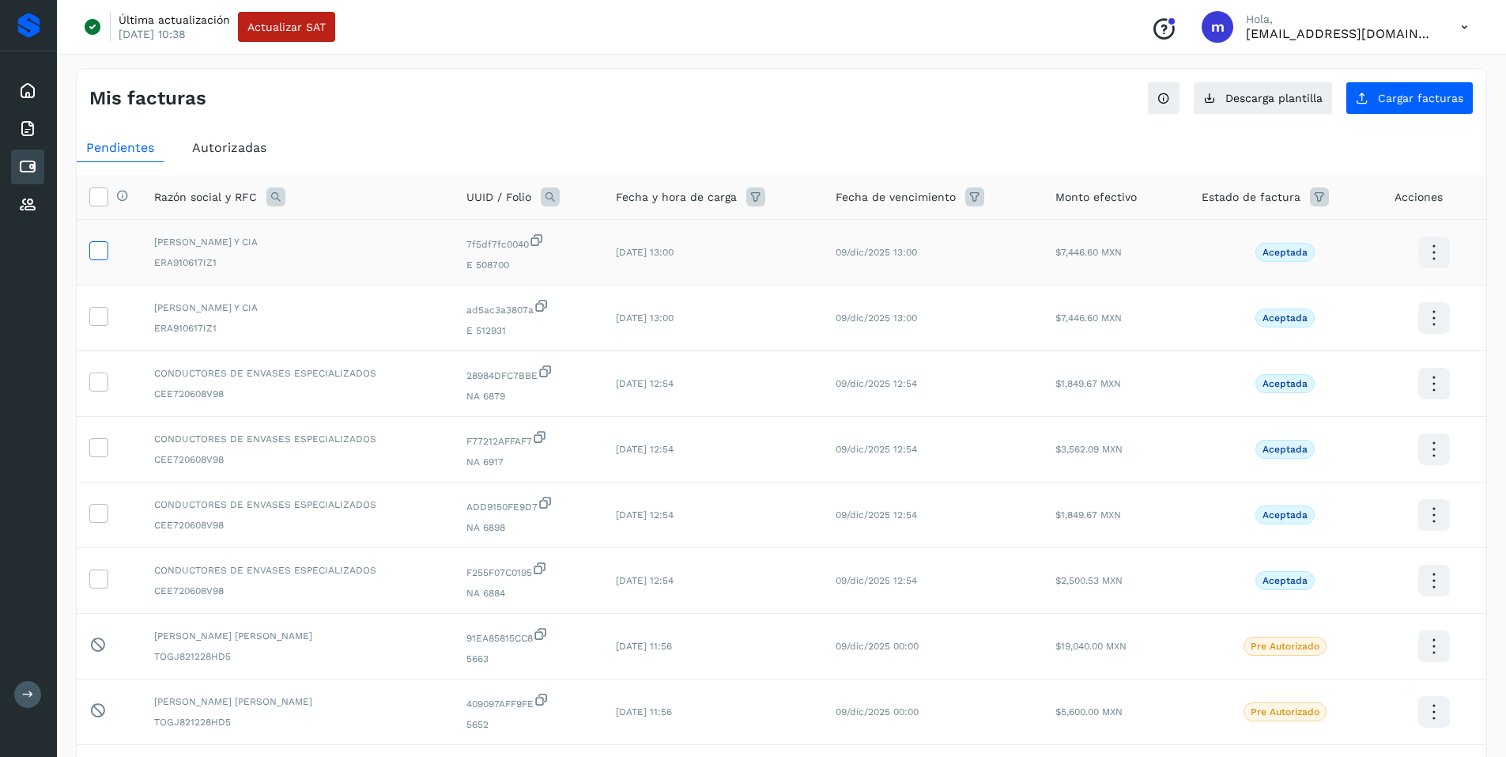
click at [100, 256] on icon at bounding box center [98, 249] width 17 height 17
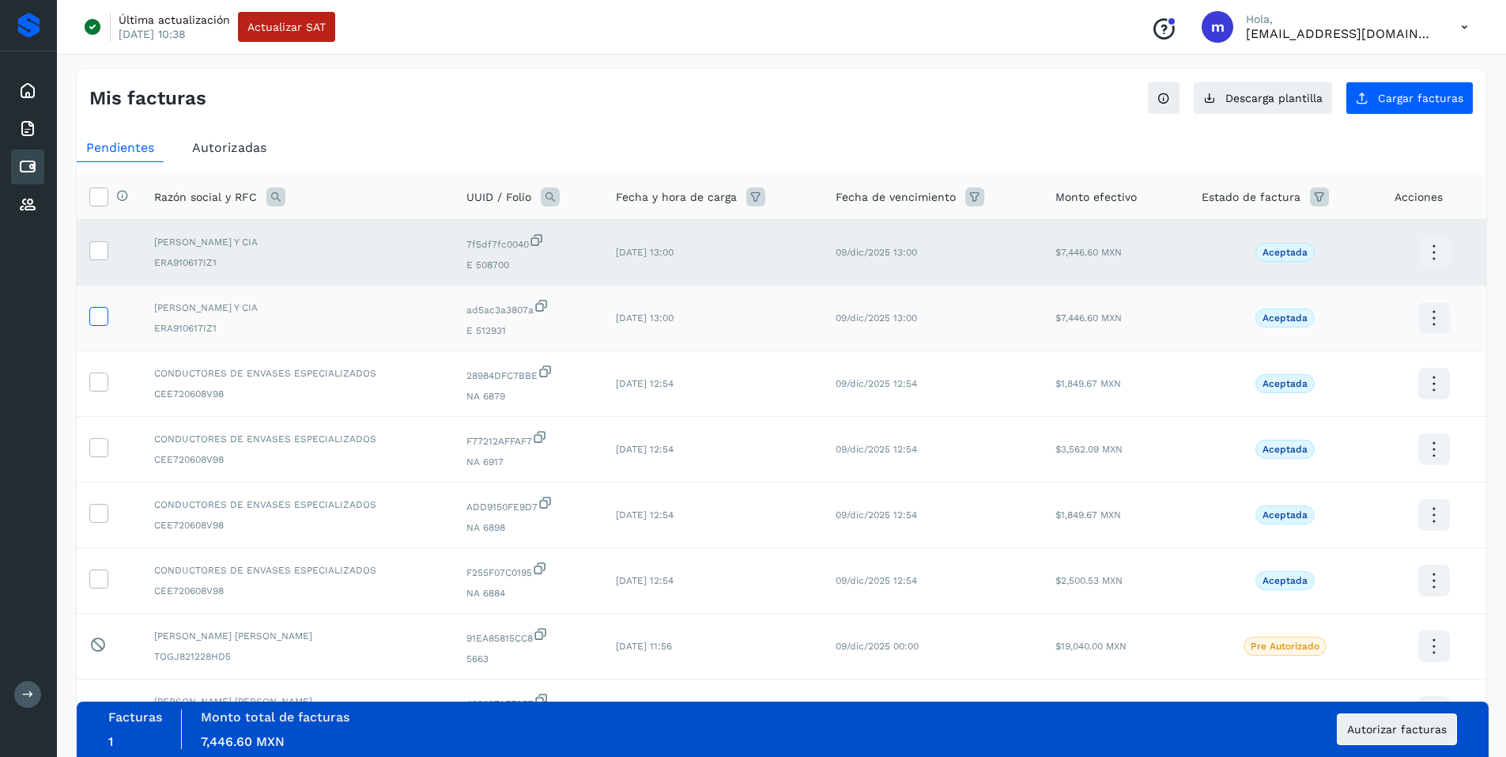
click at [96, 321] on icon at bounding box center [98, 315] width 17 height 17
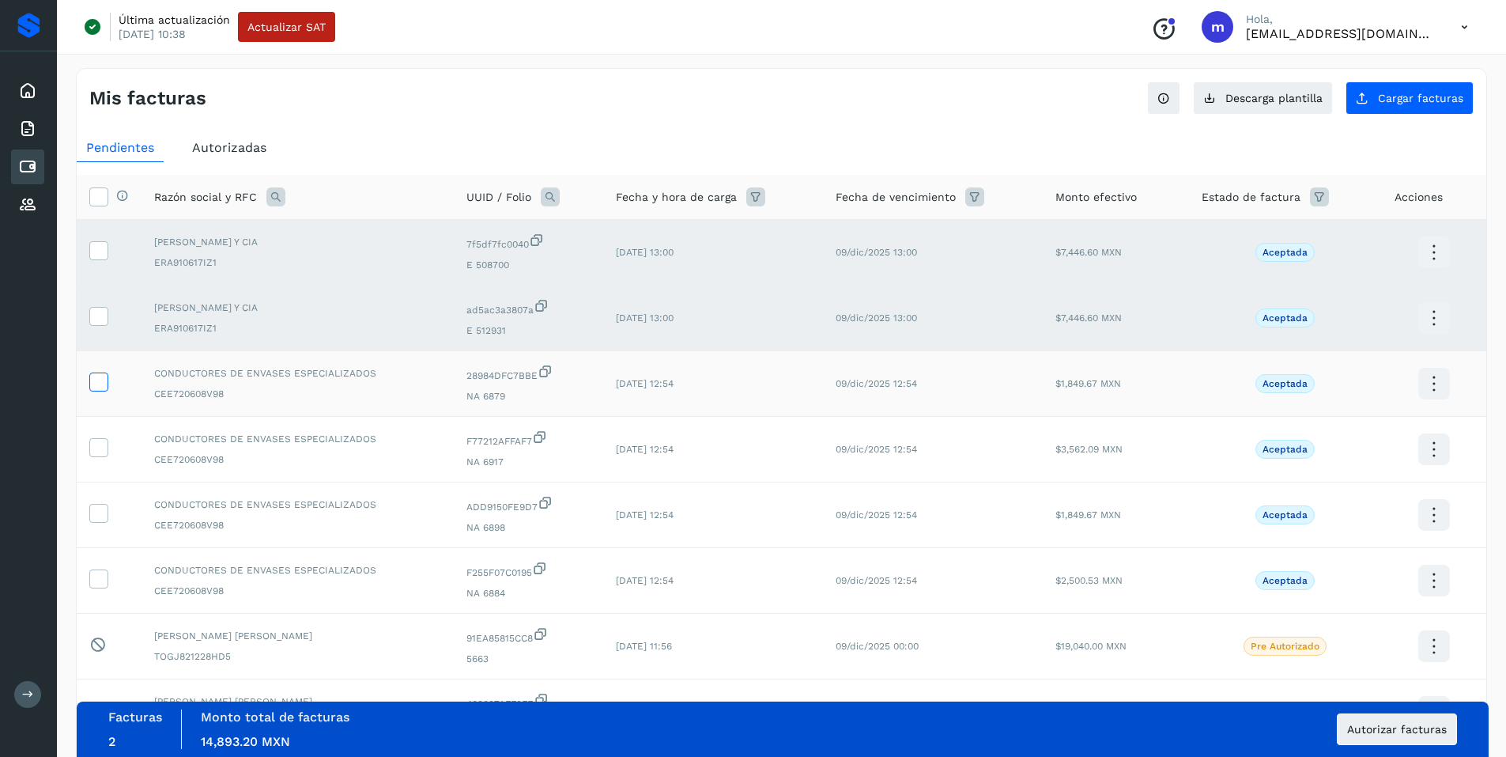
click at [103, 386] on icon at bounding box center [98, 380] width 17 height 17
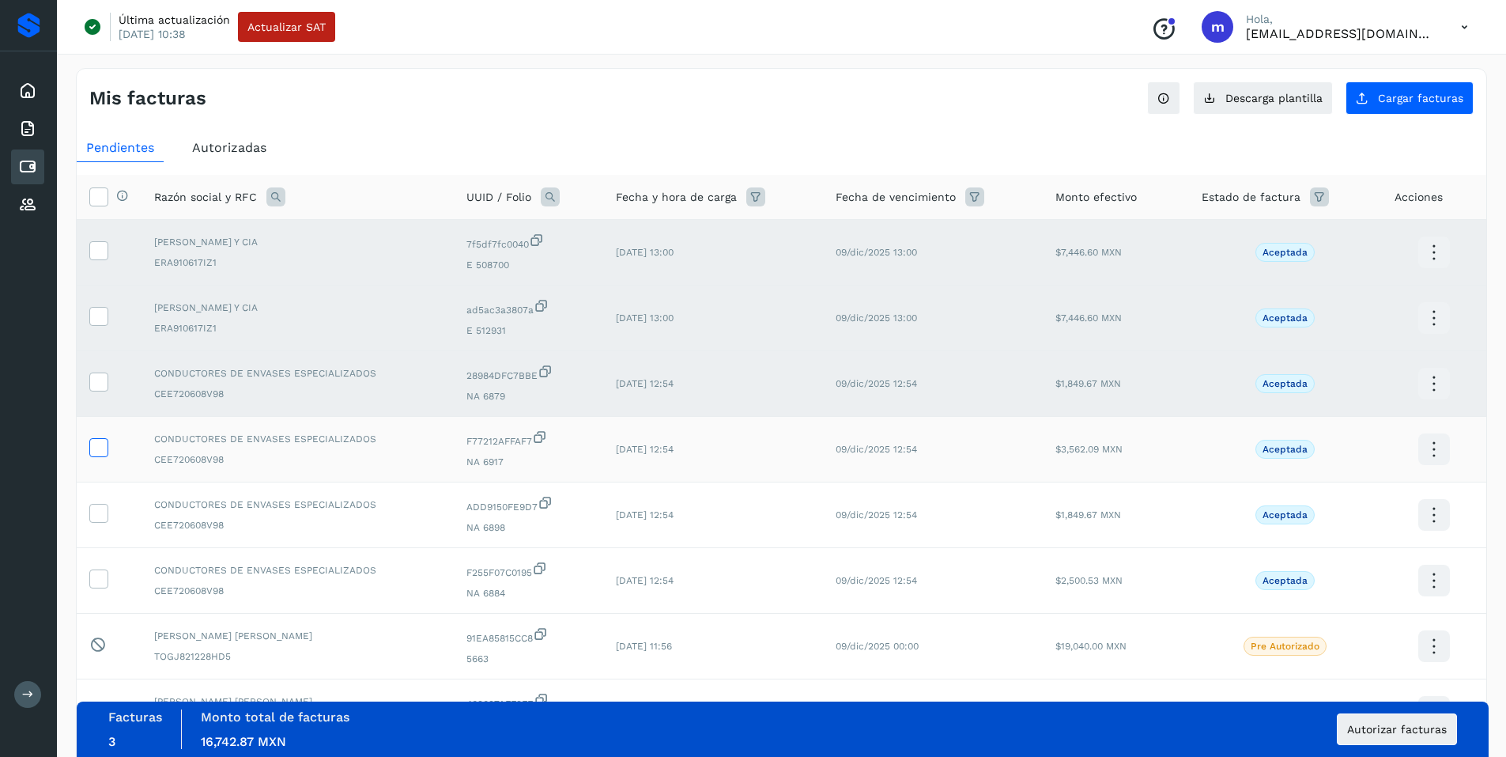
click at [92, 446] on icon at bounding box center [98, 446] width 17 height 17
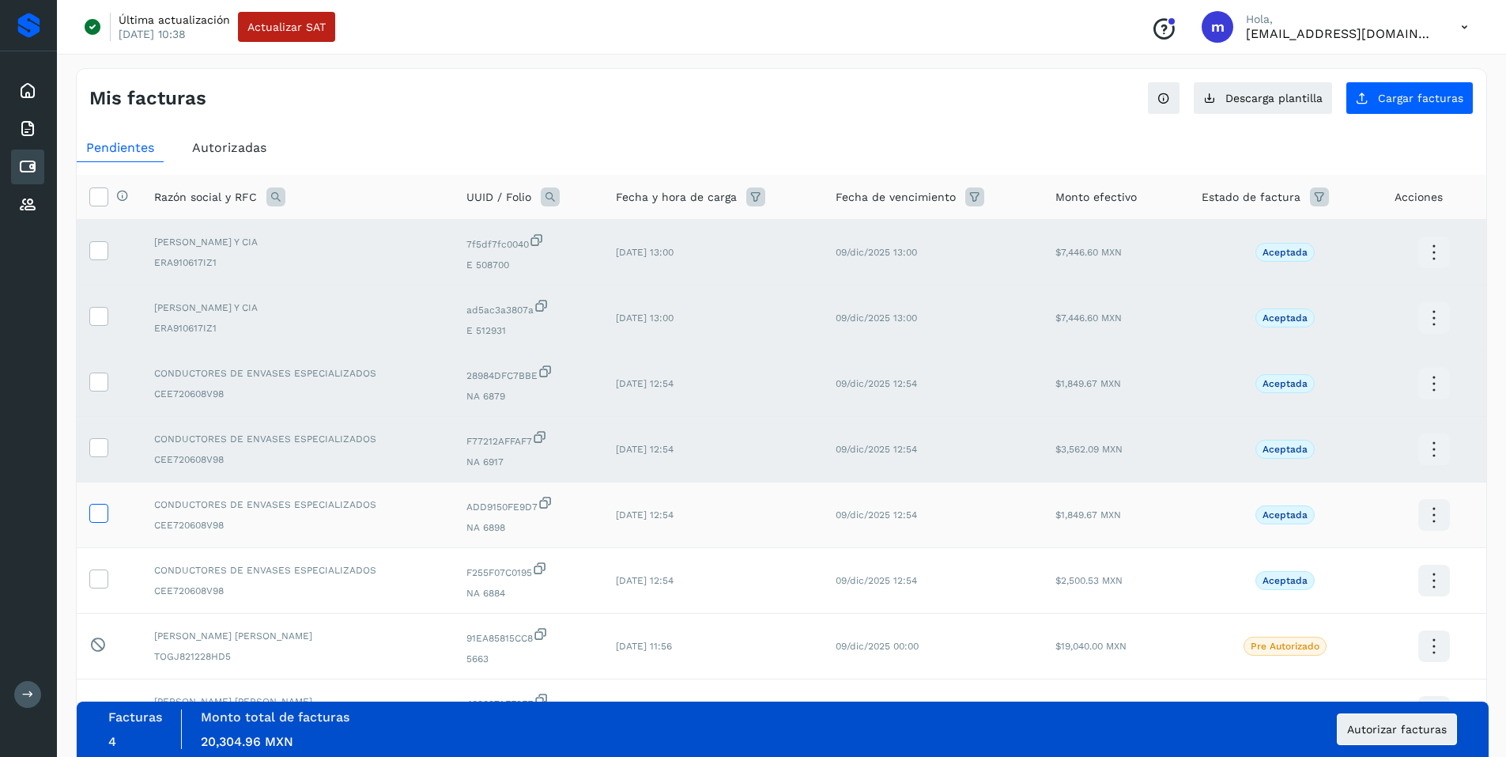
click at [93, 516] on icon at bounding box center [98, 512] width 17 height 17
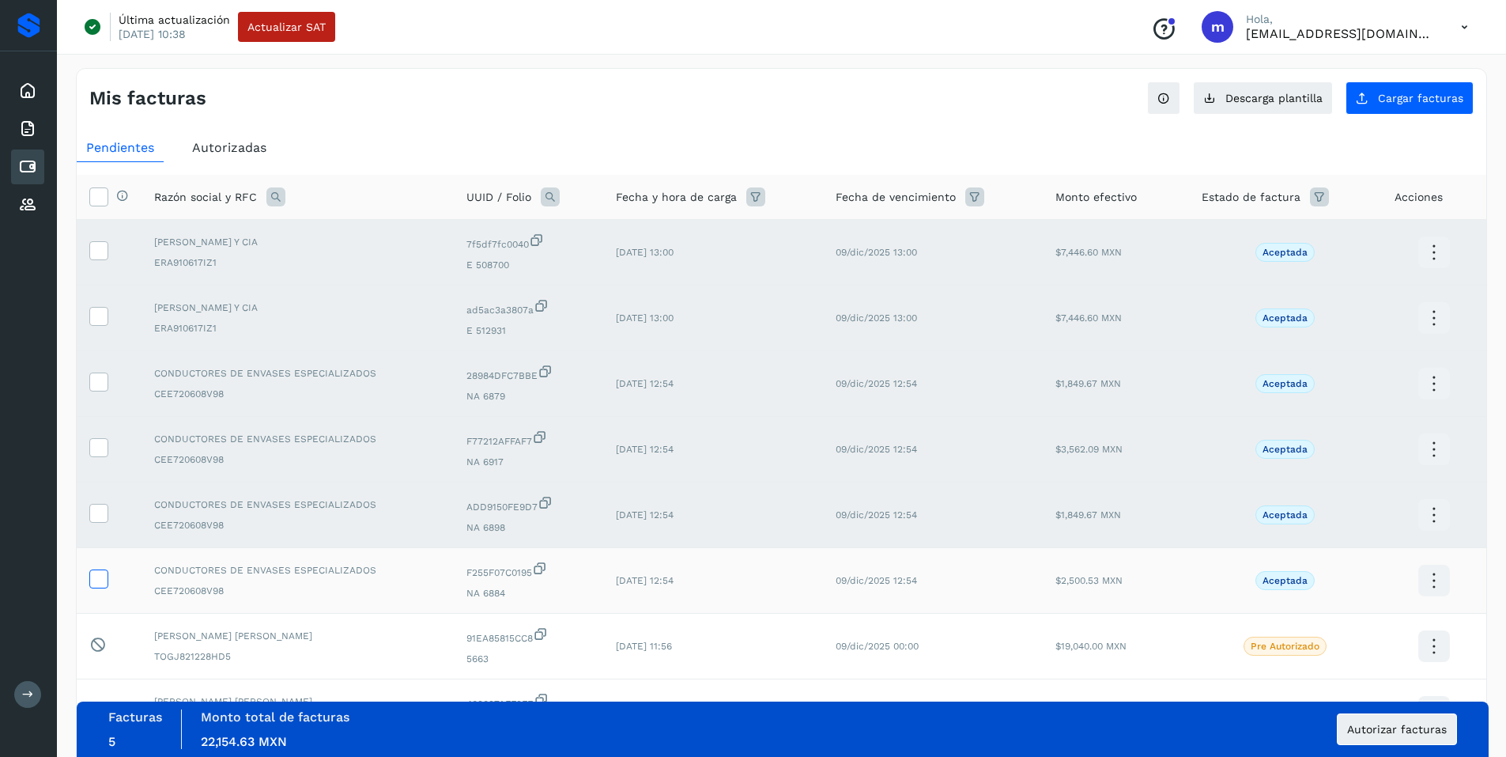
click at [93, 577] on icon at bounding box center [98, 577] width 17 height 17
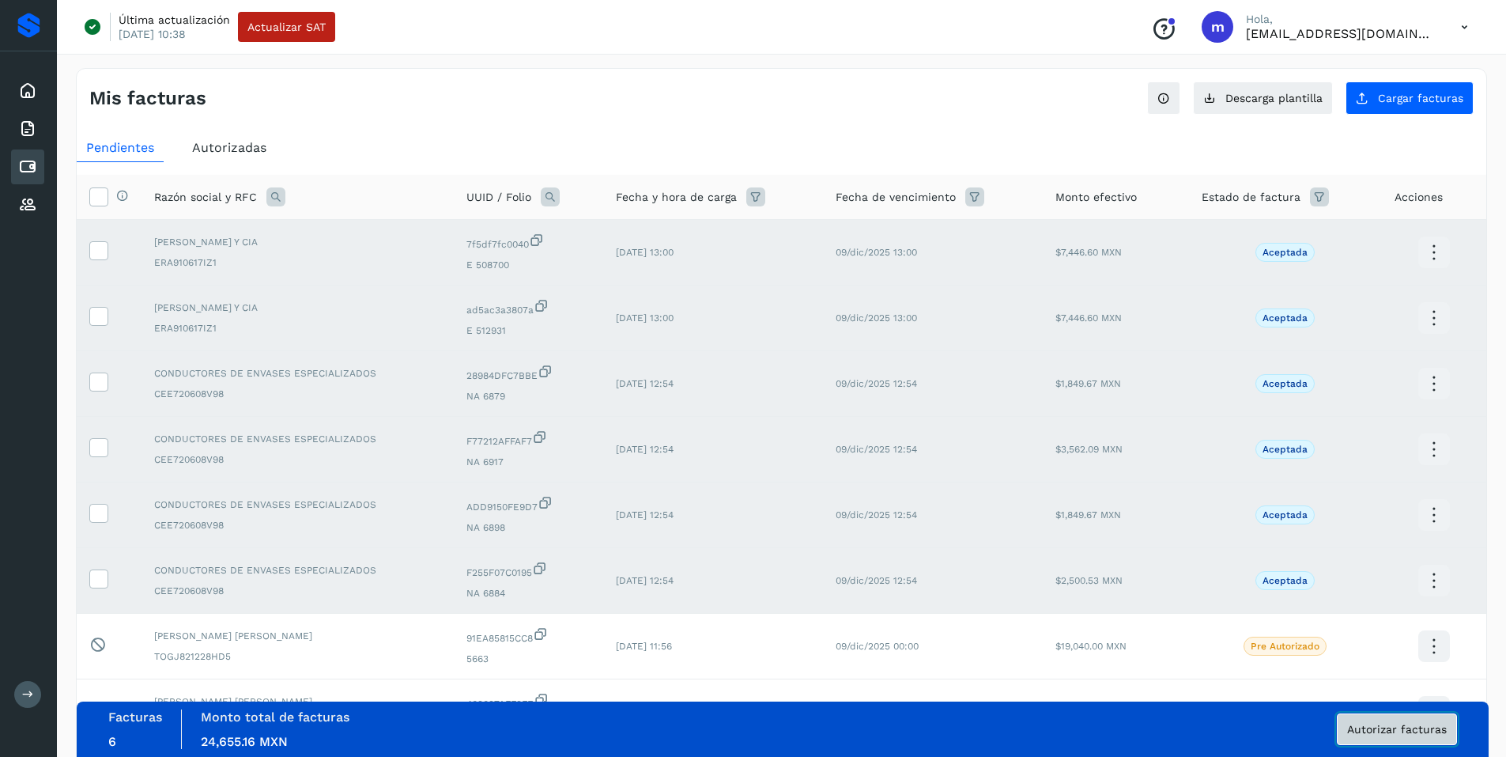
click at [1385, 725] on span "Autorizar facturas" at bounding box center [1397, 729] width 100 height 11
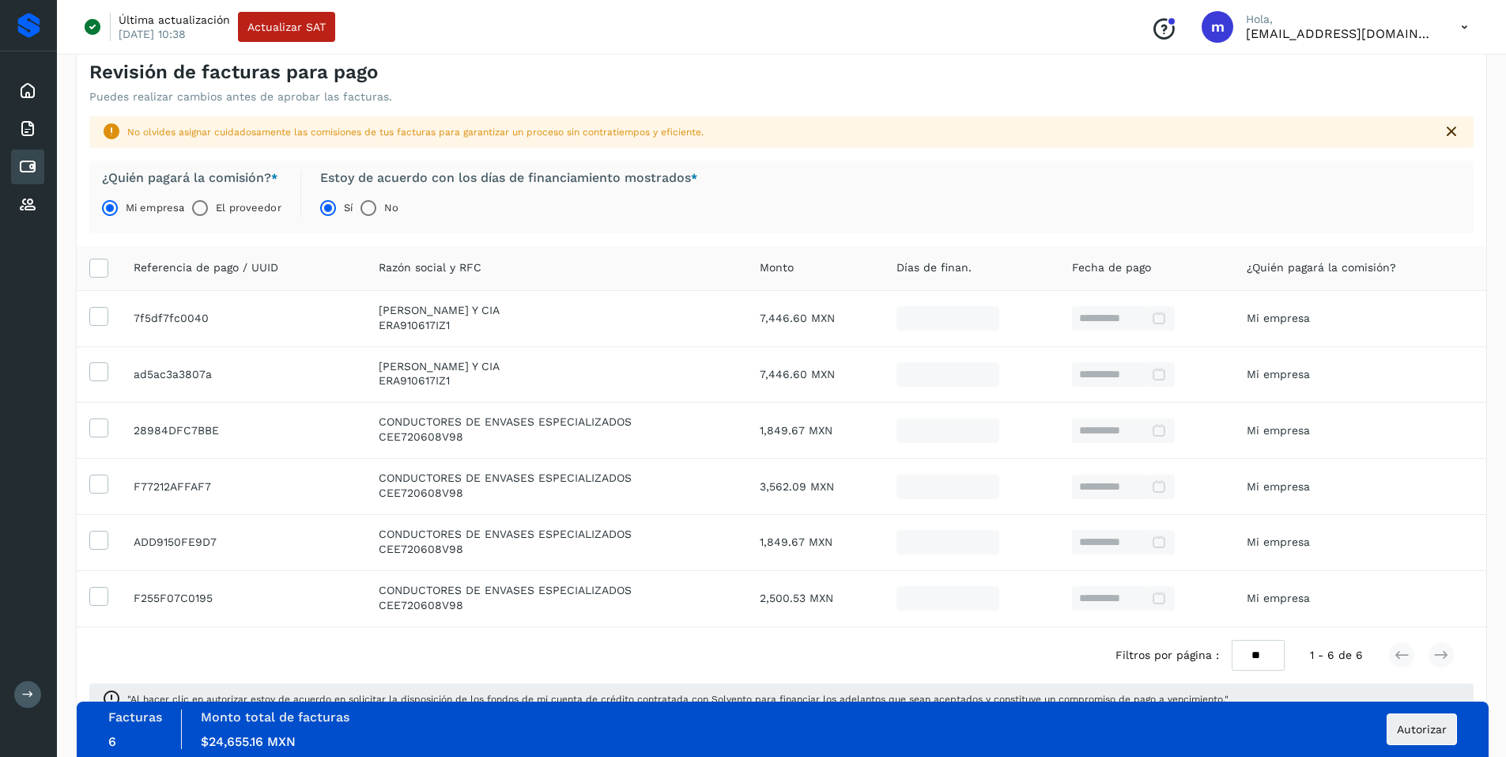
scroll to position [86, 0]
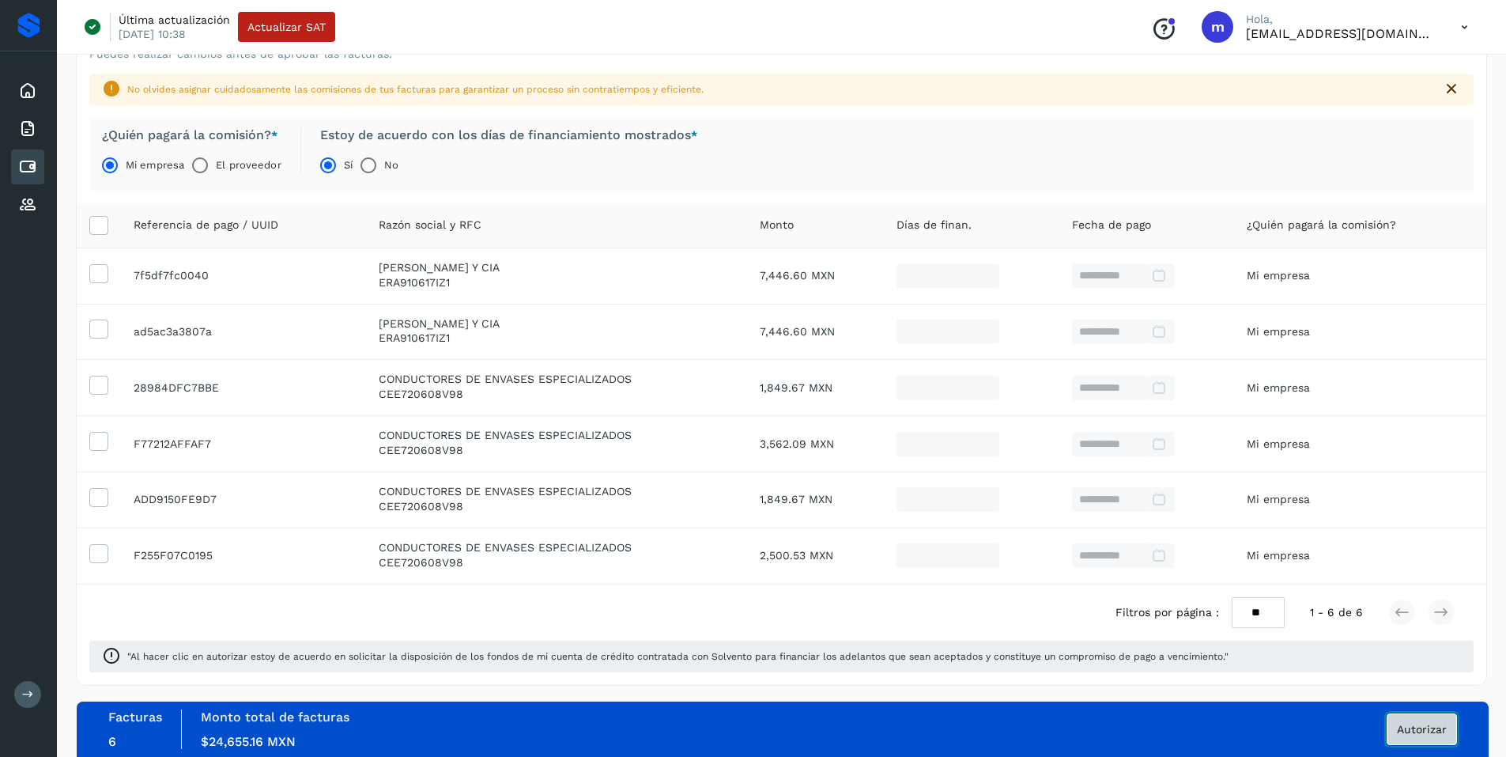
click at [1408, 727] on span "Autorizar" at bounding box center [1422, 729] width 50 height 11
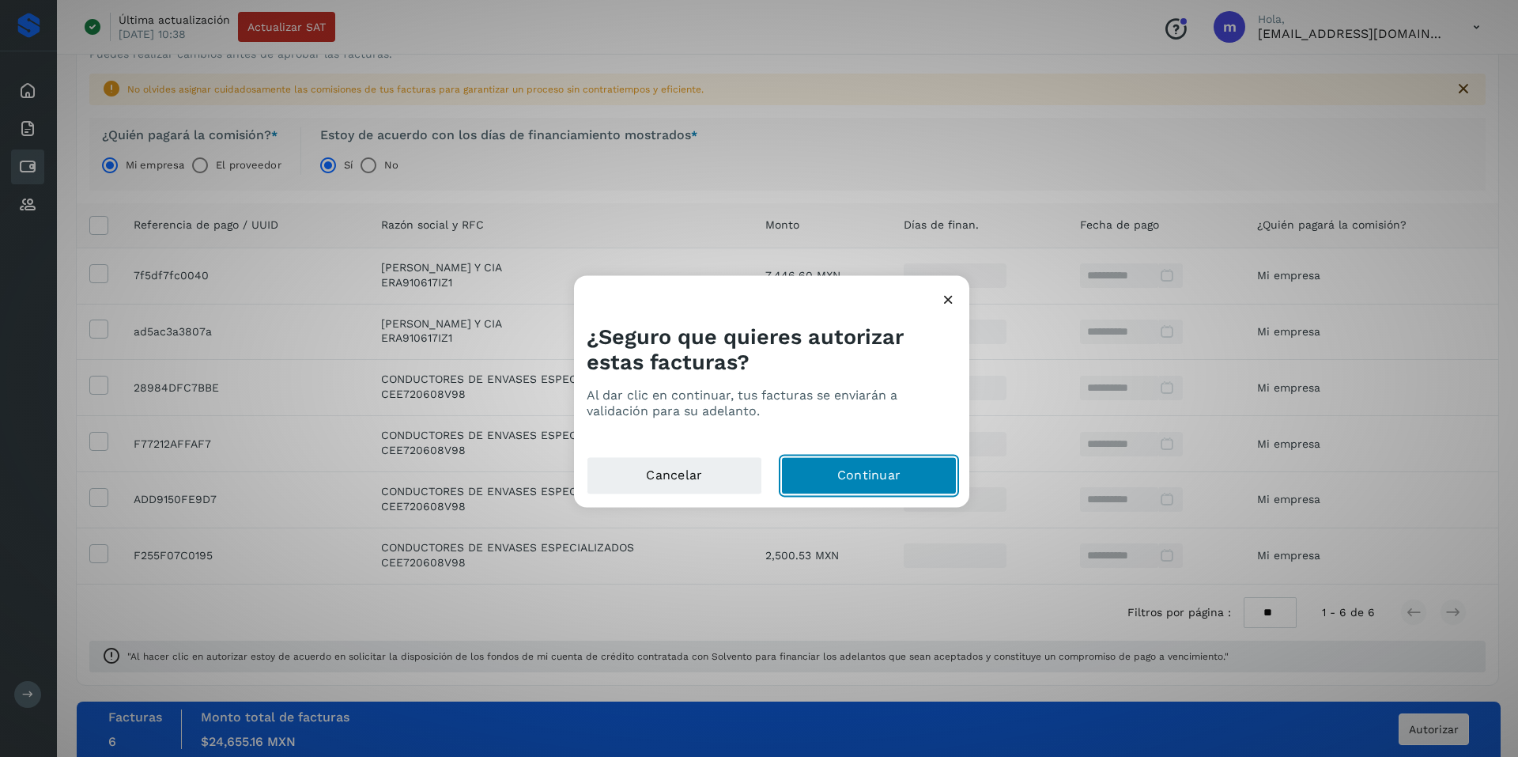
click at [857, 478] on button "Continuar" at bounding box center [869, 475] width 176 height 38
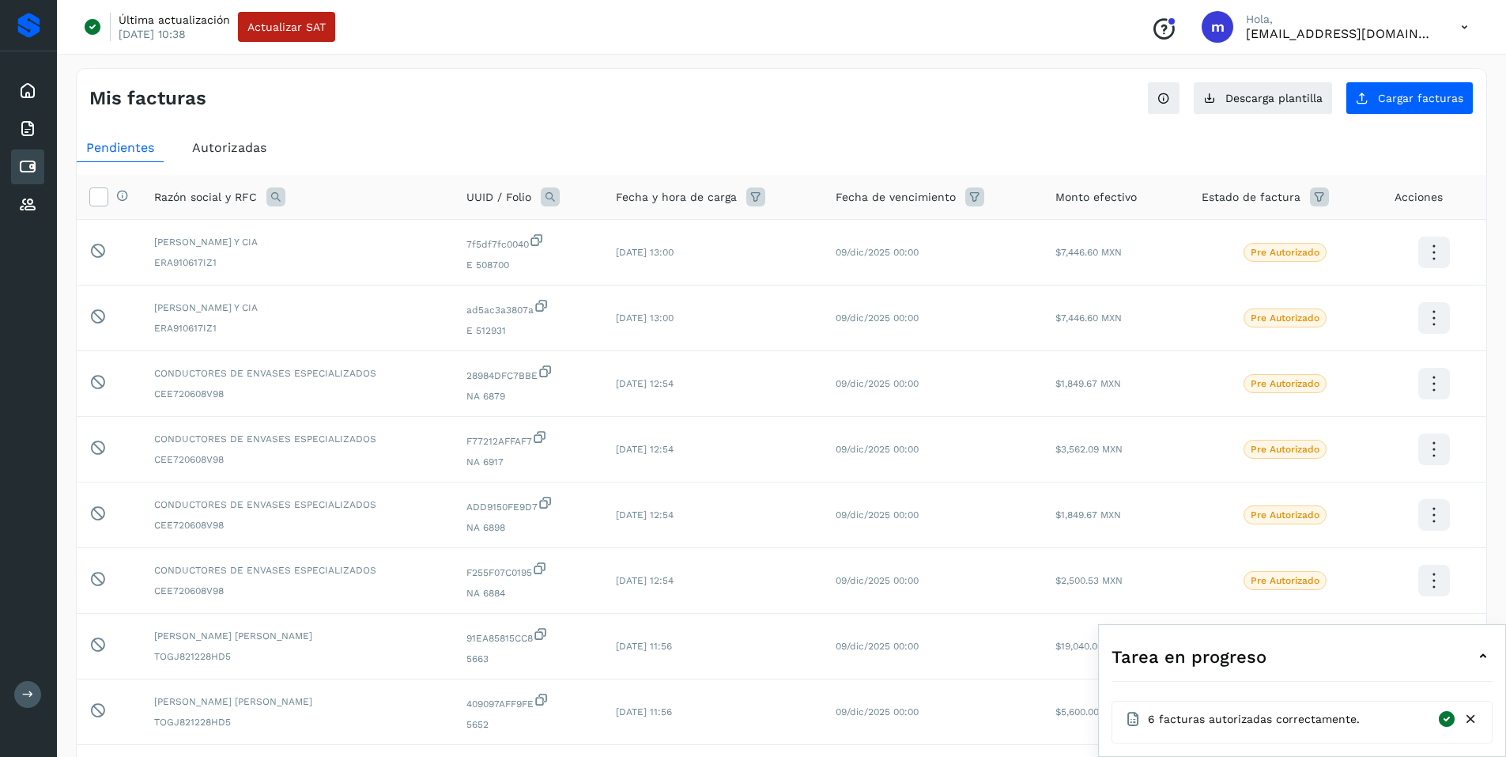
click at [1448, 712] on icon at bounding box center [1447, 718] width 20 height 19
click at [1483, 656] on icon at bounding box center [1483, 656] width 19 height 19
click at [733, 112] on div "Mis facturas Ver instrucciones para cargar Facturas Descarga plantilla Cargar f…" at bounding box center [782, 92] width 1410 height 46
click at [218, 149] on span "Autorizadas" at bounding box center [229, 147] width 74 height 15
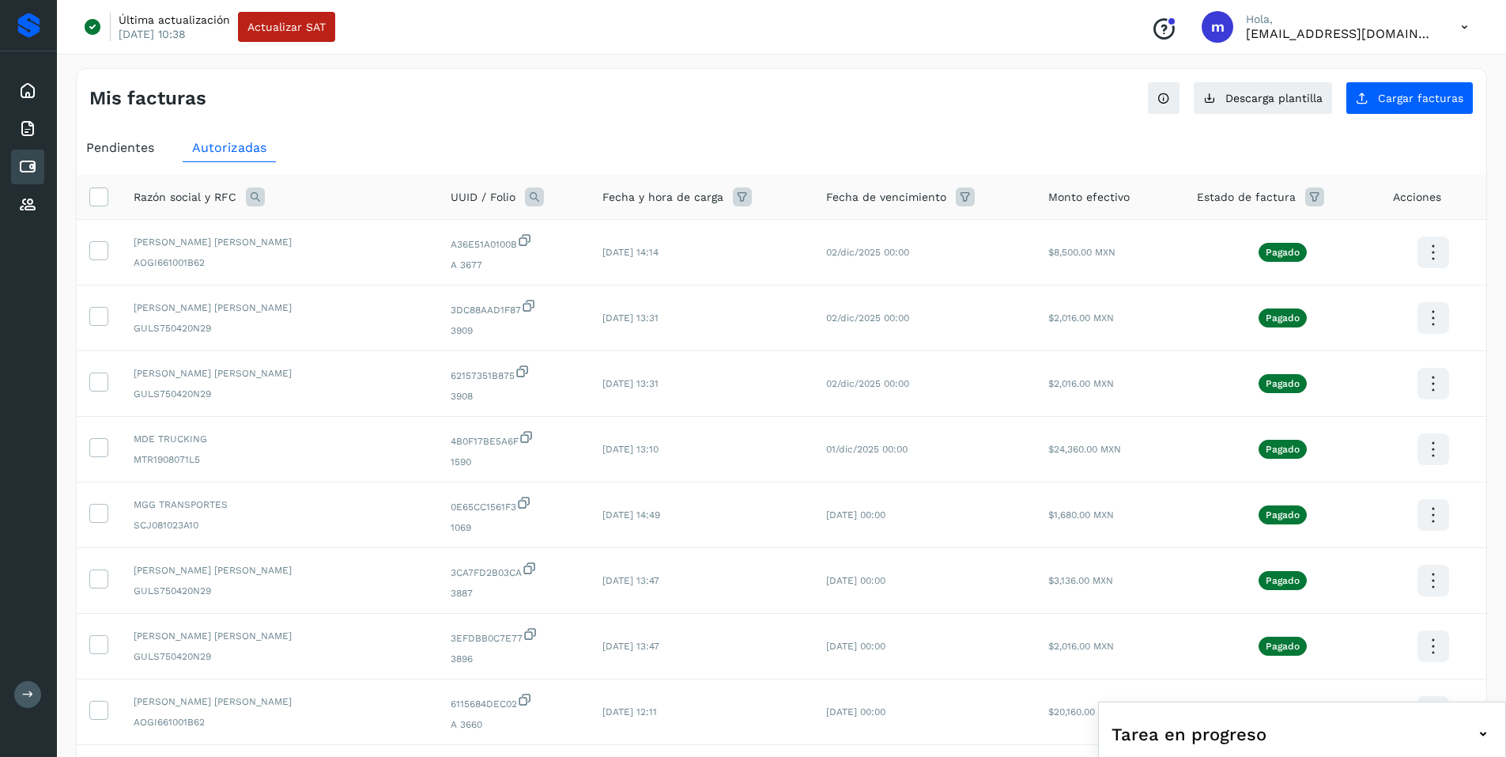
click at [110, 143] on span "Pendientes" at bounding box center [120, 147] width 68 height 15
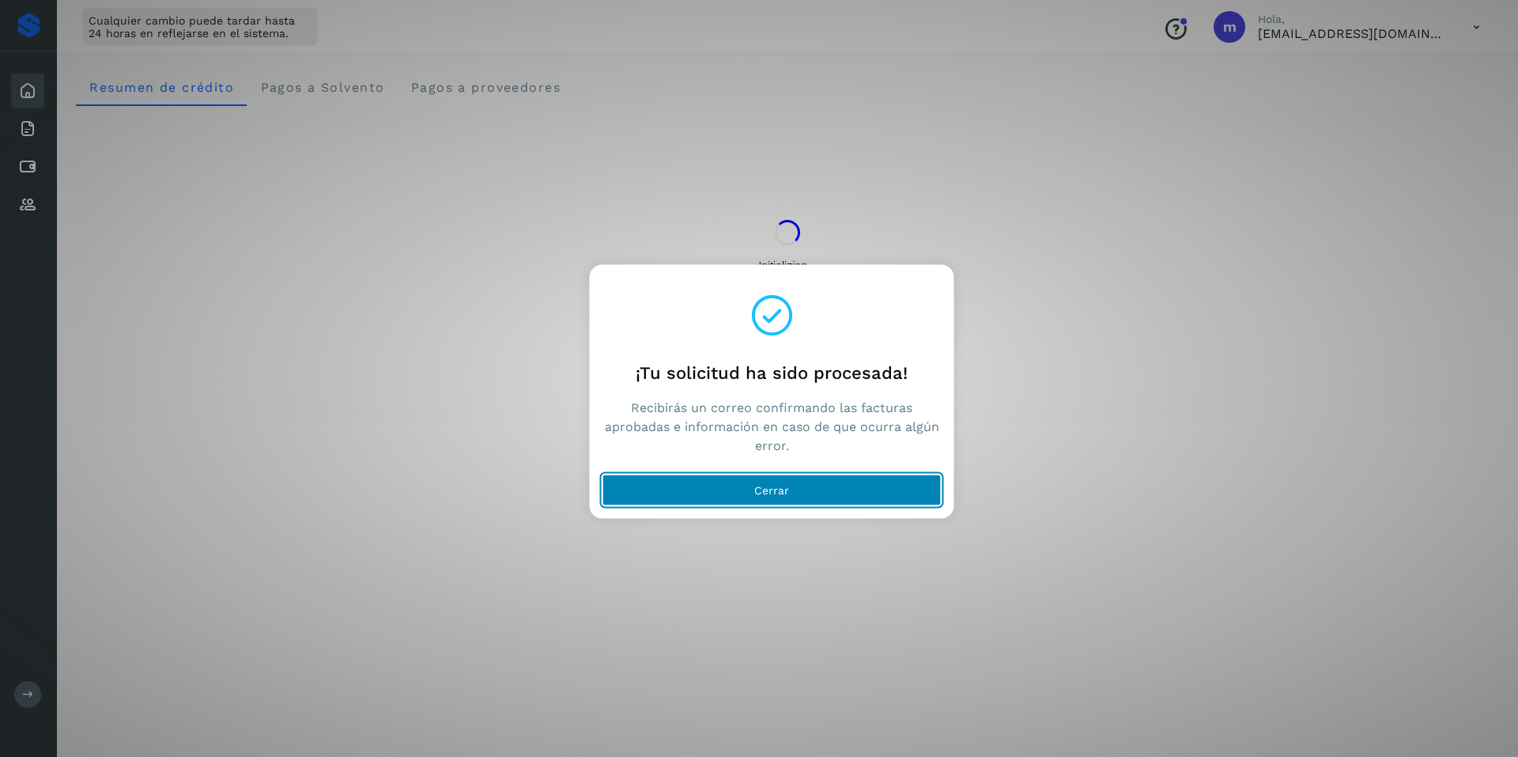
click at [780, 489] on span "Cerrar" at bounding box center [771, 489] width 35 height 11
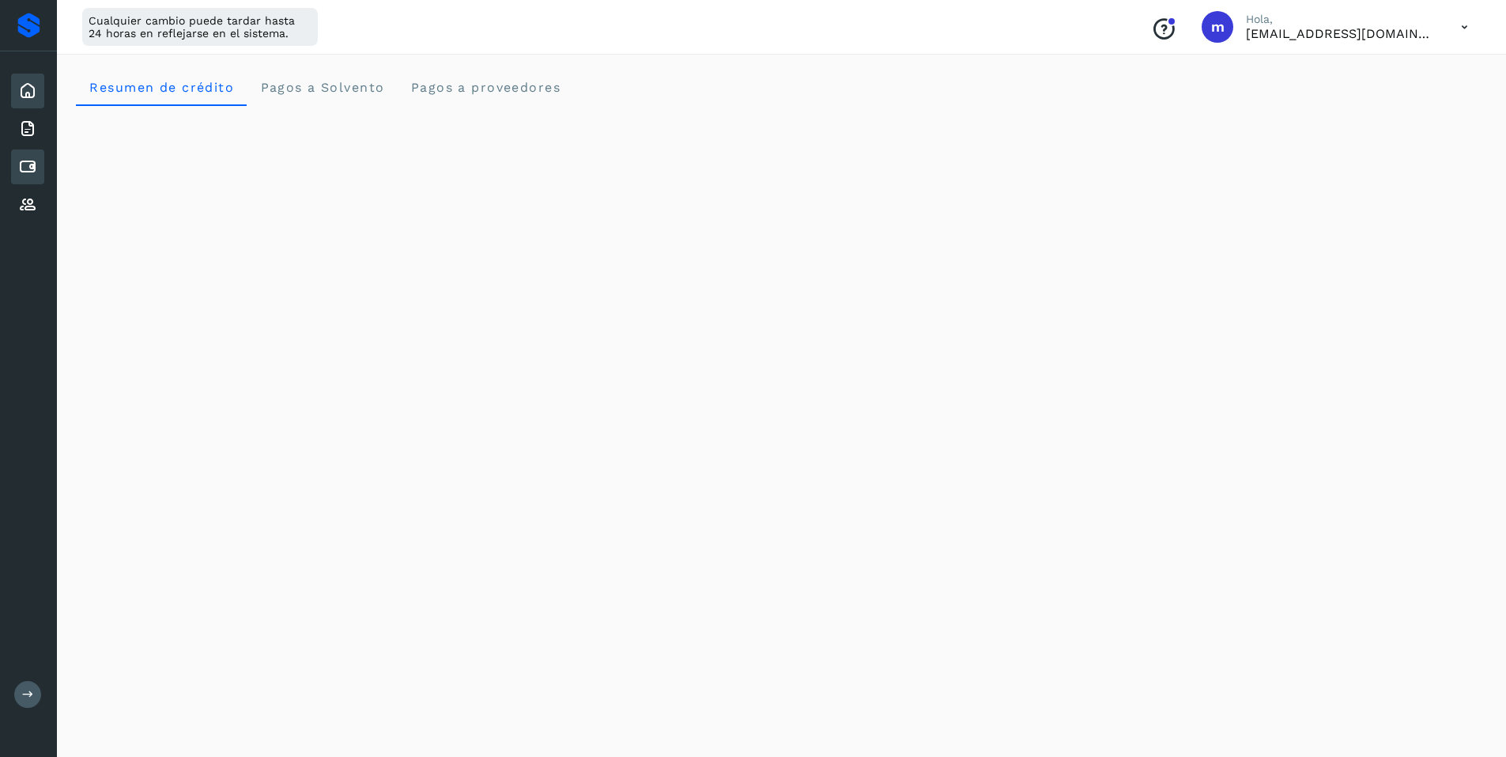
click at [35, 164] on icon at bounding box center [27, 166] width 19 height 19
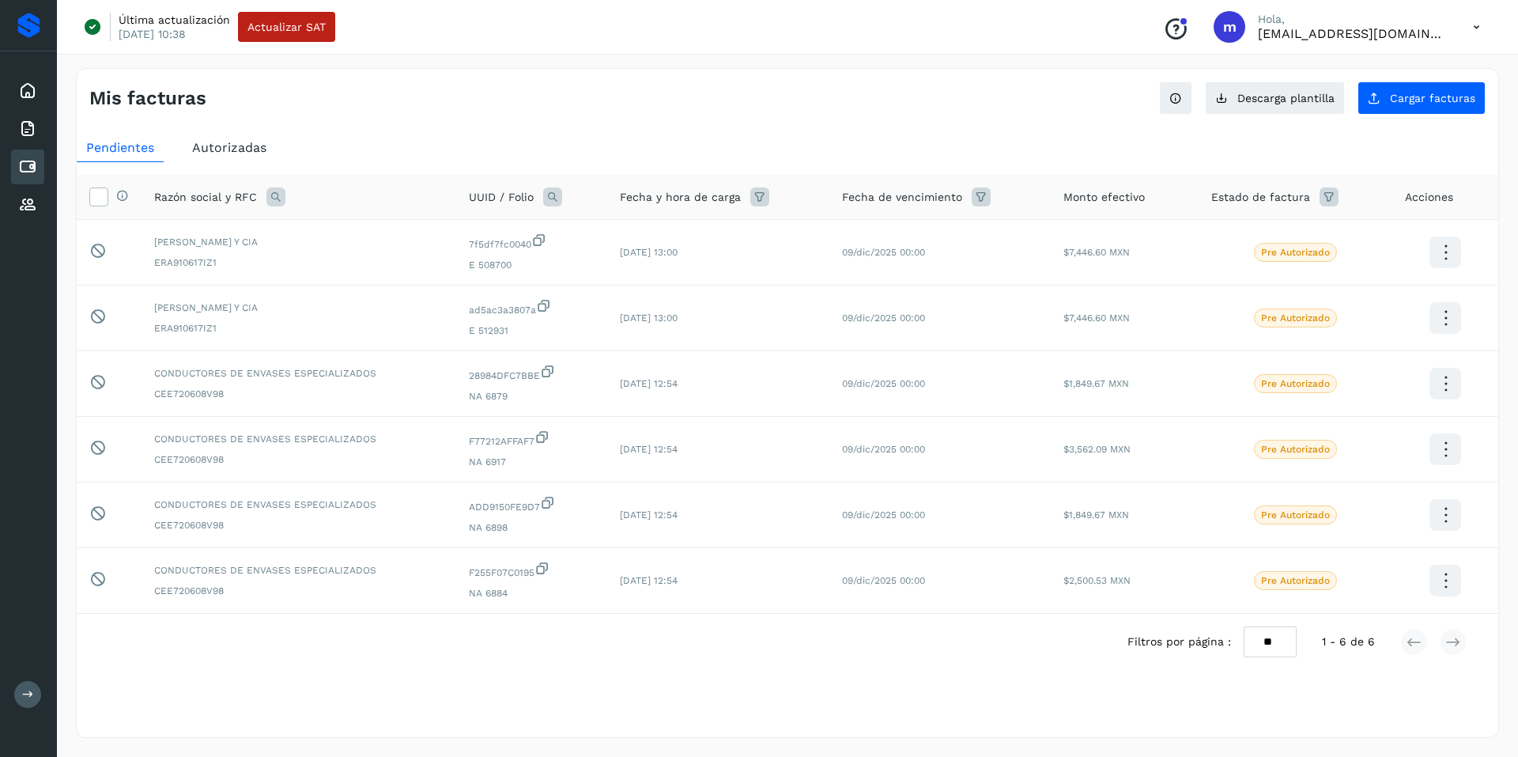
click at [1476, 27] on icon at bounding box center [1476, 27] width 32 height 32
click at [1392, 107] on div "Cerrar sesión" at bounding box center [1398, 102] width 188 height 30
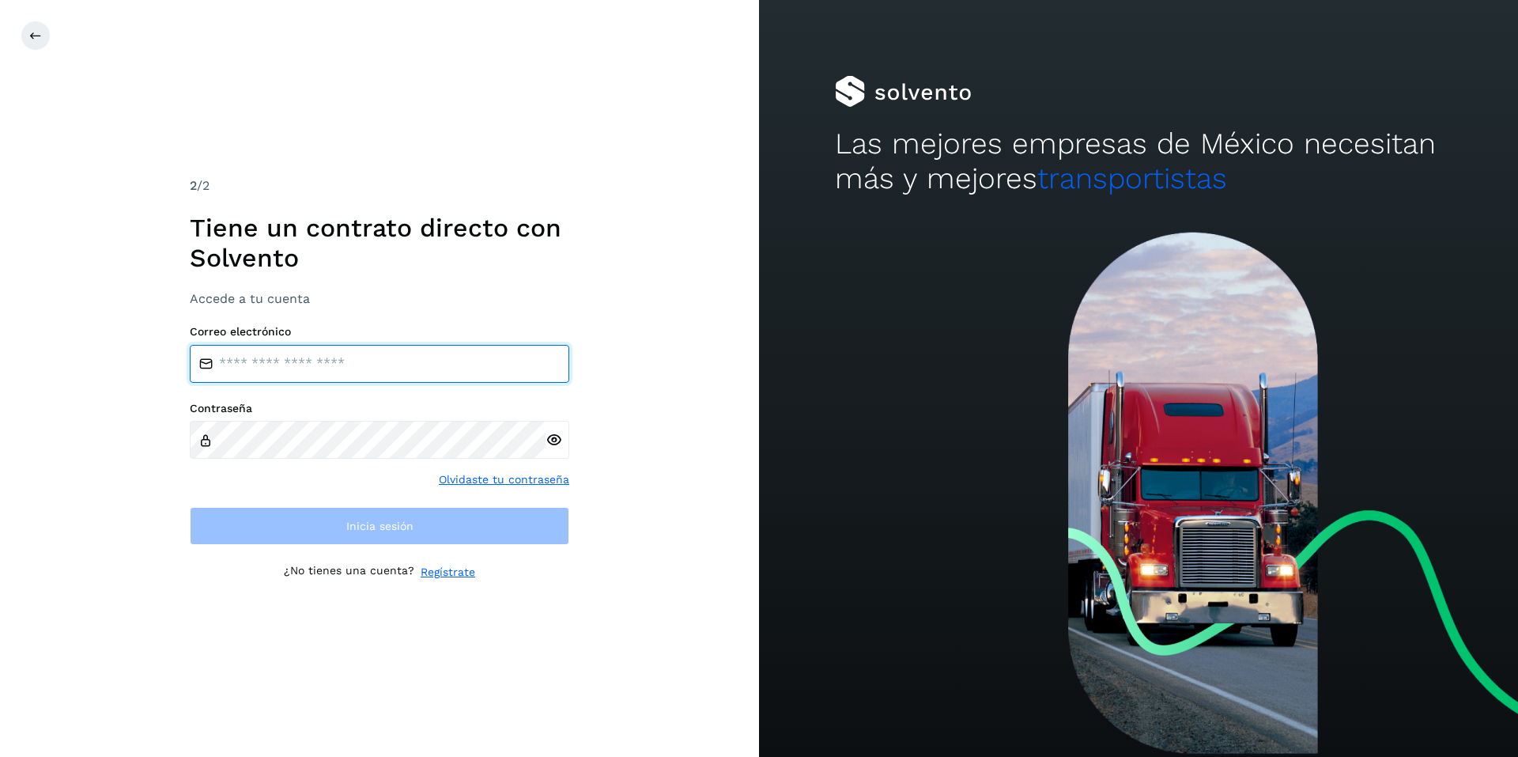
type input "**********"
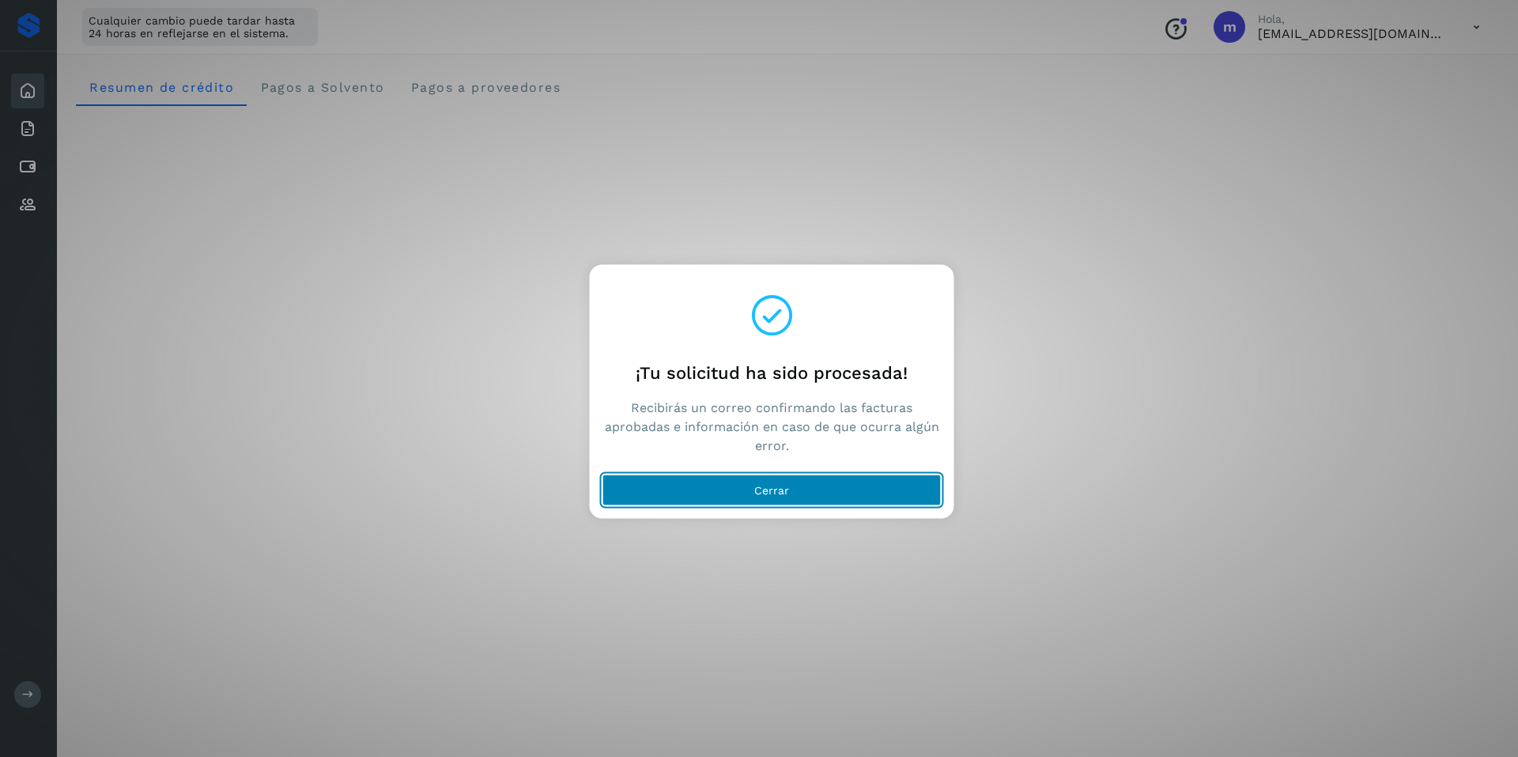
click at [776, 489] on span "Cerrar" at bounding box center [771, 489] width 35 height 11
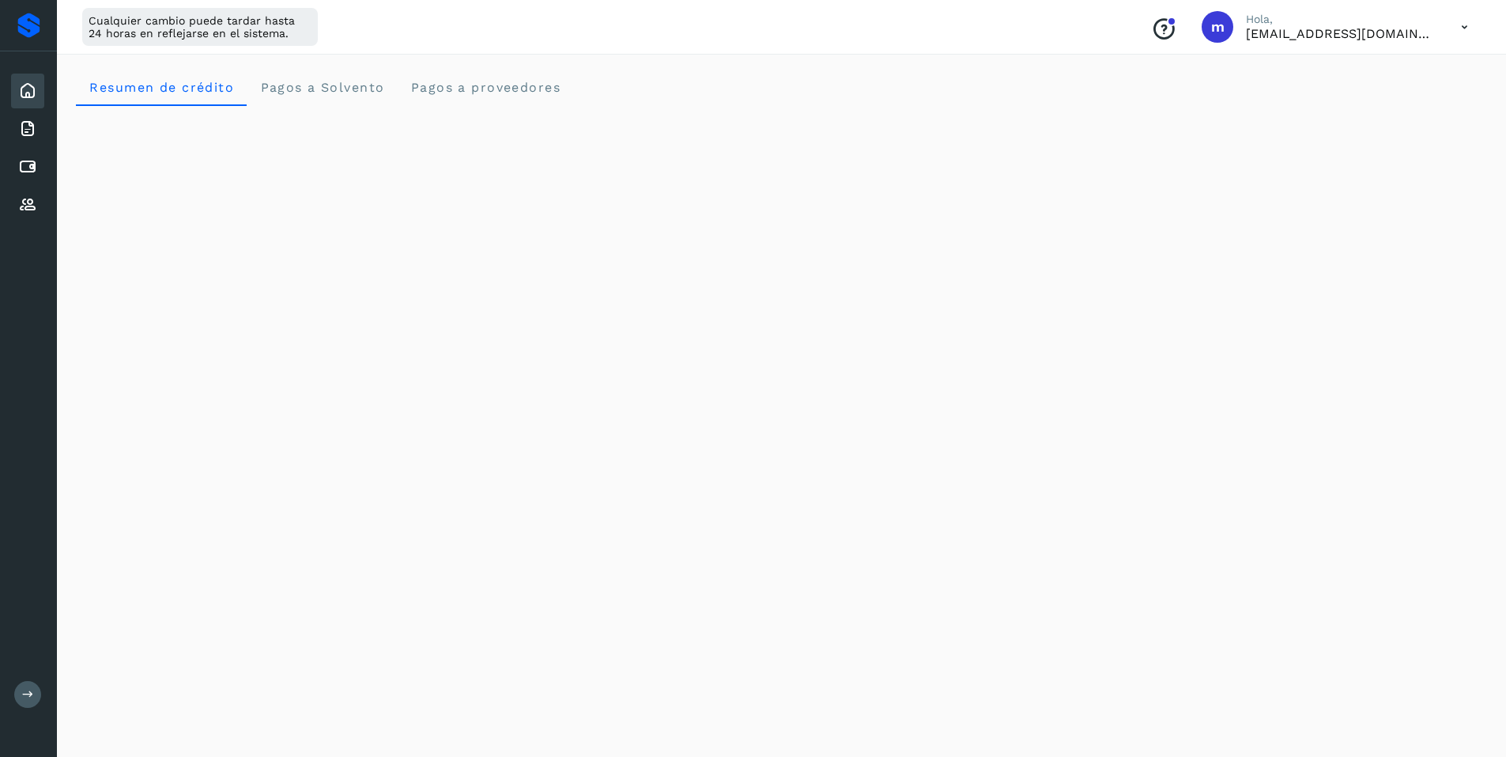
click at [23, 85] on icon at bounding box center [27, 90] width 19 height 19
click at [1469, 27] on icon at bounding box center [1465, 27] width 32 height 32
click at [1357, 108] on div "Cerrar sesión" at bounding box center [1386, 102] width 188 height 30
